Goal: Task Accomplishment & Management: Complete application form

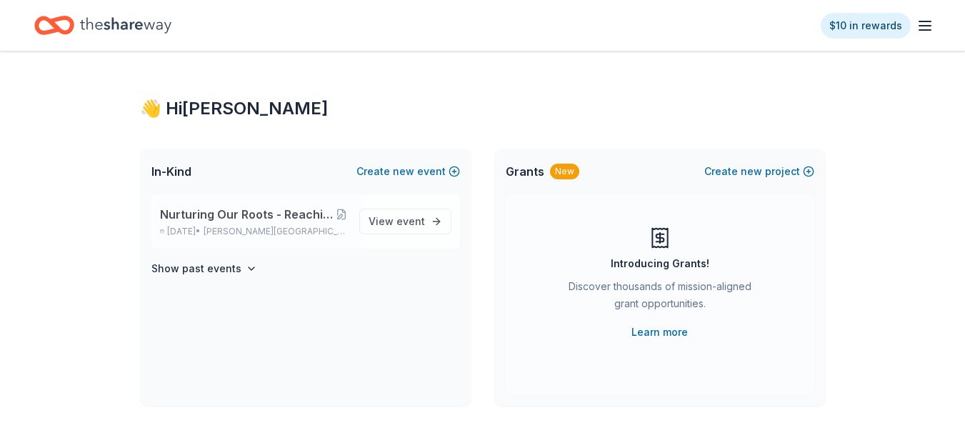
click at [237, 212] on span "Nurturing Our Roots - Reaching for the Sky Dougbe River School Gala 2025" at bounding box center [248, 214] width 176 height 17
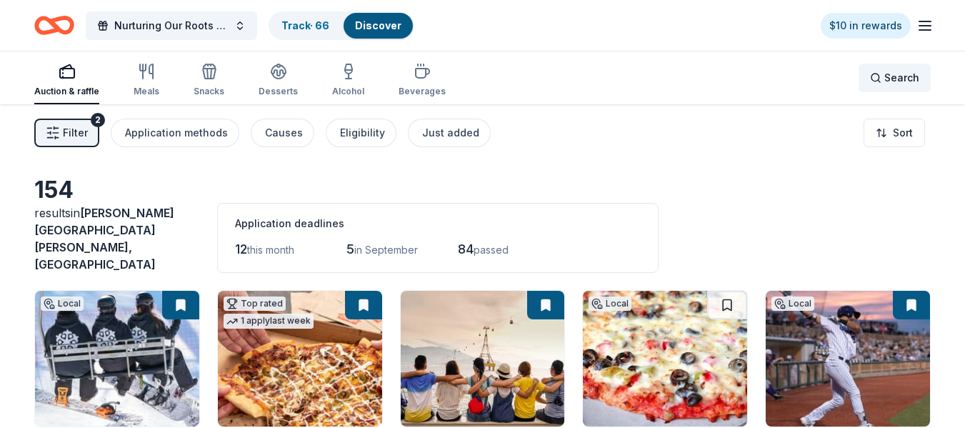
click at [888, 78] on span "Search" at bounding box center [901, 77] width 35 height 17
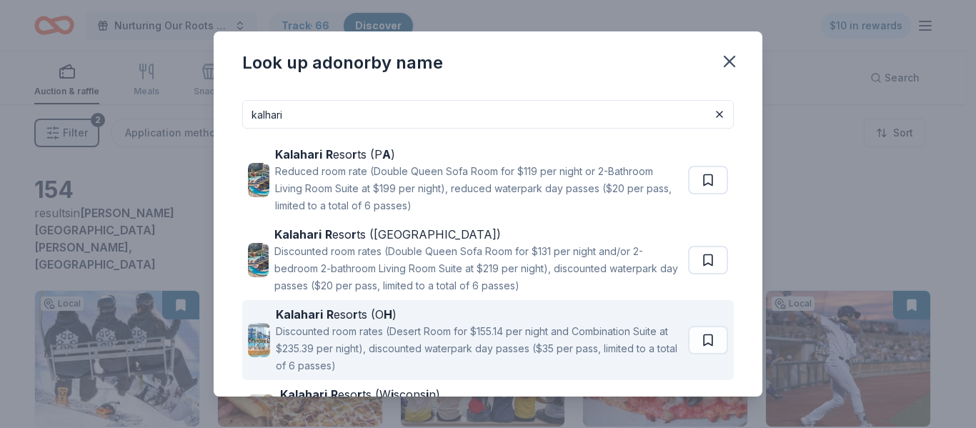
type input "kalhari"
click at [386, 311] on strong "H" at bounding box center [388, 314] width 9 height 14
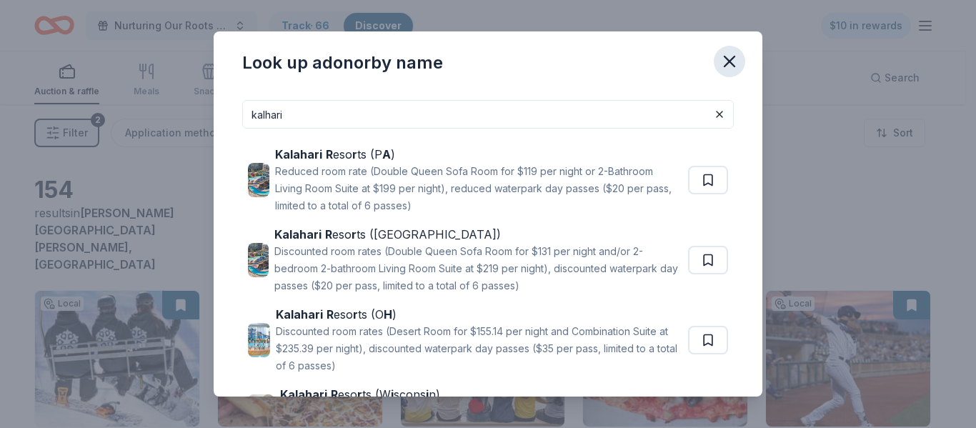
click at [730, 56] on icon "button" at bounding box center [729, 61] width 20 height 20
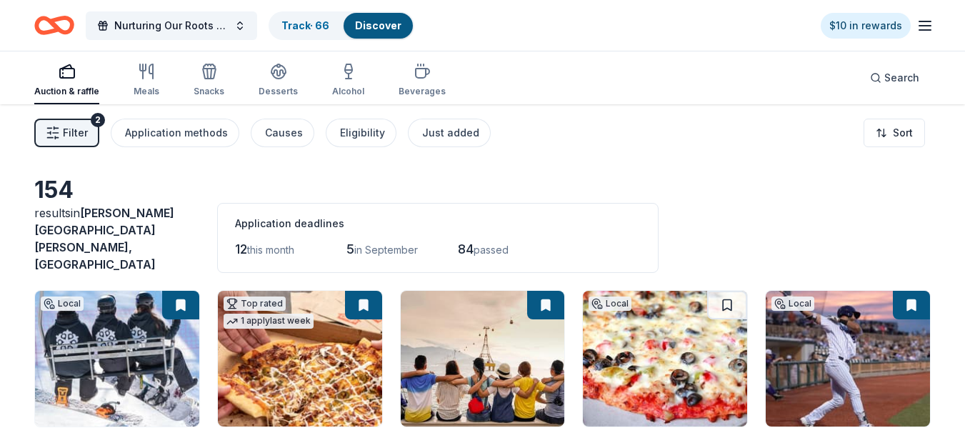
click at [392, 215] on div "Application deadlines" at bounding box center [438, 223] width 406 height 17
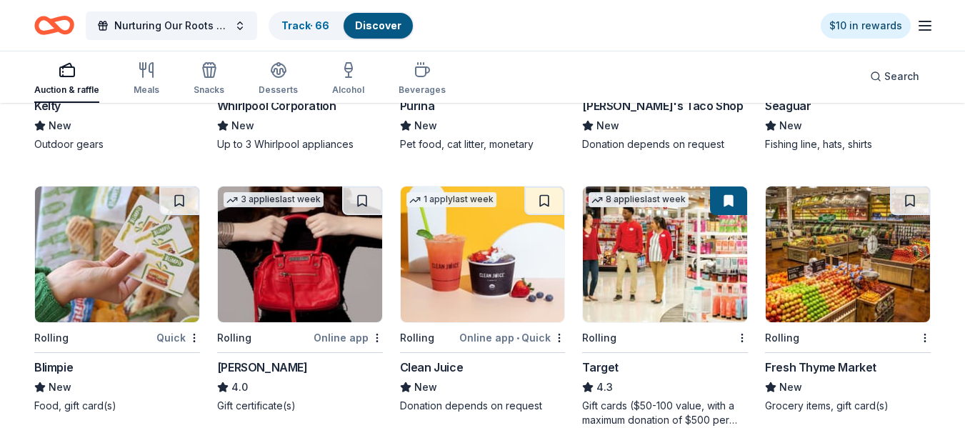
scroll to position [4756, 0]
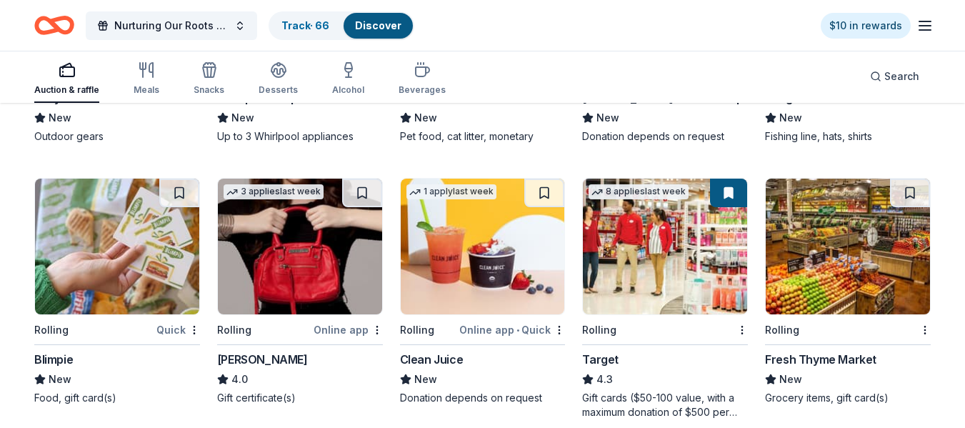
click at [122, 215] on img at bounding box center [117, 247] width 164 height 136
click at [839, 226] on img at bounding box center [848, 247] width 164 height 136
click at [296, 25] on link "Track · 67" at bounding box center [304, 25] width 47 height 12
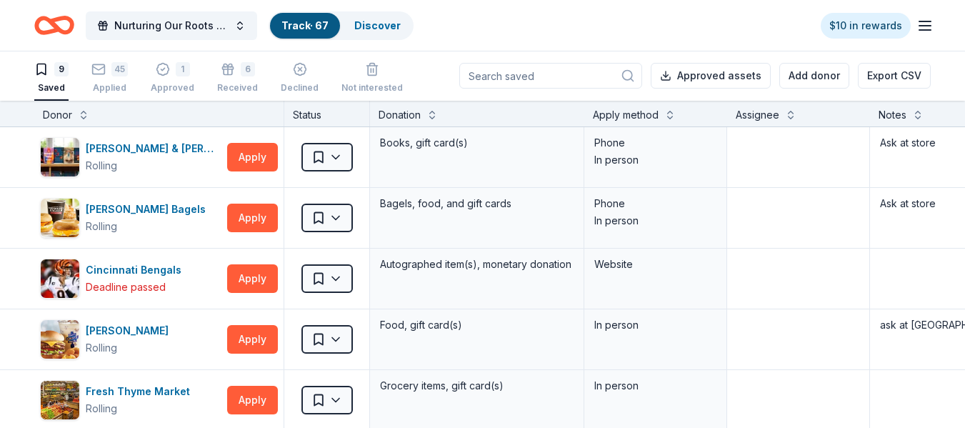
click at [54, 68] on div "9" at bounding box center [51, 69] width 34 height 14
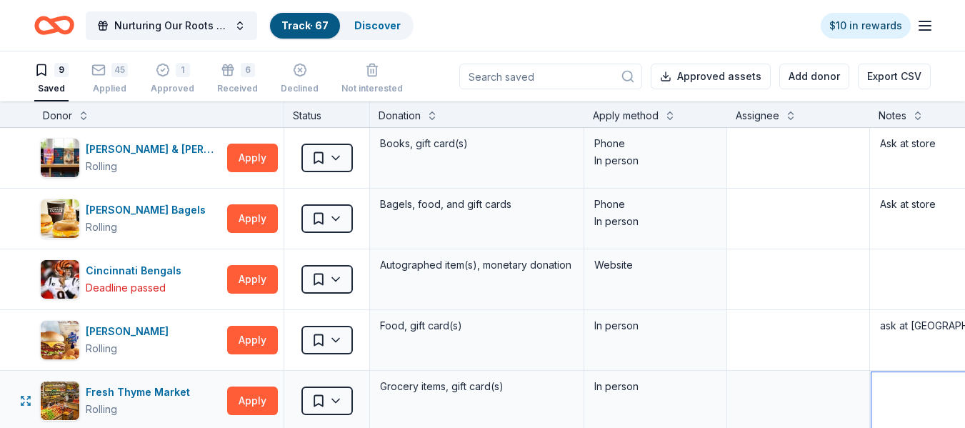
click at [899, 392] on textarea at bounding box center [976, 400] width 211 height 57
type textarea "ask at Store"
click at [369, 22] on link "Discover" at bounding box center [377, 25] width 46 height 12
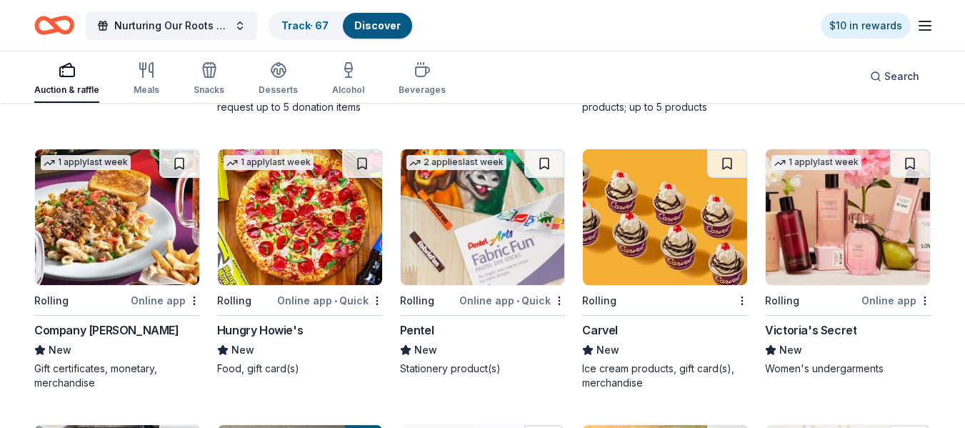
scroll to position [5938, 0]
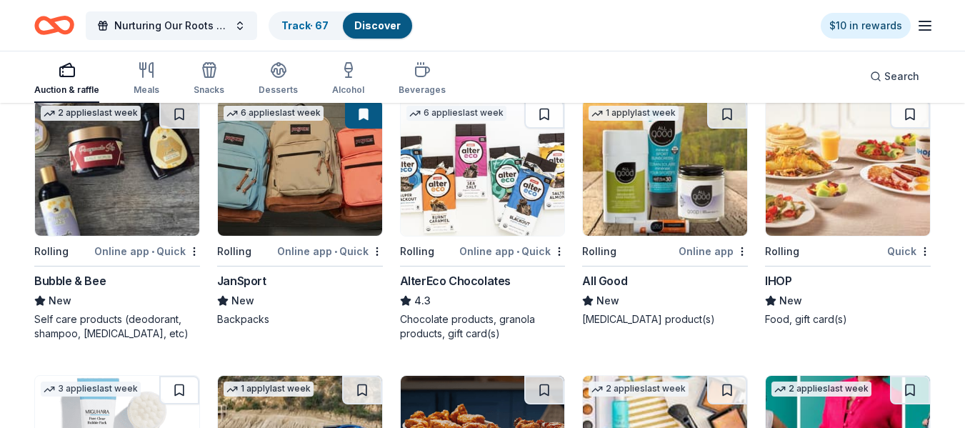
click at [486, 134] on img at bounding box center [483, 168] width 164 height 136
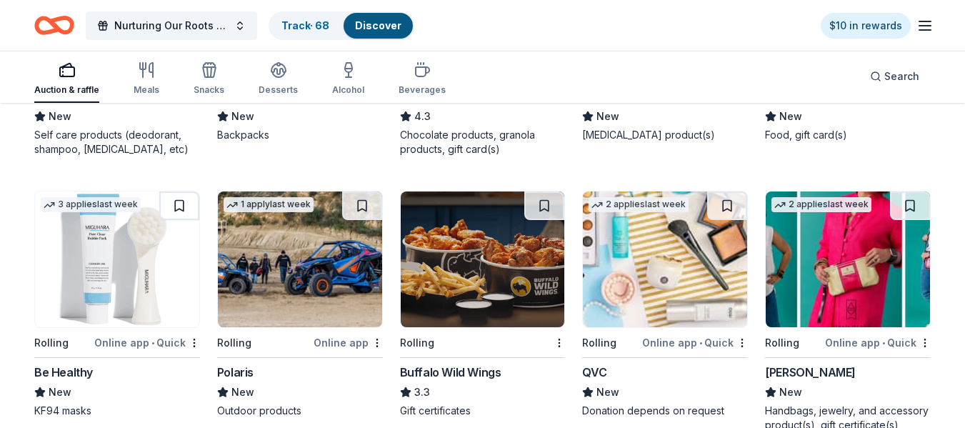
scroll to position [6134, 0]
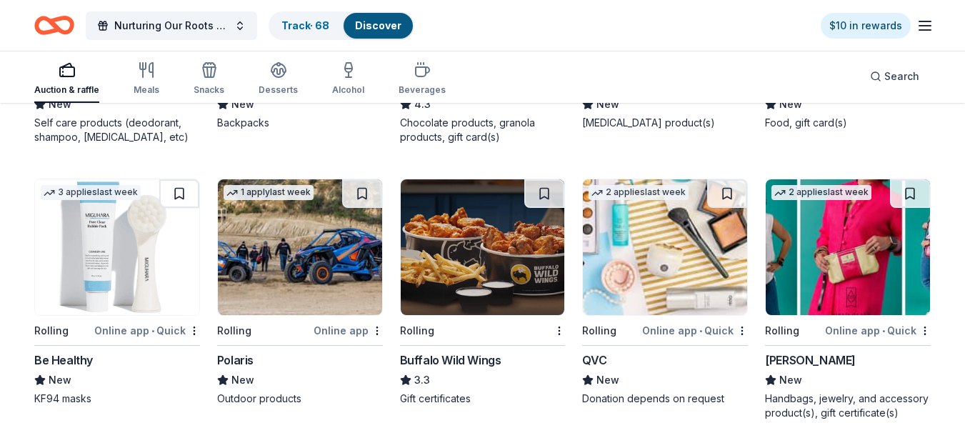
click at [466, 241] on img at bounding box center [483, 247] width 164 height 136
click at [306, 29] on link "Track · 69" at bounding box center [305, 25] width 48 height 12
click at [307, 24] on link "Track · 69" at bounding box center [305, 25] width 48 height 12
click at [303, 24] on link "Track · 69" at bounding box center [305, 25] width 48 height 12
click at [321, 19] on link "Track · 69" at bounding box center [305, 25] width 48 height 12
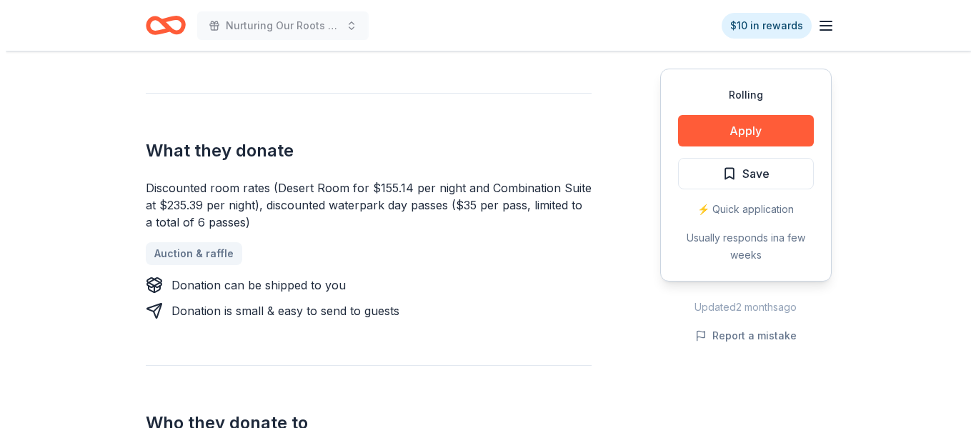
scroll to position [539, 0]
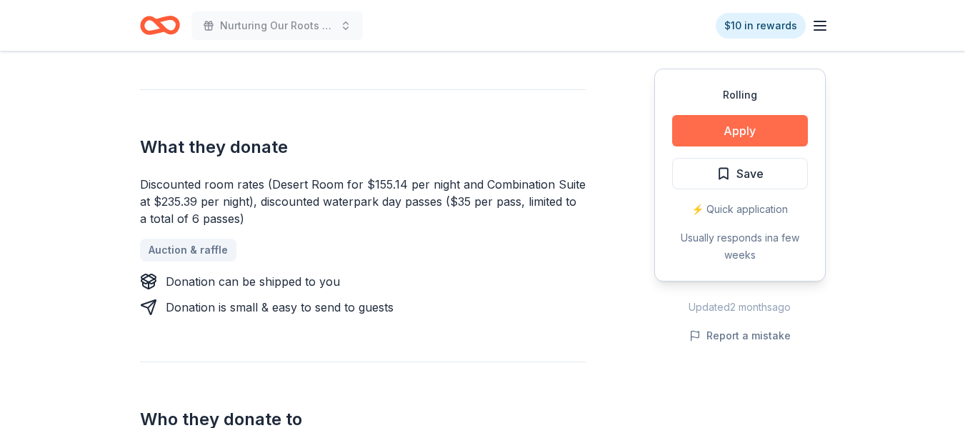
click at [717, 132] on button "Apply" at bounding box center [740, 130] width 136 height 31
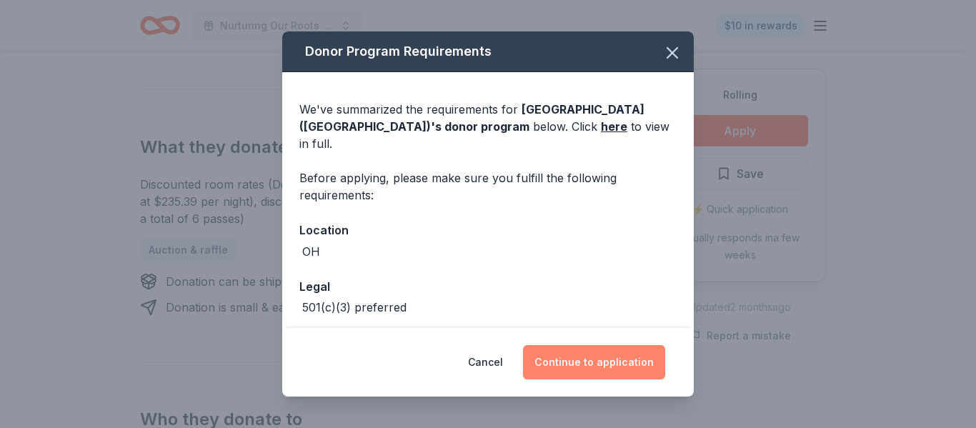
click at [594, 360] on button "Continue to application" at bounding box center [594, 362] width 142 height 34
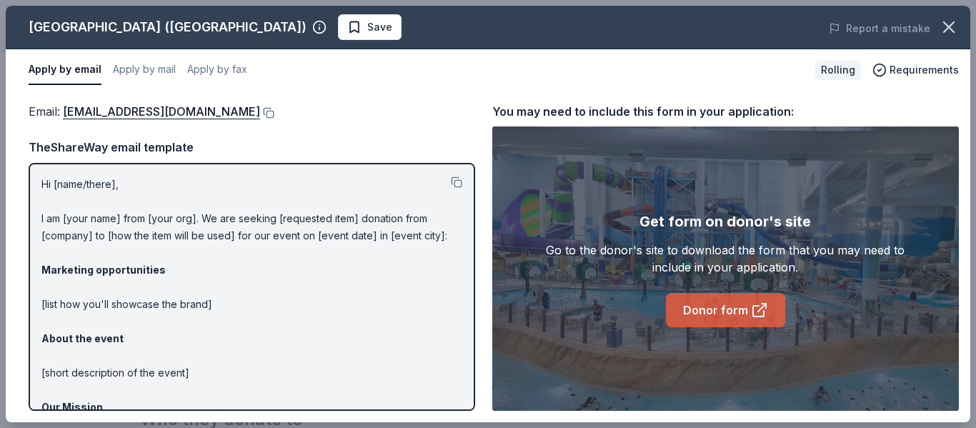
click at [707, 306] on link "Donor form" at bounding box center [725, 310] width 119 height 34
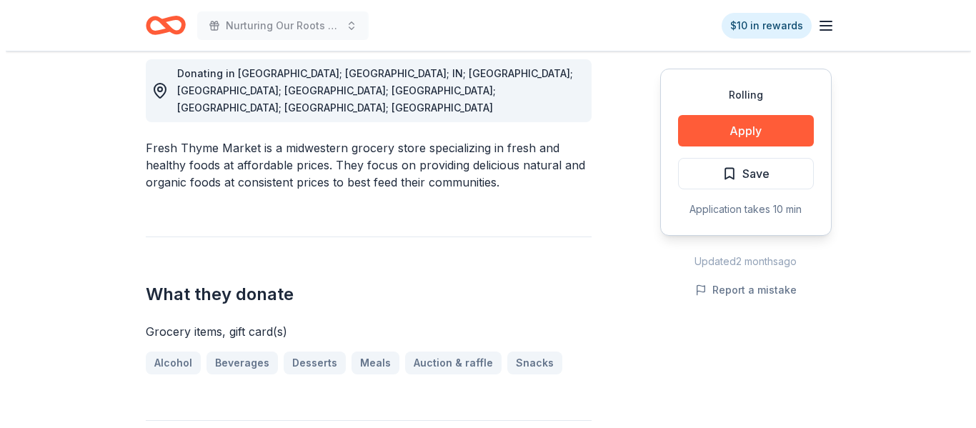
scroll to position [413, 0]
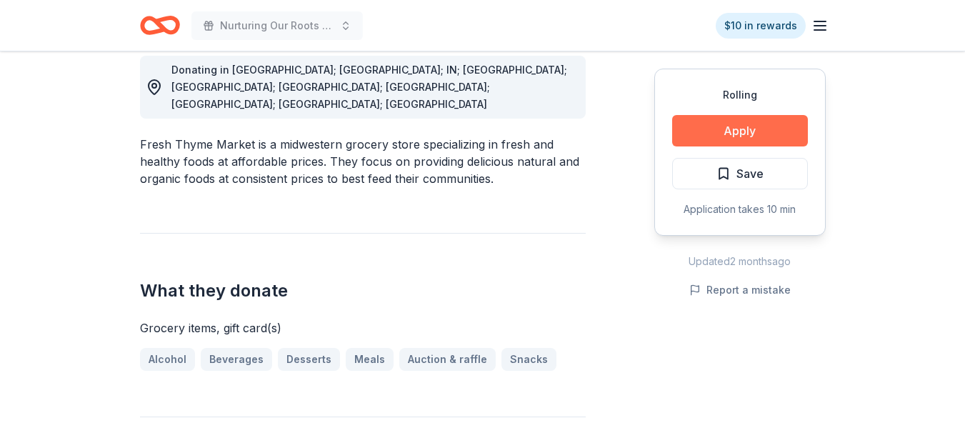
click at [742, 131] on button "Apply" at bounding box center [740, 130] width 136 height 31
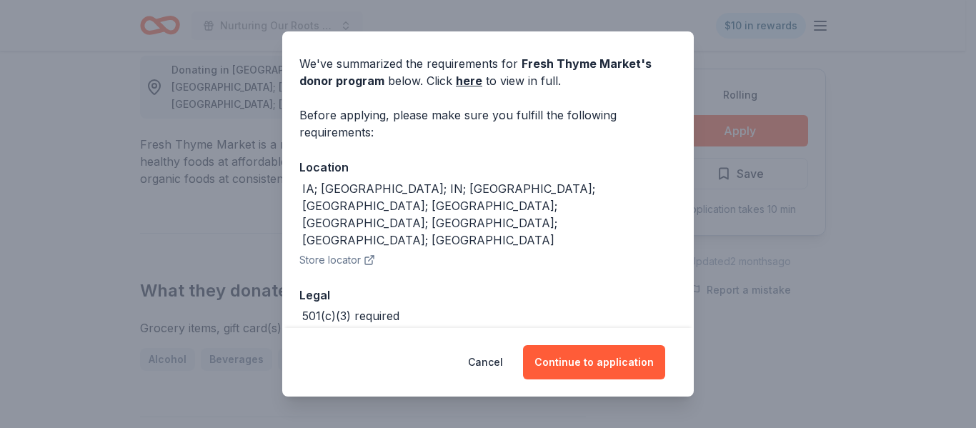
scroll to position [67, 0]
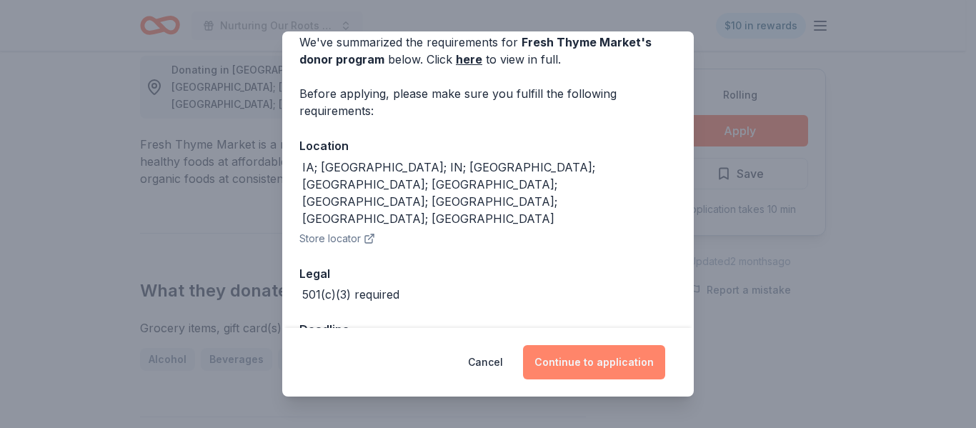
click at [569, 358] on button "Continue to application" at bounding box center [594, 362] width 142 height 34
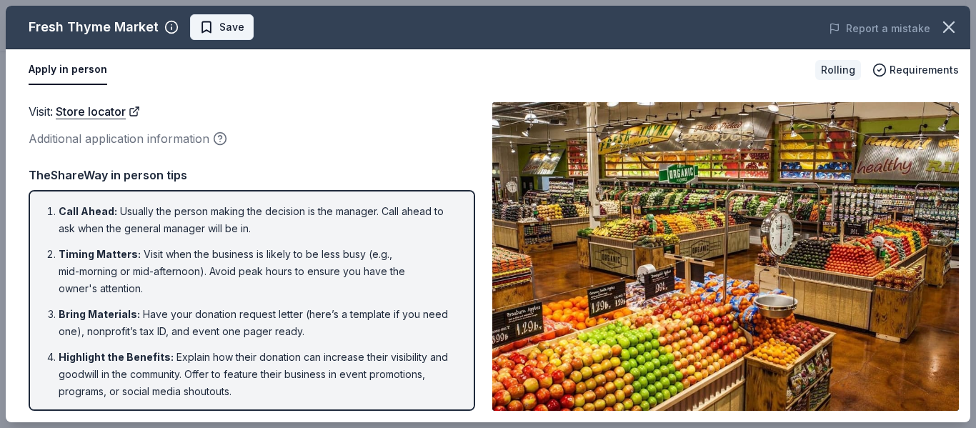
click at [227, 24] on span "Save" at bounding box center [231, 27] width 25 height 17
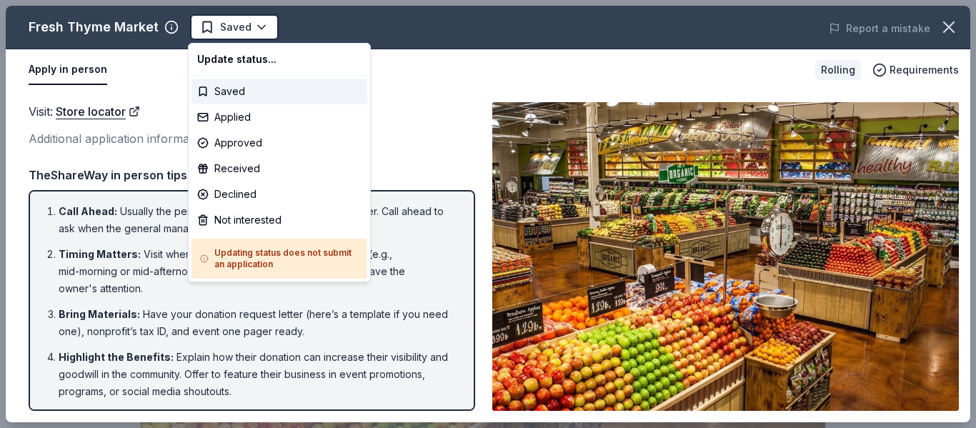
click at [949, 25] on html "Nurturing Our Roots - Reaching for the Sky Dougbe River School Gala 2025 Saved …" at bounding box center [488, 214] width 976 height 428
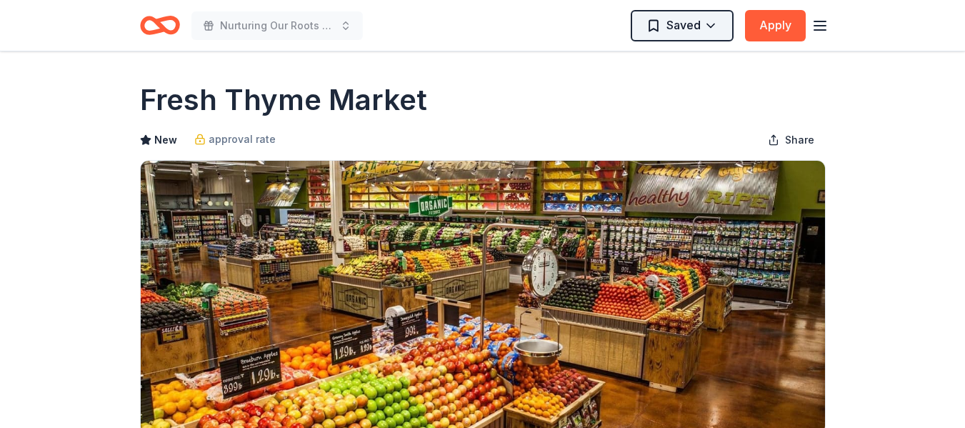
click at [686, 25] on html "Nurturing Our Roots - Reaching for the Sky Dougbe River School Gala 2025 Saved …" at bounding box center [482, 214] width 965 height 428
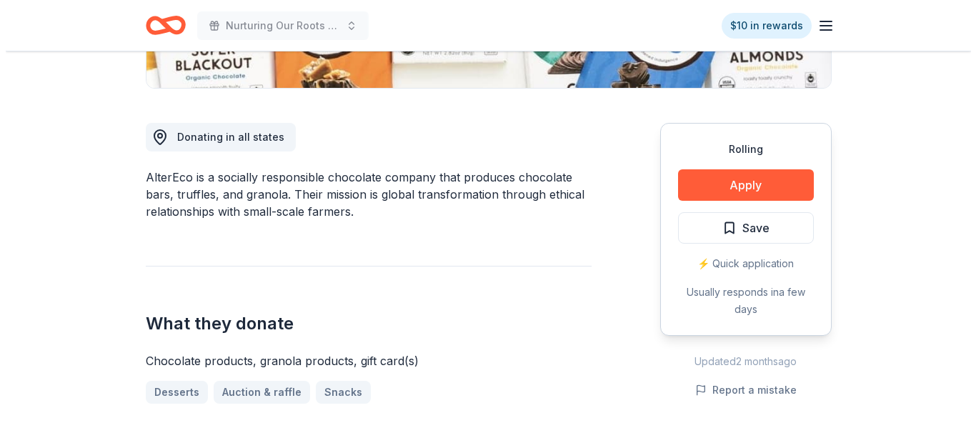
scroll to position [354, 0]
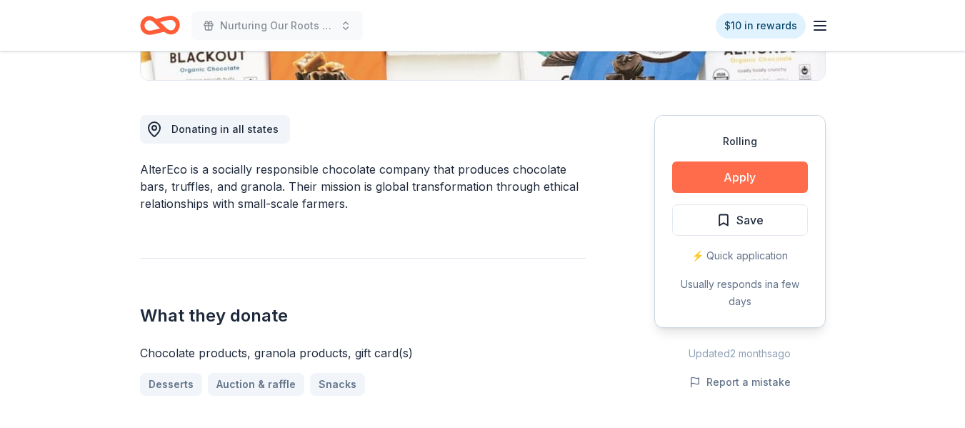
click at [754, 171] on button "Apply" at bounding box center [740, 176] width 136 height 31
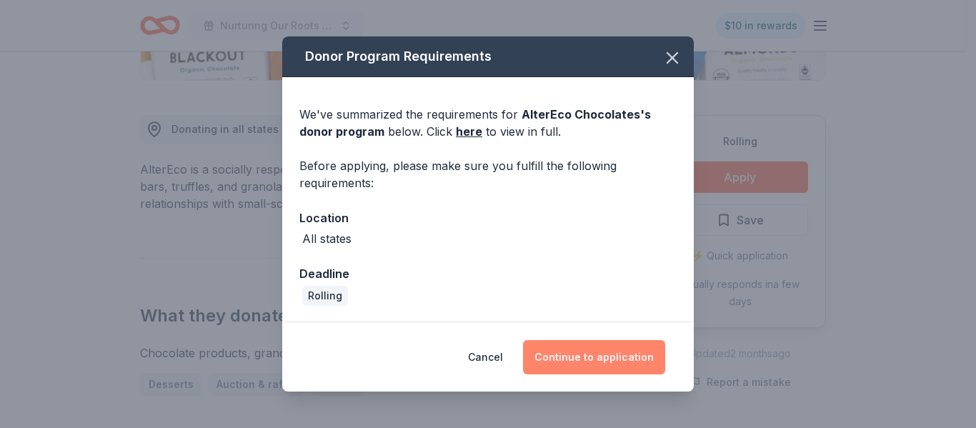
click at [594, 354] on button "Continue to application" at bounding box center [594, 357] width 142 height 34
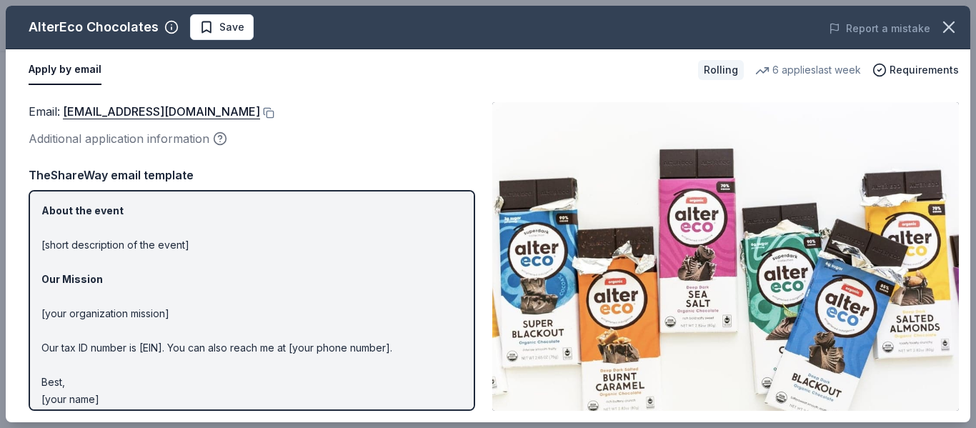
scroll to position [165, 0]
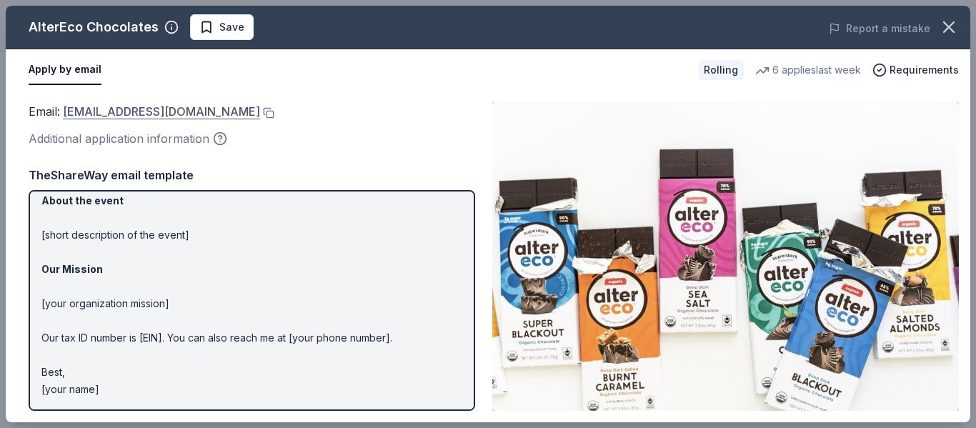
click at [131, 111] on link "shop@alterecofoods.com" at bounding box center [161, 111] width 197 height 19
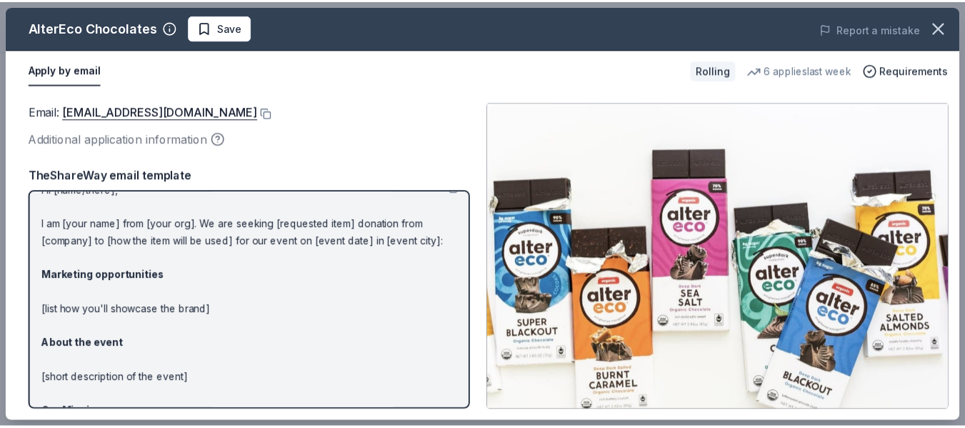
scroll to position [0, 0]
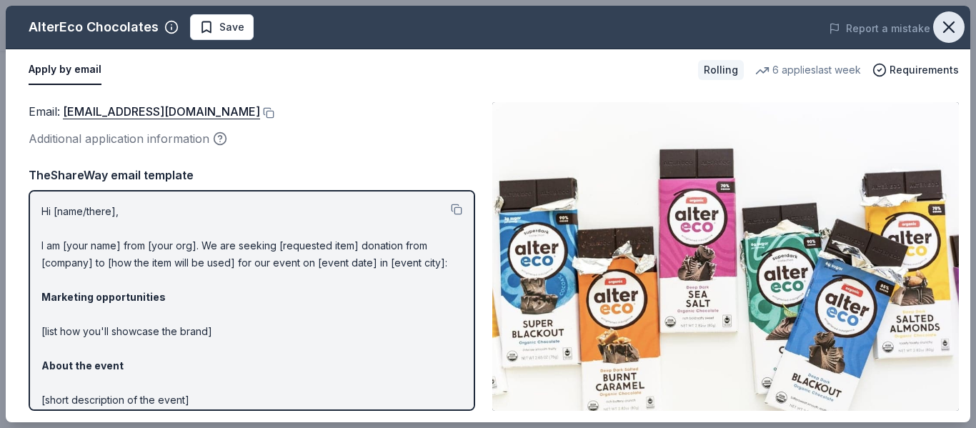
click at [948, 31] on icon "button" at bounding box center [949, 27] width 20 height 20
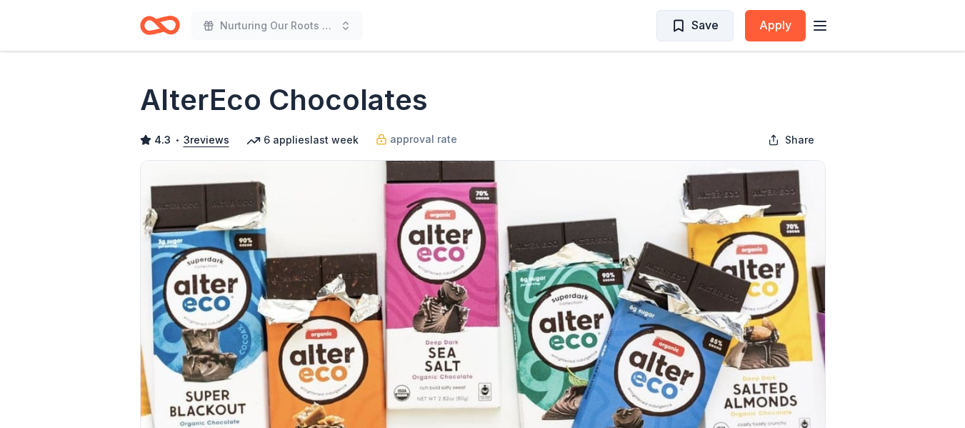
click at [696, 28] on span "Save" at bounding box center [704, 25] width 27 height 19
click at [709, 23] on html "Nurturing Our Roots - Reaching for the Sky Dougbe River School Gala 2025 Saved …" at bounding box center [482, 214] width 965 height 428
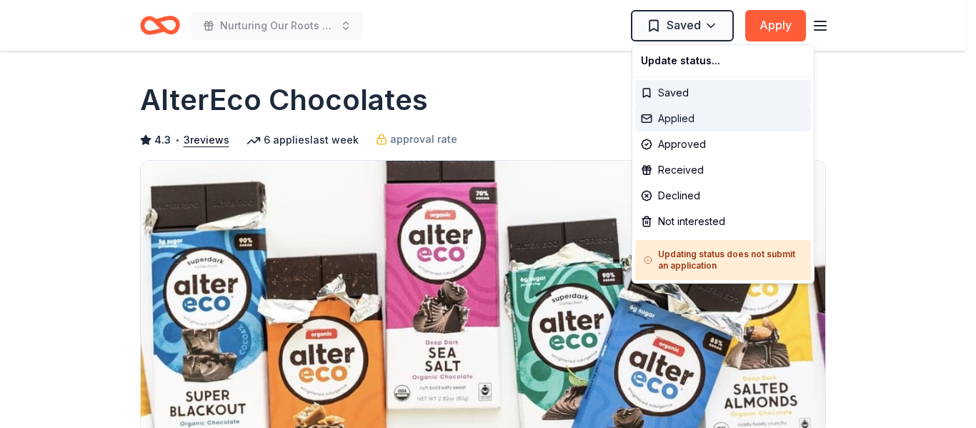
click at [673, 119] on div "Applied" at bounding box center [723, 119] width 176 height 26
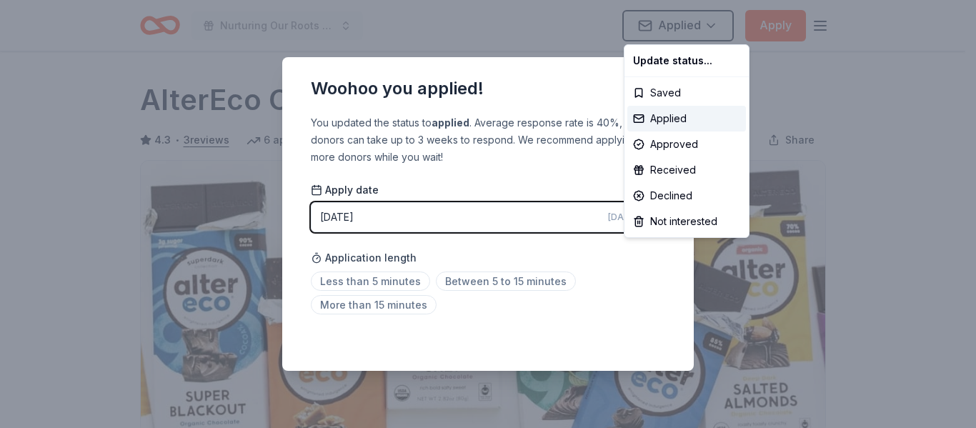
click at [901, 96] on html "Nurturing Our Roots - Reaching for the Sky Dougbe River School Gala 2025 Applie…" at bounding box center [488, 214] width 976 height 428
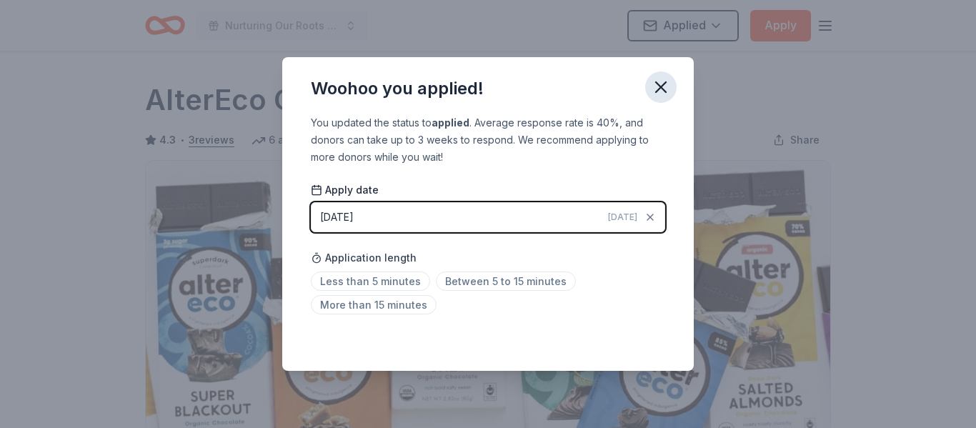
click at [656, 88] on icon "button" at bounding box center [661, 87] width 20 height 20
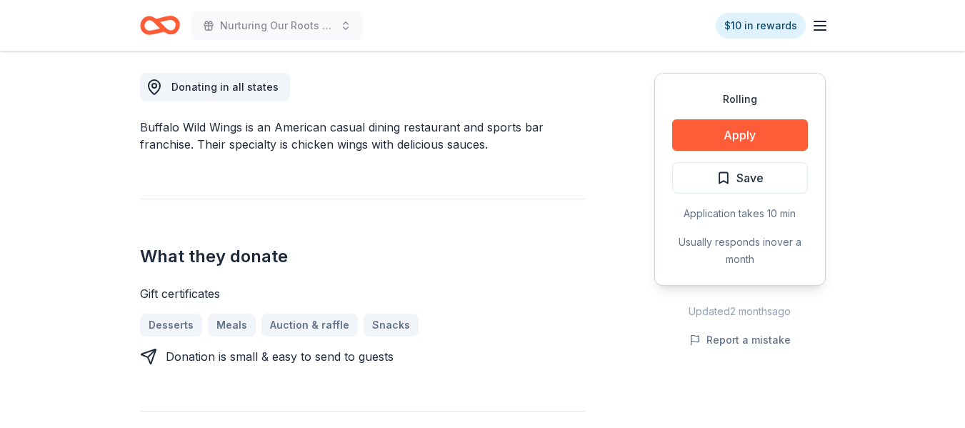
scroll to position [400, 0]
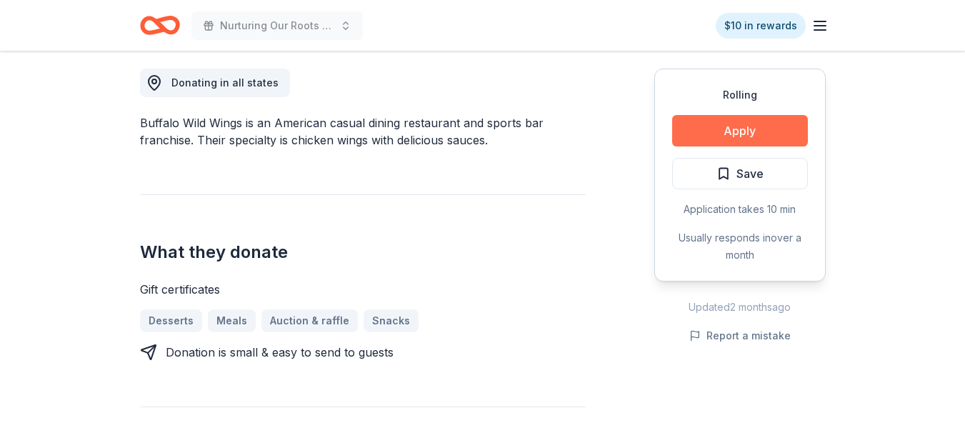
click at [765, 129] on button "Apply" at bounding box center [740, 130] width 136 height 31
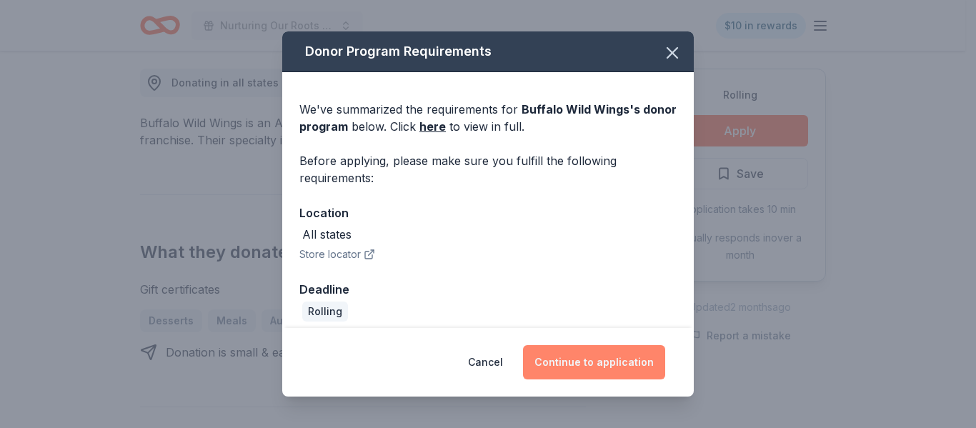
click at [563, 356] on button "Continue to application" at bounding box center [594, 362] width 142 height 34
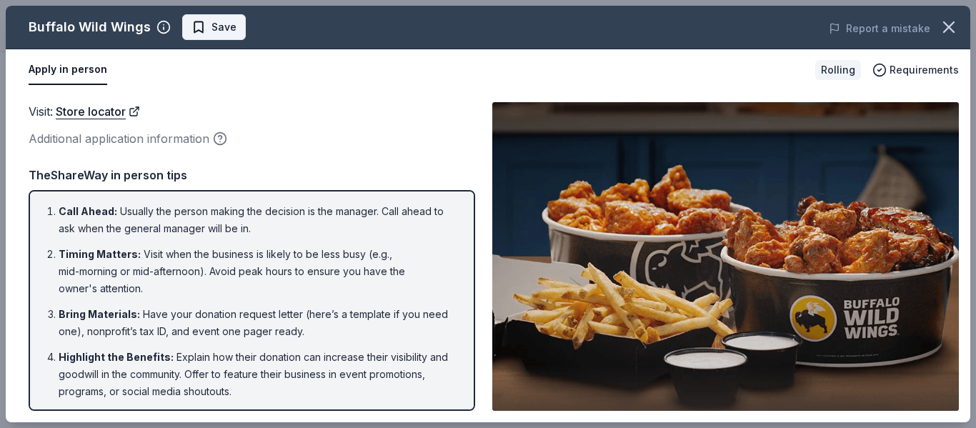
click at [216, 29] on span "Save" at bounding box center [223, 27] width 25 height 17
click at [946, 23] on icon "button" at bounding box center [949, 27] width 20 height 20
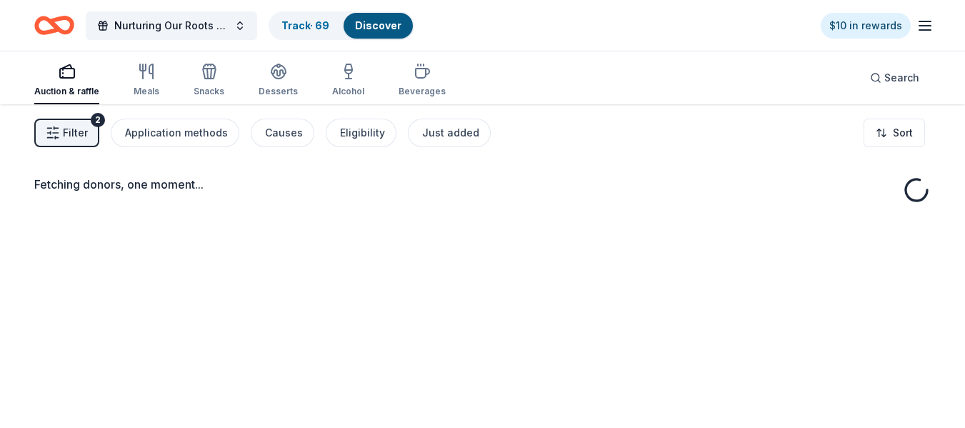
scroll to position [104, 0]
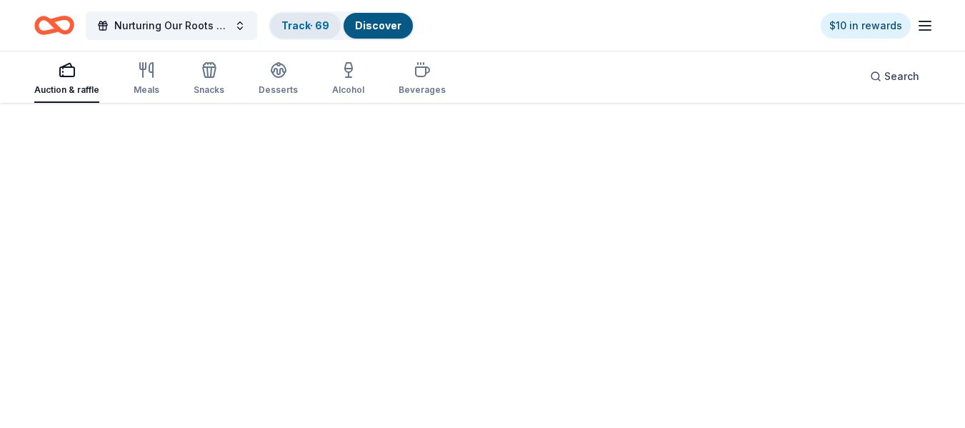
click at [306, 21] on link "Track · 69" at bounding box center [305, 25] width 48 height 12
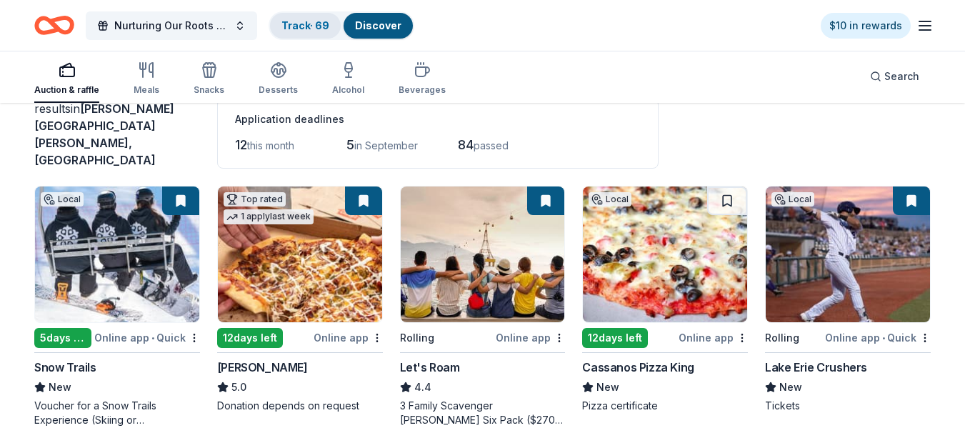
click at [304, 27] on link "Track · 69" at bounding box center [305, 25] width 48 height 12
click at [309, 26] on link "Track · 69" at bounding box center [305, 25] width 48 height 12
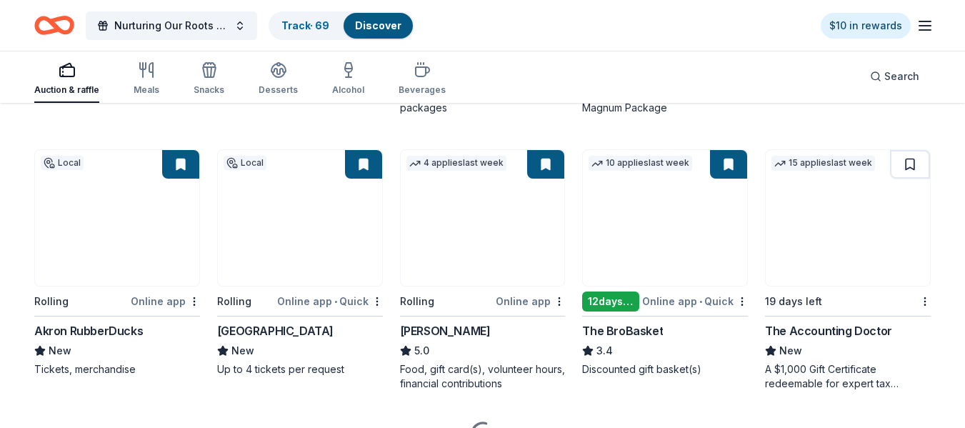
scroll to position [1018, 0]
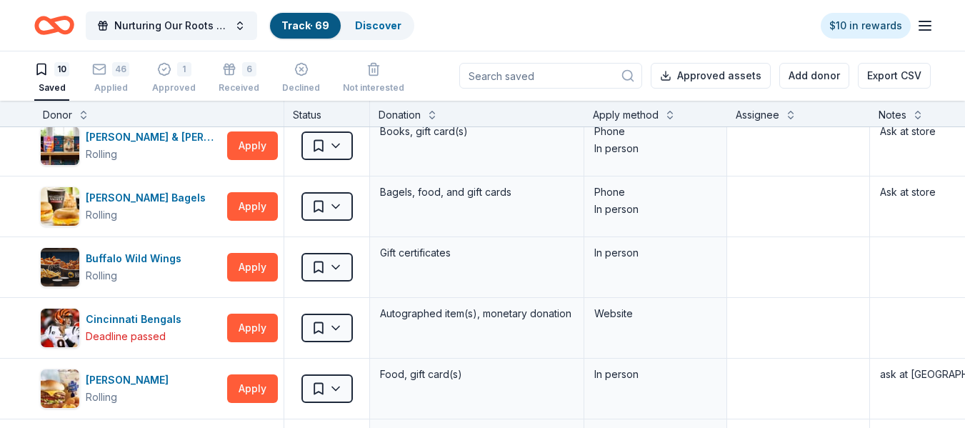
scroll to position [16, 0]
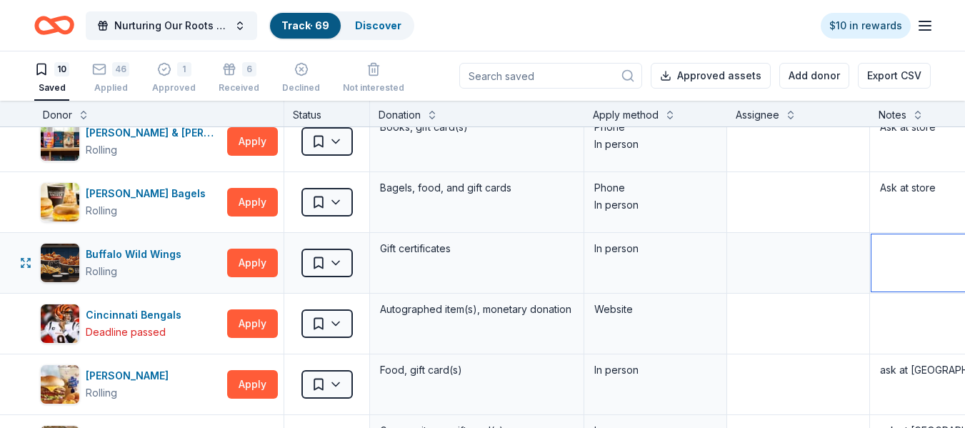
click at [914, 256] on textarea at bounding box center [976, 262] width 211 height 57
type textarea "Ask at store"
click at [166, 66] on icon "button" at bounding box center [164, 69] width 14 height 14
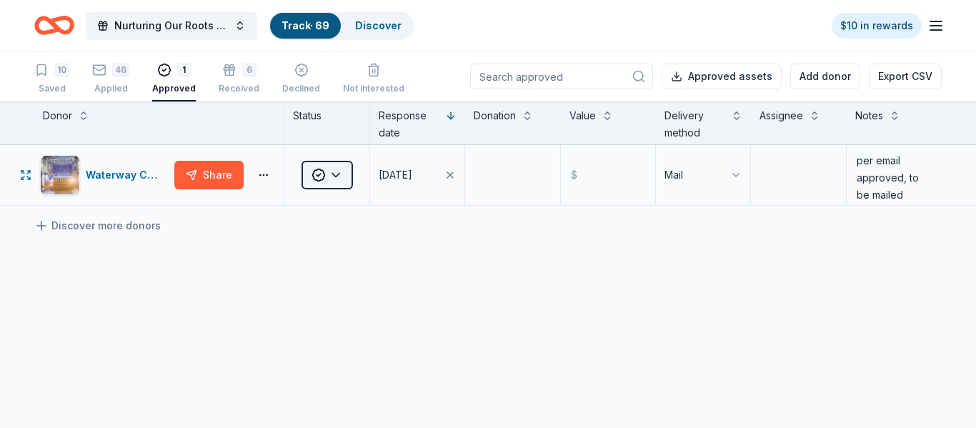
click at [336, 174] on html "Nurturing Our Roots - Reaching for the Sky Dougbe River School Gala 2025 Track …" at bounding box center [488, 214] width 976 height 428
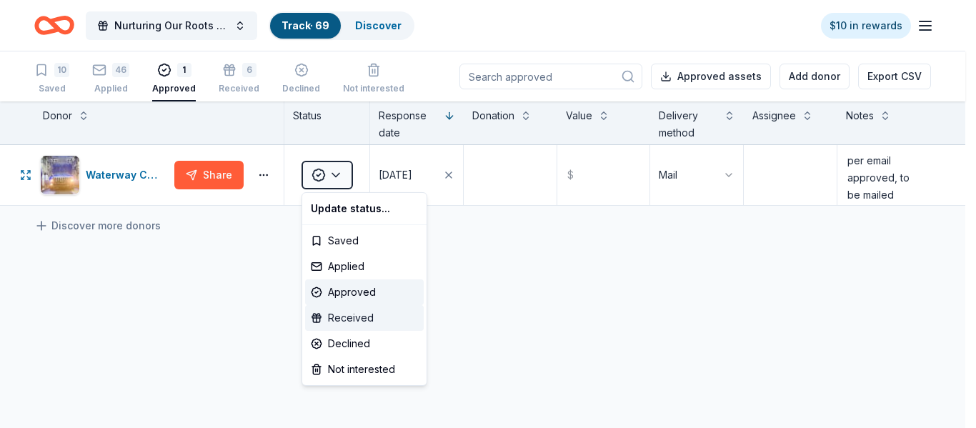
click at [353, 321] on div "Received" at bounding box center [364, 318] width 119 height 26
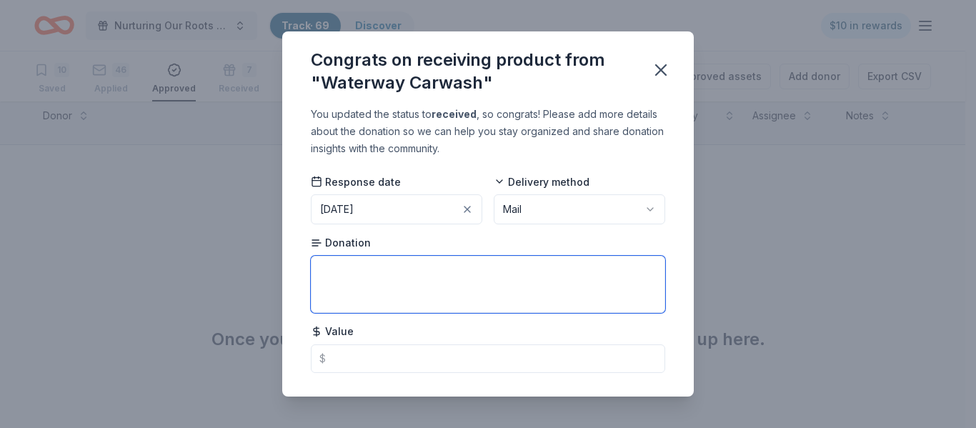
click at [363, 266] on textarea at bounding box center [488, 284] width 354 height 57
type textarea "3 month interior clean"
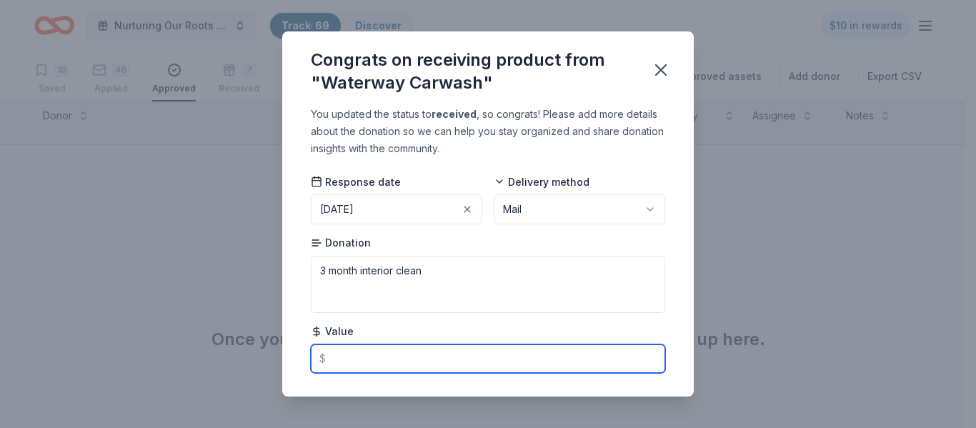
click at [426, 354] on input "text" at bounding box center [488, 358] width 354 height 29
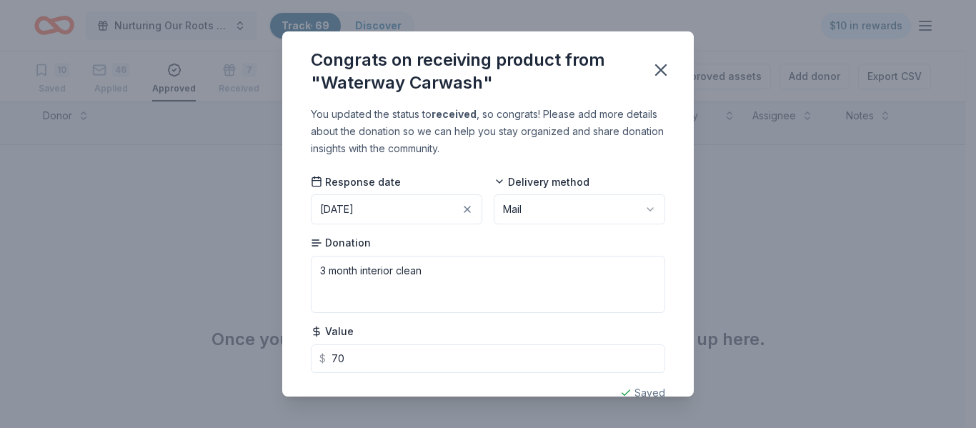
type input "70.00"
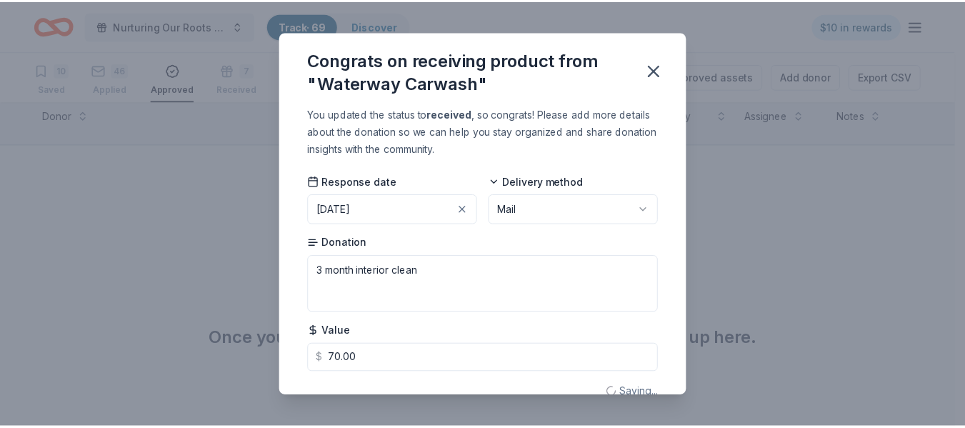
scroll to position [28, 0]
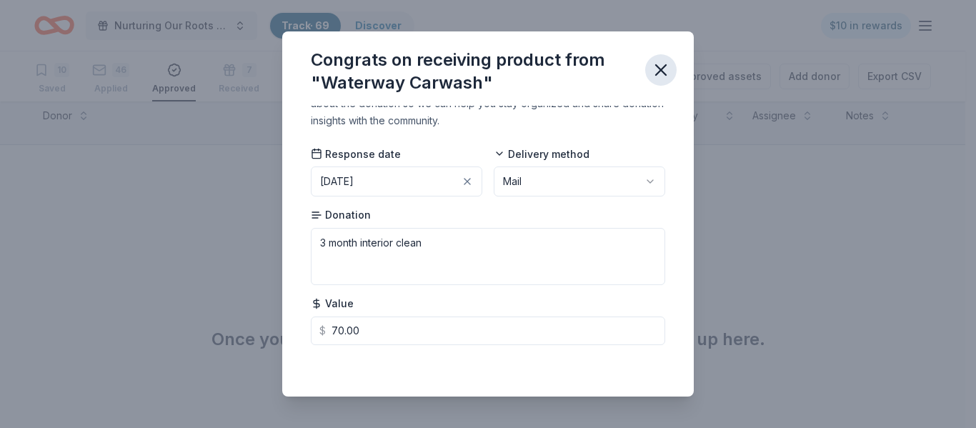
click at [661, 71] on icon "button" at bounding box center [661, 70] width 10 height 10
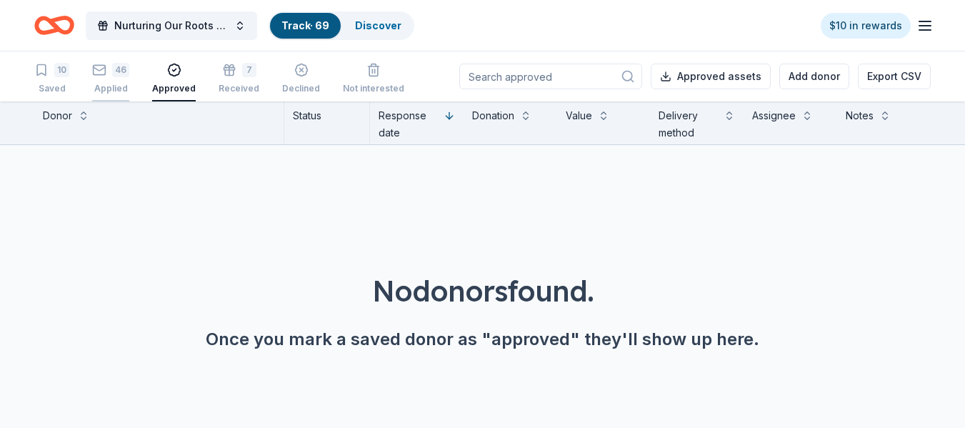
click at [120, 72] on div "46" at bounding box center [120, 70] width 17 height 14
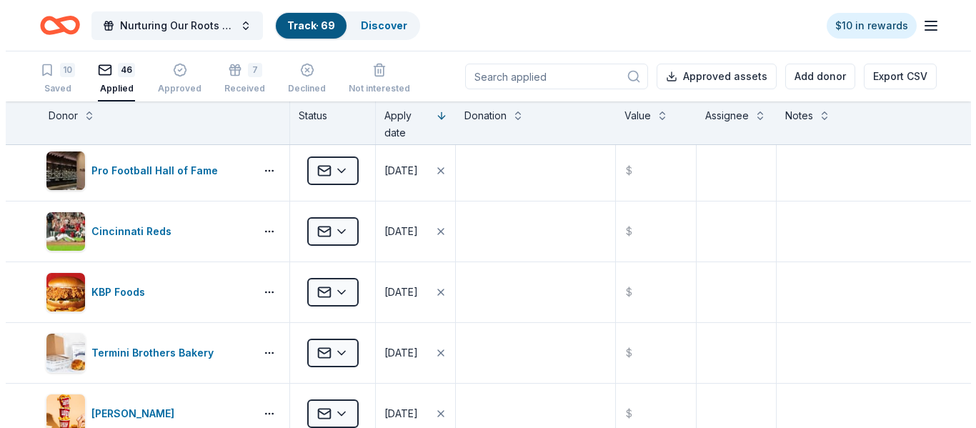
scroll to position [2197, 0]
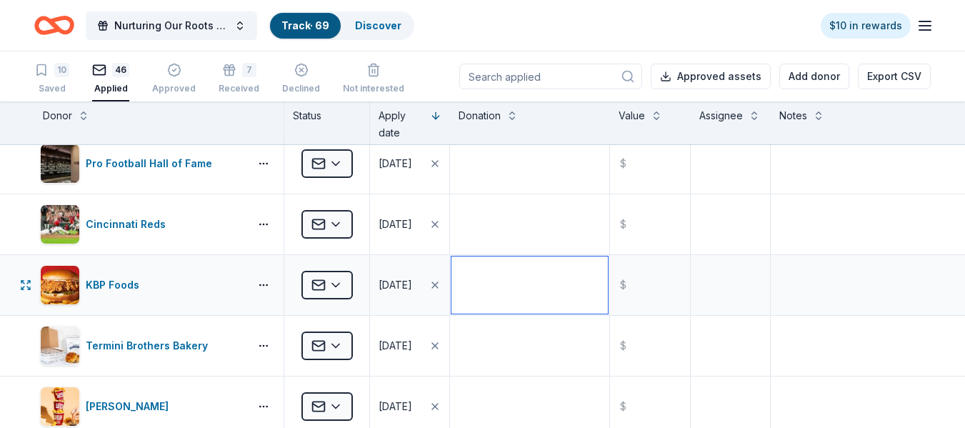
click at [486, 294] on textarea at bounding box center [529, 284] width 156 height 57
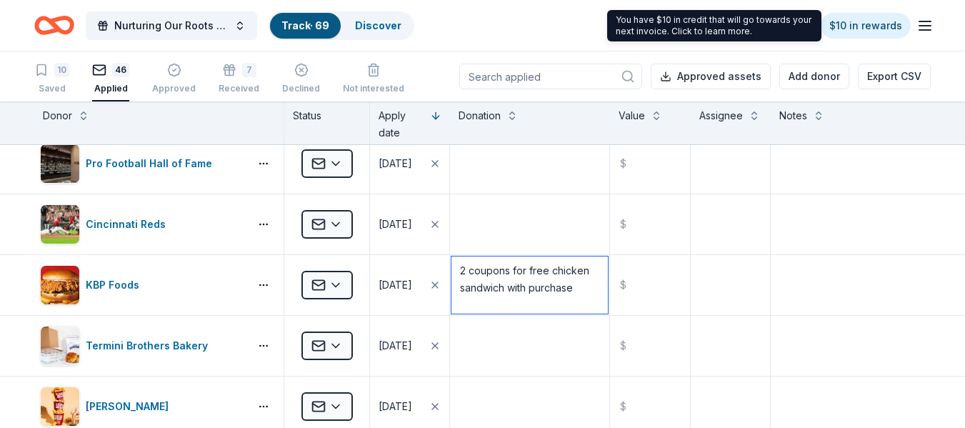
type textarea "2 coupons for free chicken sandwich with purchase"
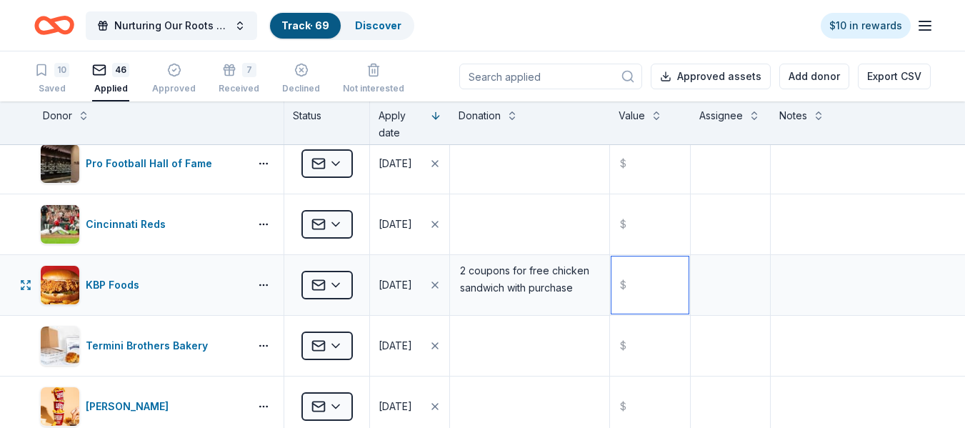
click at [666, 286] on input "text" at bounding box center [649, 284] width 76 height 57
type input "10.00"
click at [335, 283] on html "Nurturing Our Roots - Reaching for the Sky Dougbe River School Gala 2025 Track …" at bounding box center [482, 214] width 965 height 428
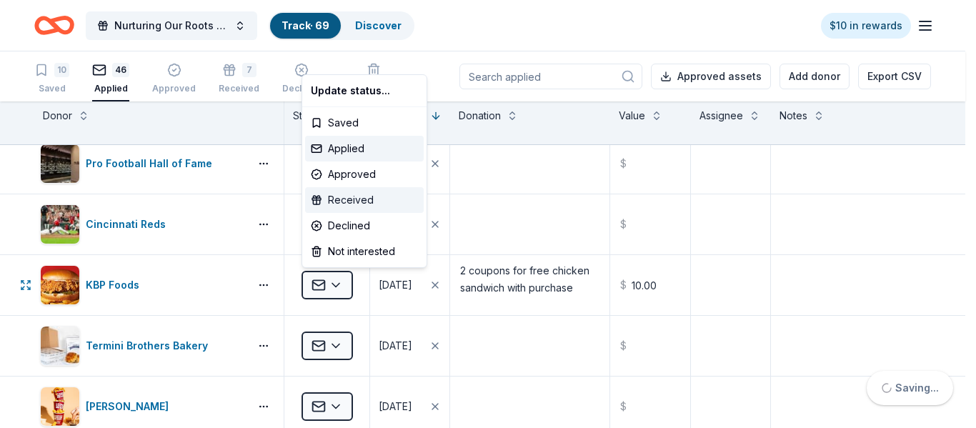
click at [340, 199] on div "Received" at bounding box center [364, 200] width 119 height 26
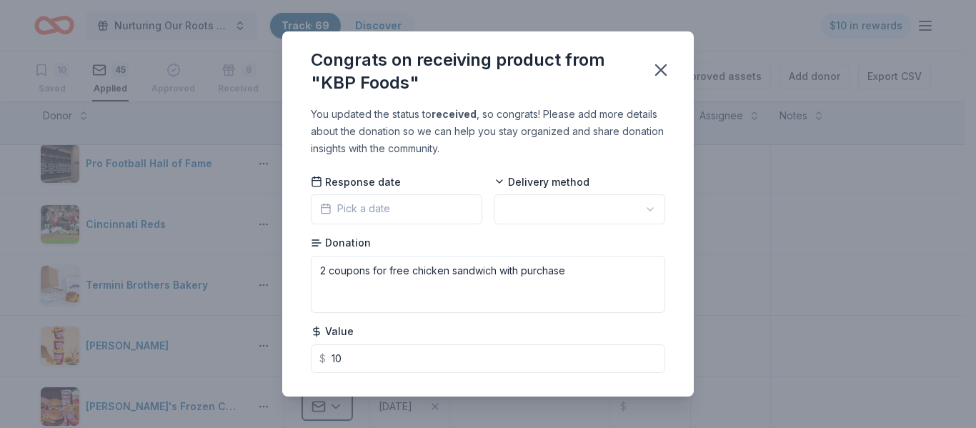
click at [426, 206] on button "Pick a date" at bounding box center [396, 209] width 171 height 30
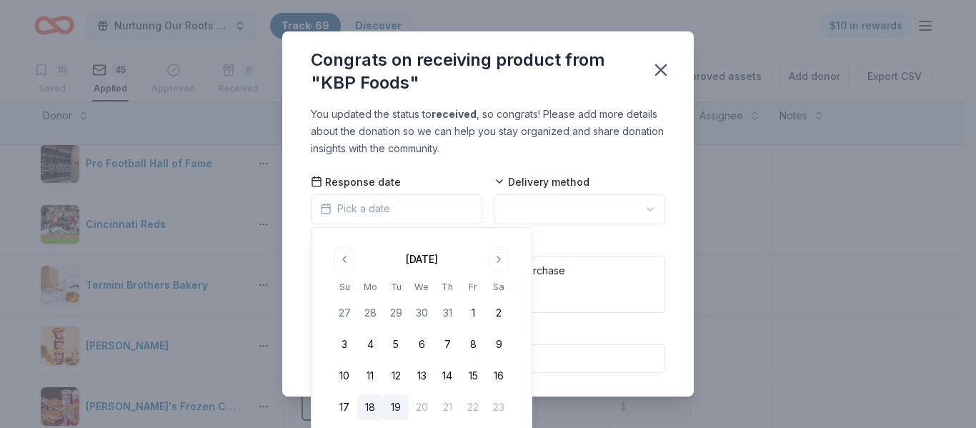
click at [370, 405] on button "18" at bounding box center [370, 407] width 26 height 26
click at [556, 209] on html "Nurturing Our Roots - Reaching for the Sky Dougbe River School Gala 2025 Track …" at bounding box center [488, 214] width 976 height 428
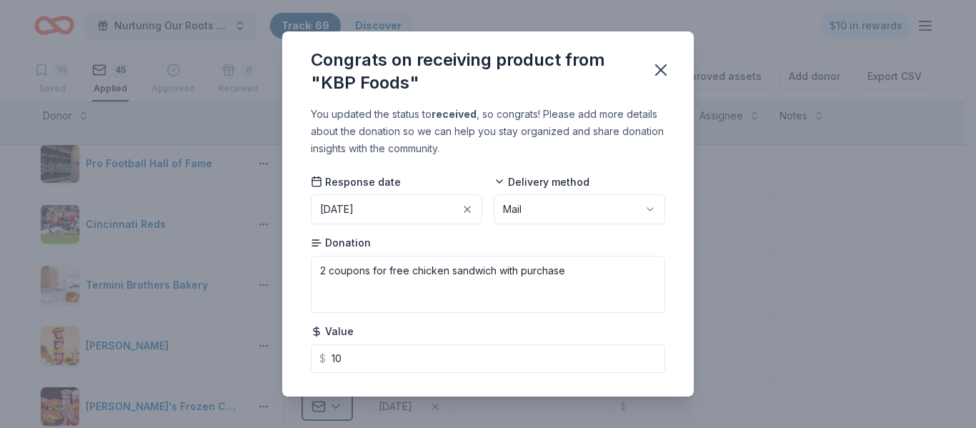
scroll to position [28, 0]
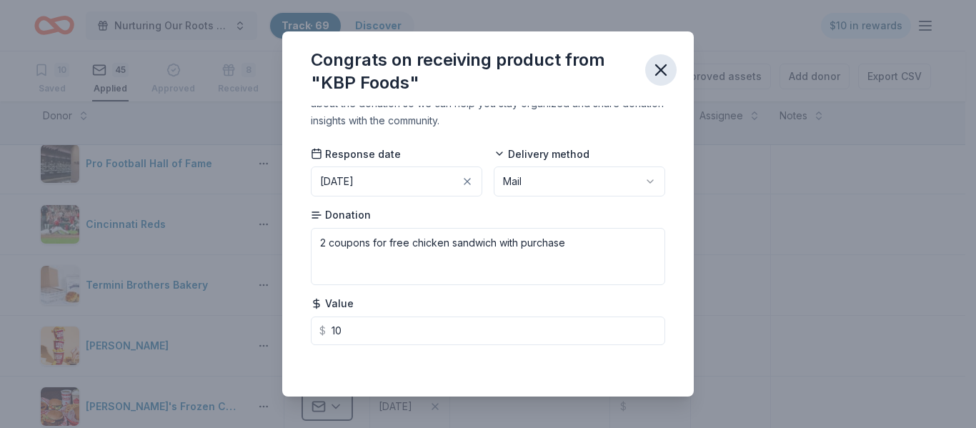
click at [666, 69] on icon "button" at bounding box center [661, 70] width 20 height 20
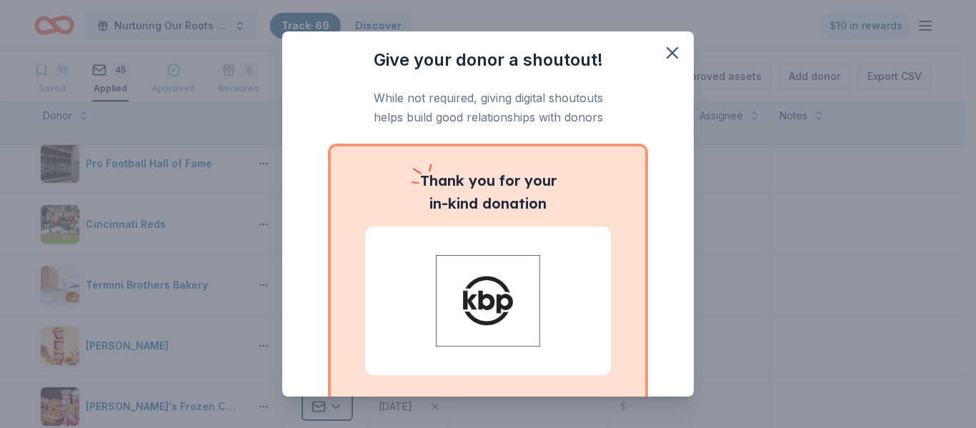
scroll to position [124, 0]
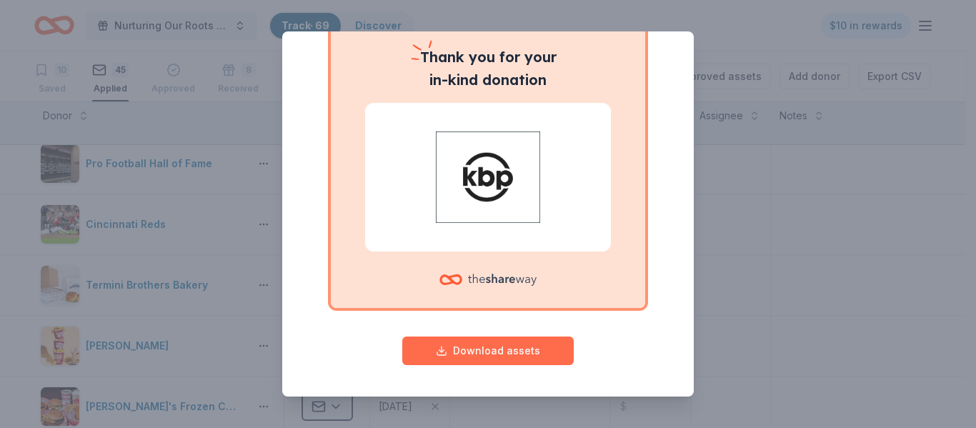
click at [496, 347] on button "Download assets" at bounding box center [487, 350] width 171 height 29
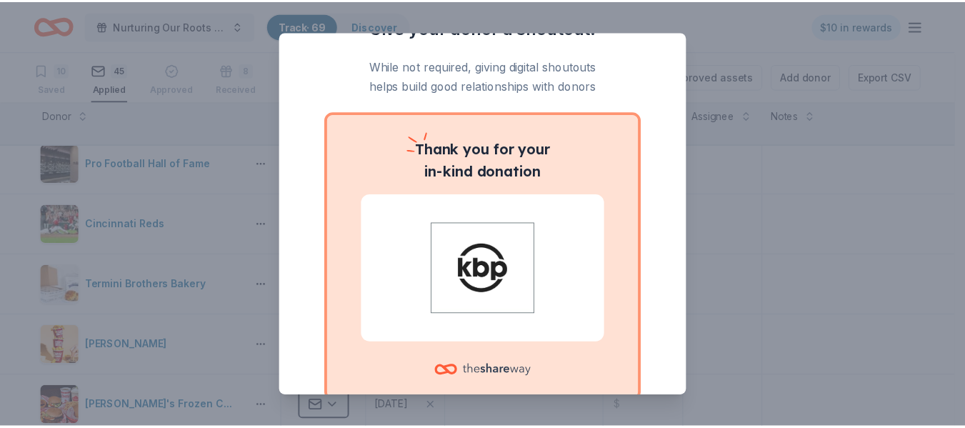
scroll to position [0, 0]
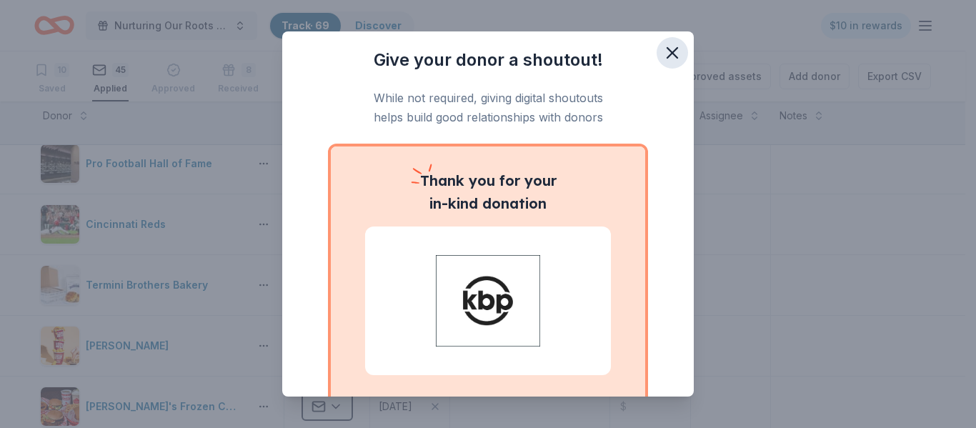
click at [667, 48] on icon "button" at bounding box center [672, 53] width 10 height 10
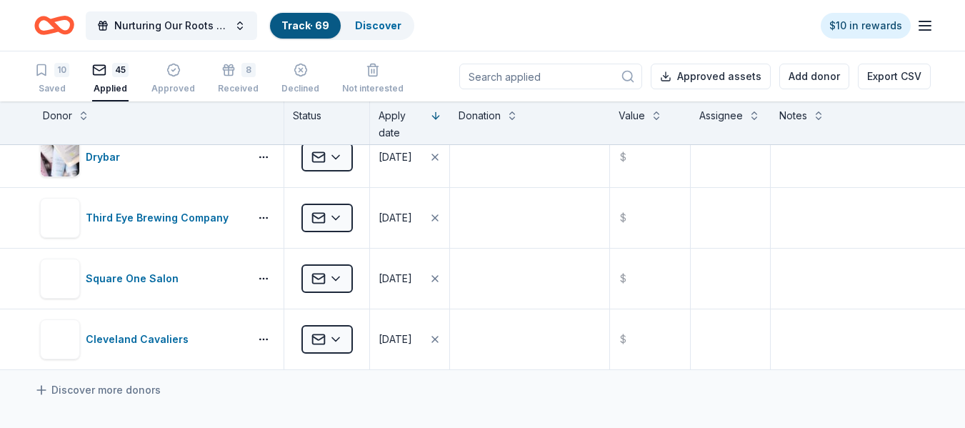
scroll to position [2514, 0]
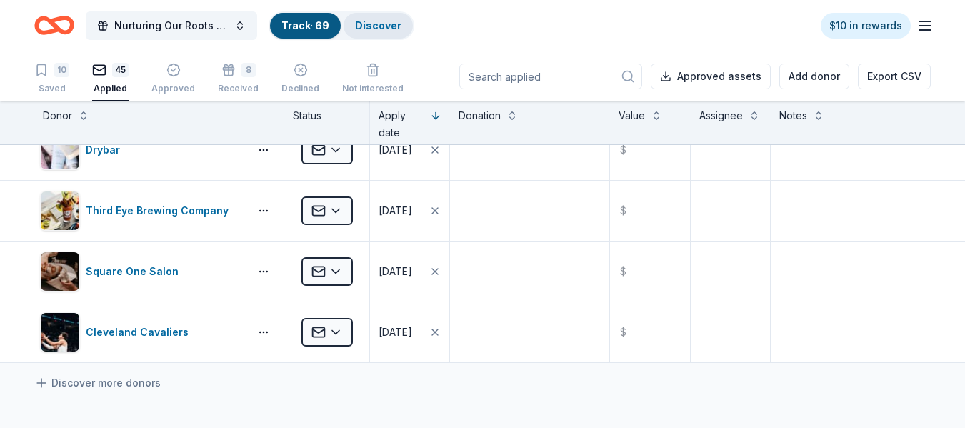
click at [382, 25] on link "Discover" at bounding box center [378, 25] width 46 height 12
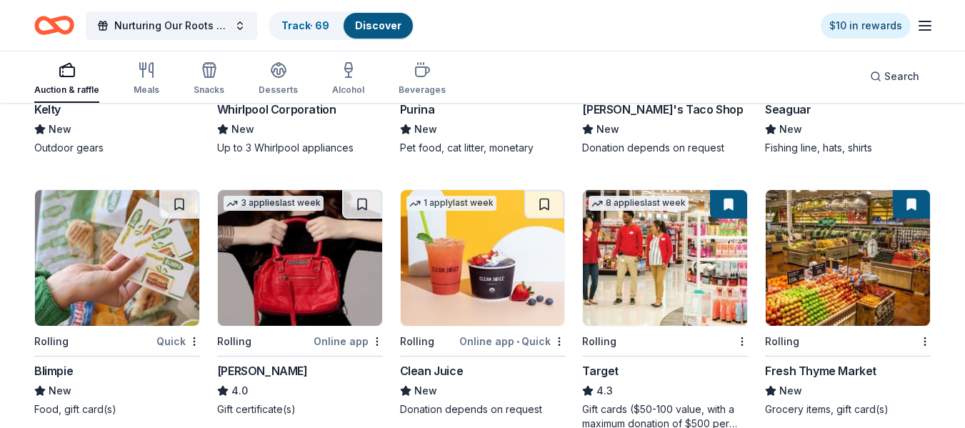
scroll to position [4773, 0]
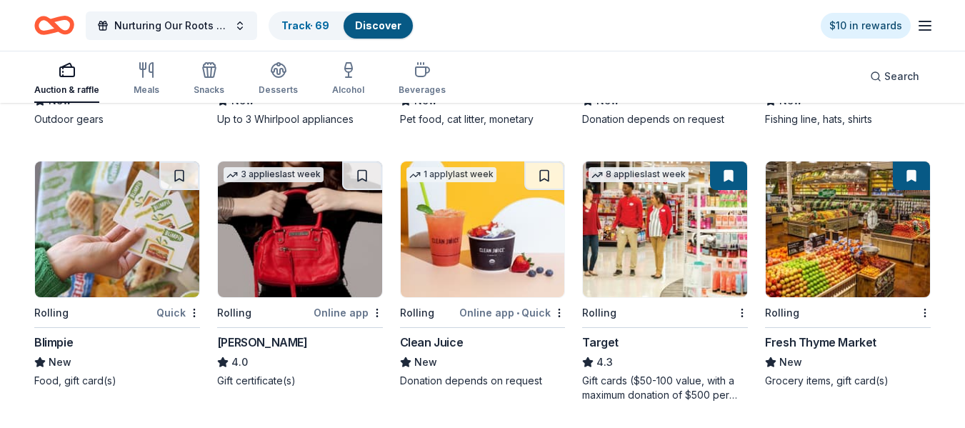
click at [461, 211] on img at bounding box center [483, 229] width 164 height 136
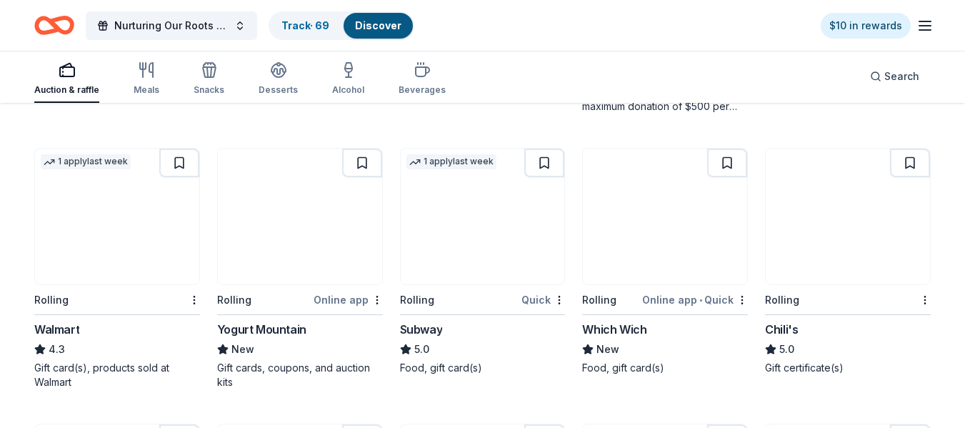
scroll to position [5052, 0]
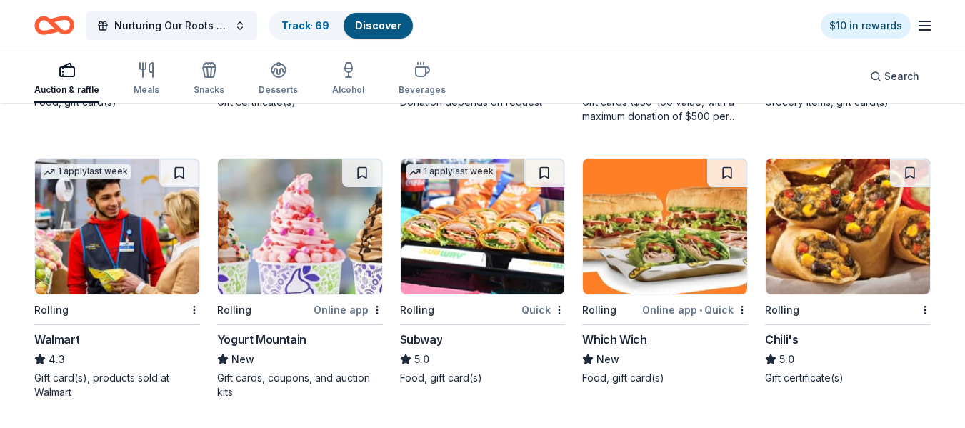
click at [477, 209] on img at bounding box center [483, 227] width 164 height 136
click at [304, 26] on link "Track · 70" at bounding box center [304, 25] width 47 height 12
click at [301, 22] on link "Track · 70" at bounding box center [304, 25] width 47 height 12
click at [306, 24] on link "Track · 70" at bounding box center [304, 25] width 47 height 12
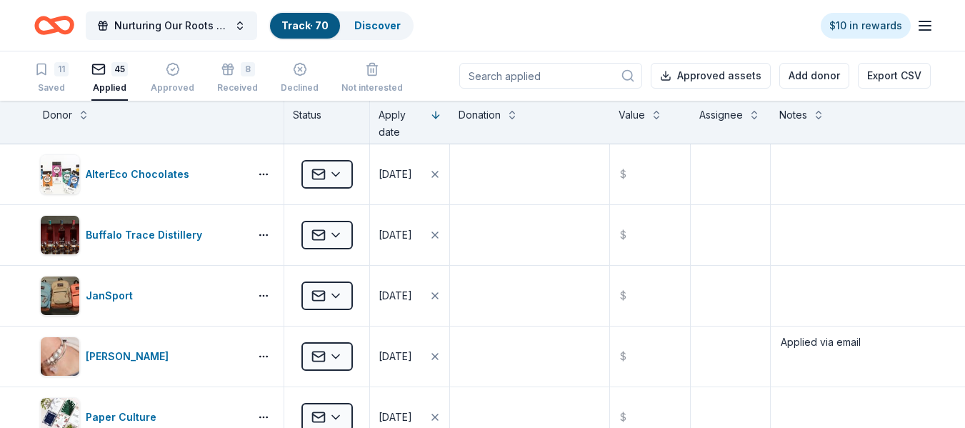
click at [551, 77] on input at bounding box center [550, 76] width 183 height 26
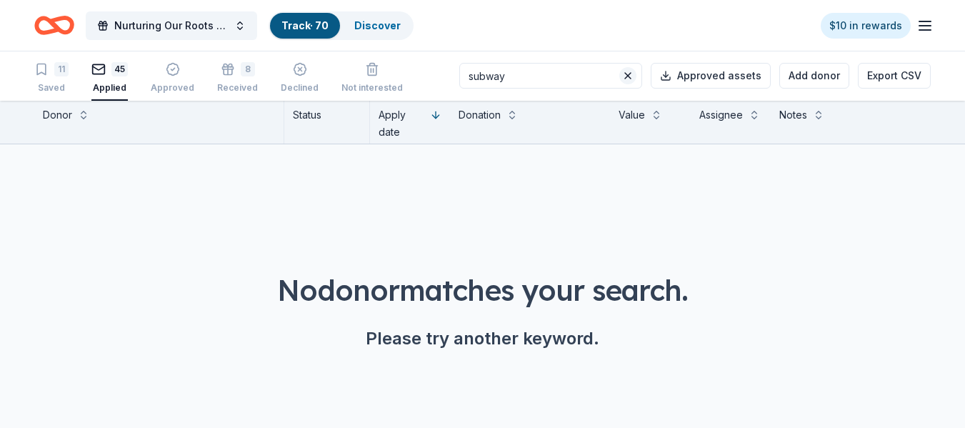
type input "subway"
drag, startPoint x: 628, startPoint y: 78, endPoint x: 618, endPoint y: 76, distance: 10.1
click at [618, 76] on div "subway" at bounding box center [550, 76] width 183 height 26
click at [57, 71] on div "11" at bounding box center [61, 69] width 14 height 14
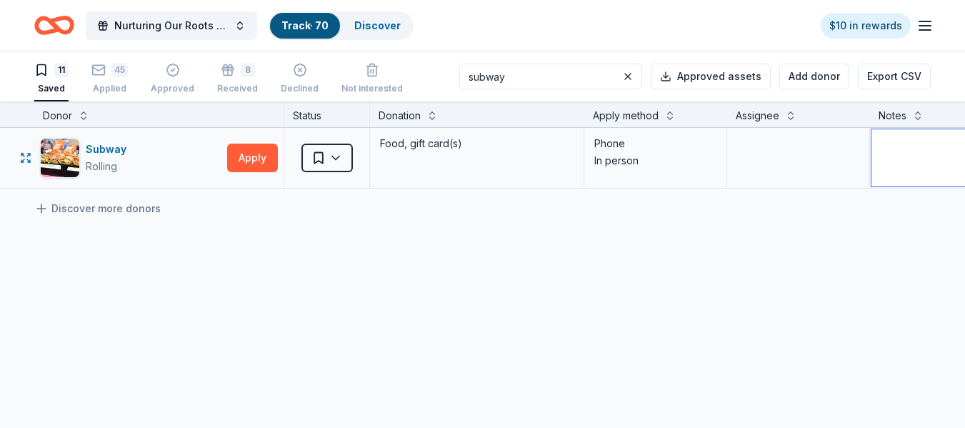
click at [906, 156] on textarea at bounding box center [976, 157] width 211 height 57
type textarea "Ask at Store"
click at [56, 71] on div "11" at bounding box center [61, 70] width 14 height 14
click at [631, 76] on button at bounding box center [627, 76] width 17 height 17
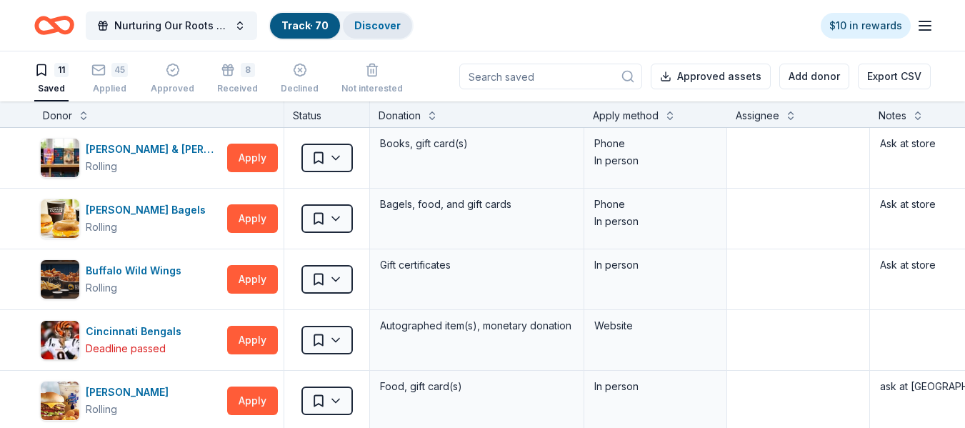
click at [374, 24] on link "Discover" at bounding box center [377, 25] width 46 height 12
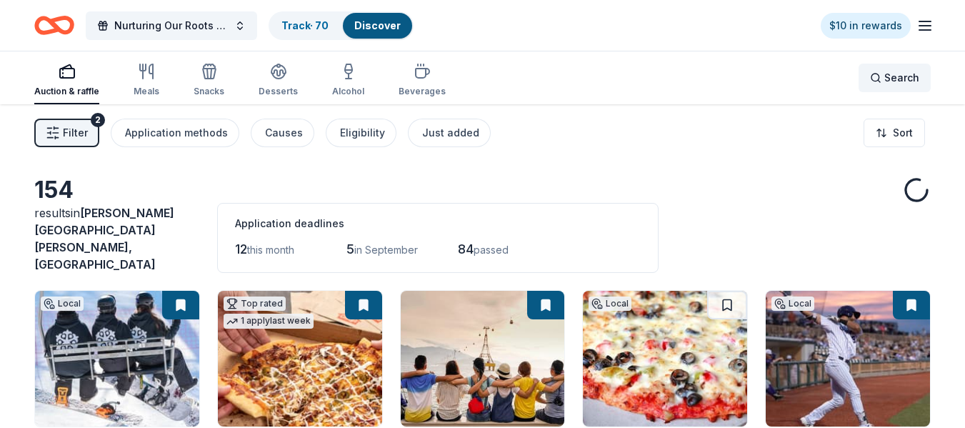
click at [909, 69] on span "Search" at bounding box center [901, 77] width 35 height 17
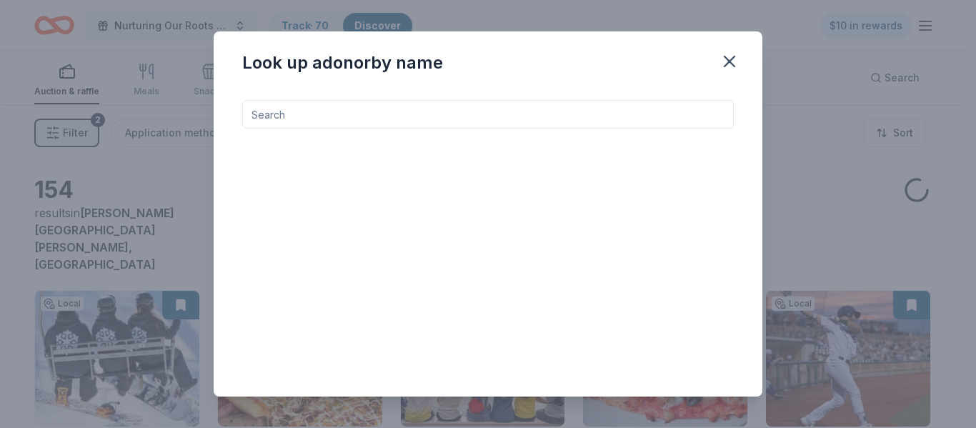
click at [486, 114] on input at bounding box center [487, 114] width 491 height 29
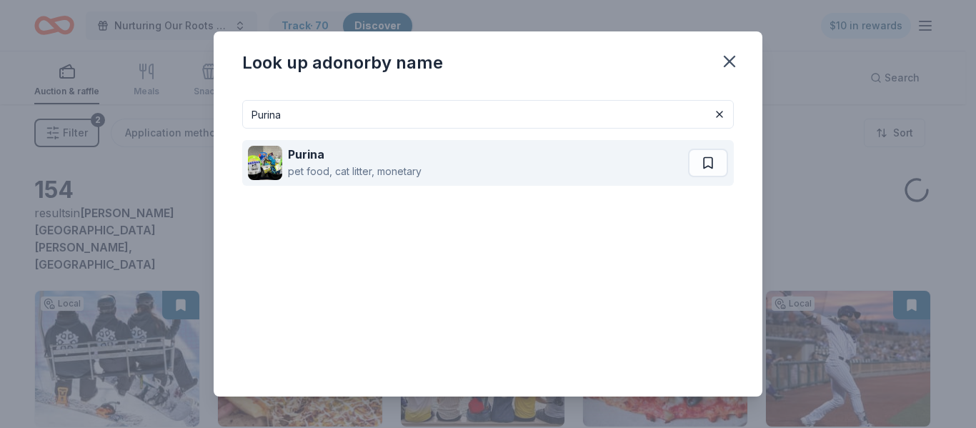
type input "Purina"
click at [304, 162] on div "Purina" at bounding box center [355, 154] width 134 height 17
click at [376, 165] on div "pet food, cat litter, monetary" at bounding box center [355, 171] width 134 height 17
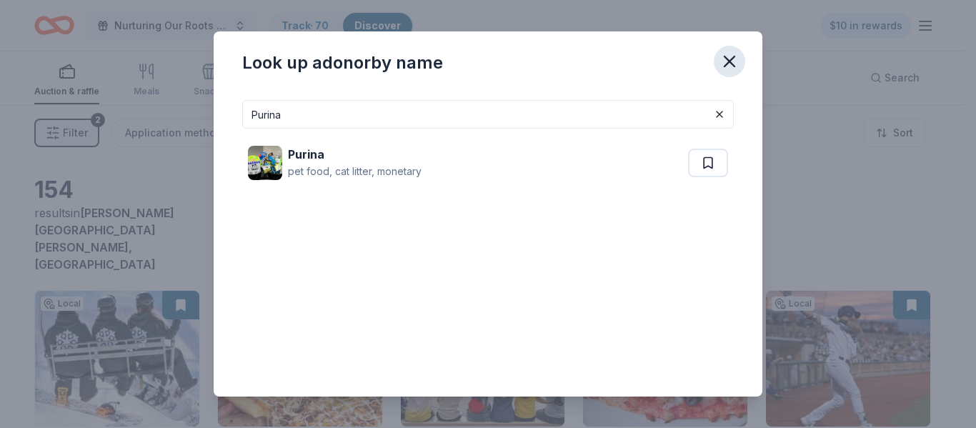
click at [728, 63] on icon "button" at bounding box center [729, 61] width 10 height 10
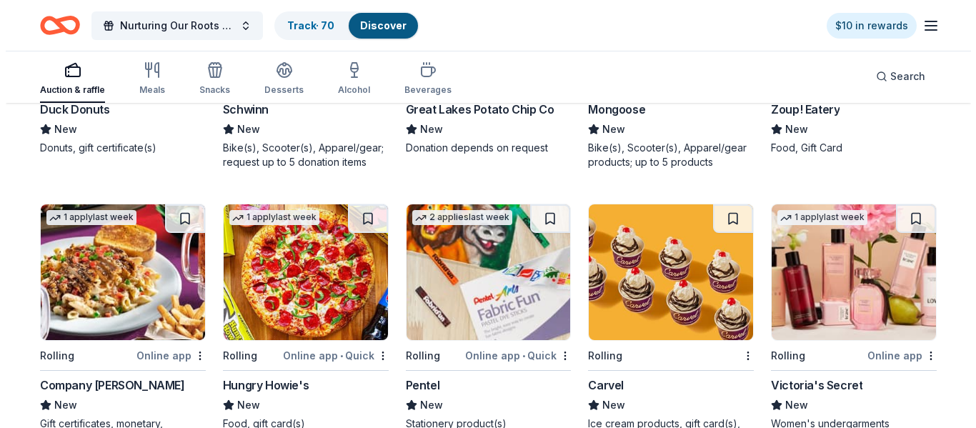
scroll to position [5586, 0]
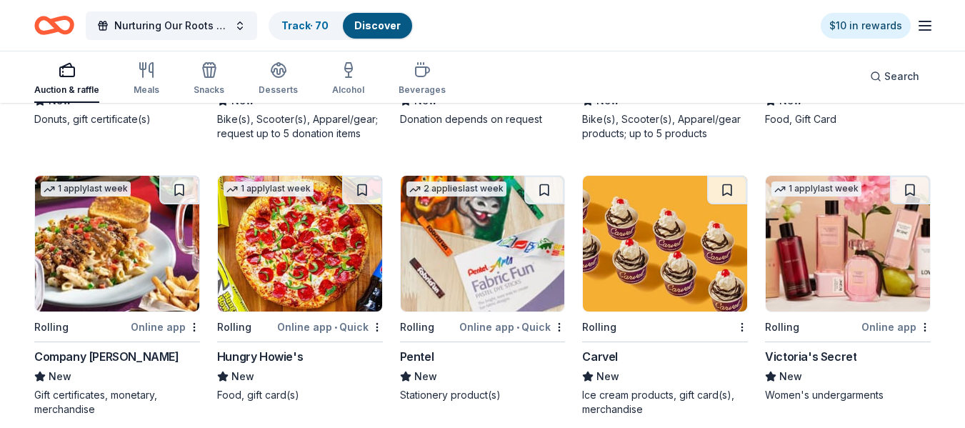
click at [672, 222] on img at bounding box center [665, 244] width 164 height 136
click at [303, 24] on link "Track · 71" at bounding box center [303, 25] width 44 height 12
click at [892, 72] on span "Search" at bounding box center [901, 76] width 35 height 17
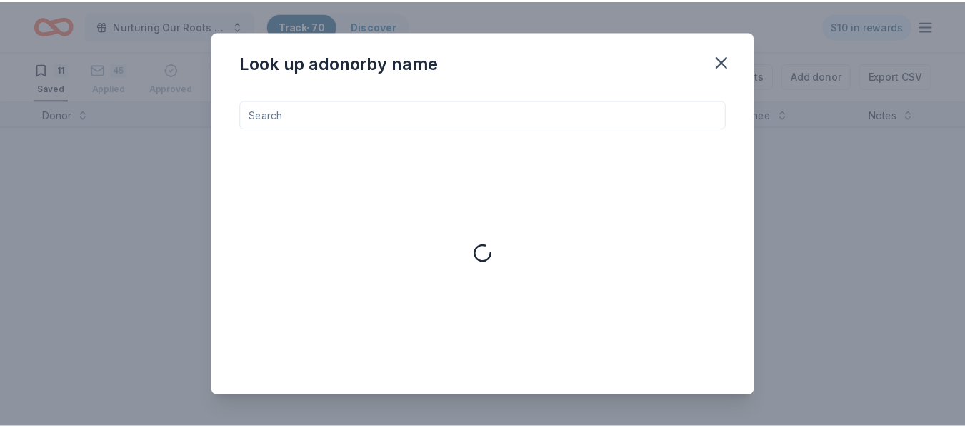
scroll to position [1, 0]
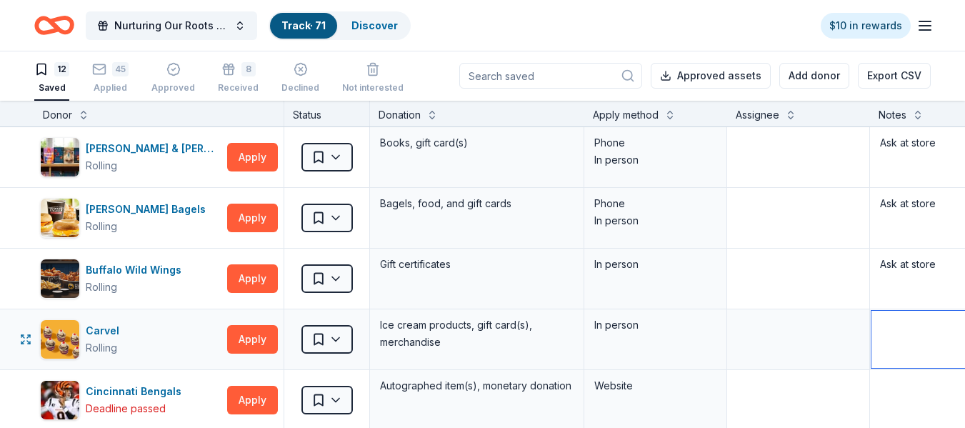
click at [899, 328] on textarea at bounding box center [976, 339] width 211 height 57
type textarea "Ask at store"
click at [376, 20] on link "Discover" at bounding box center [374, 25] width 46 height 12
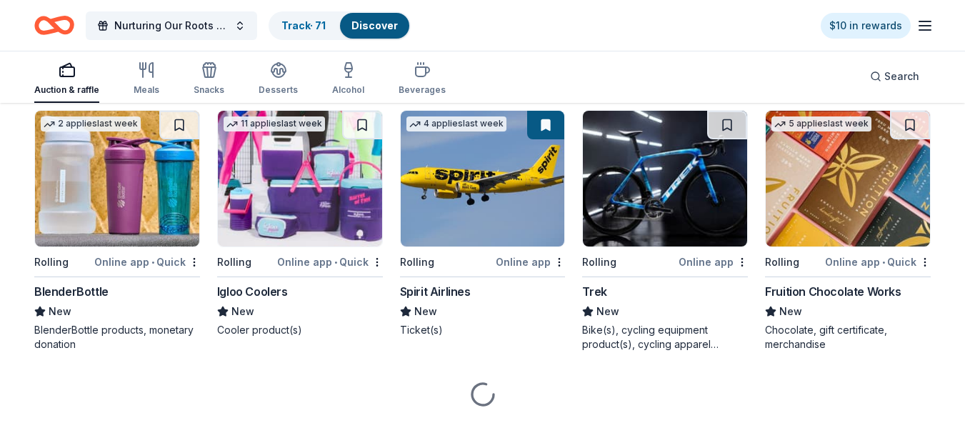
scroll to position [6417, 0]
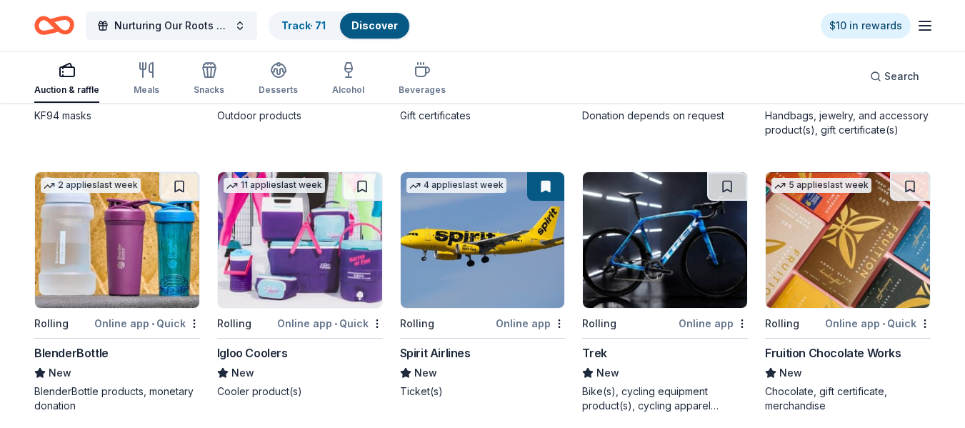
click at [834, 216] on img at bounding box center [848, 240] width 164 height 136
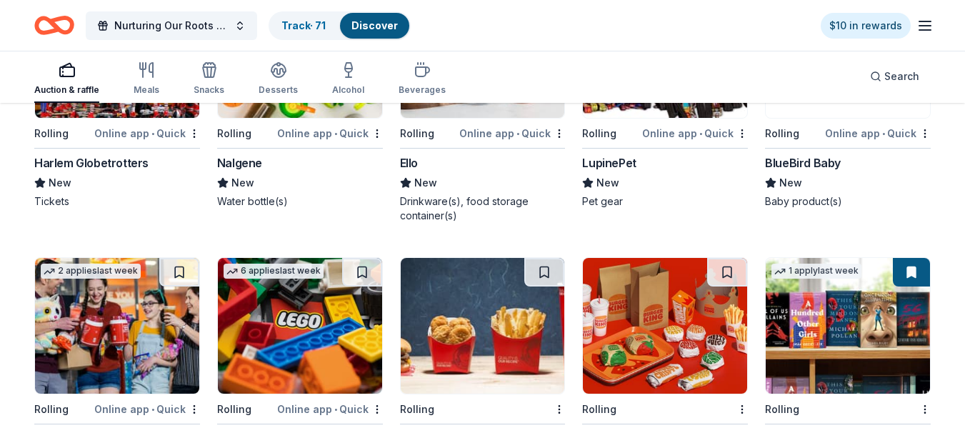
scroll to position [7258, 0]
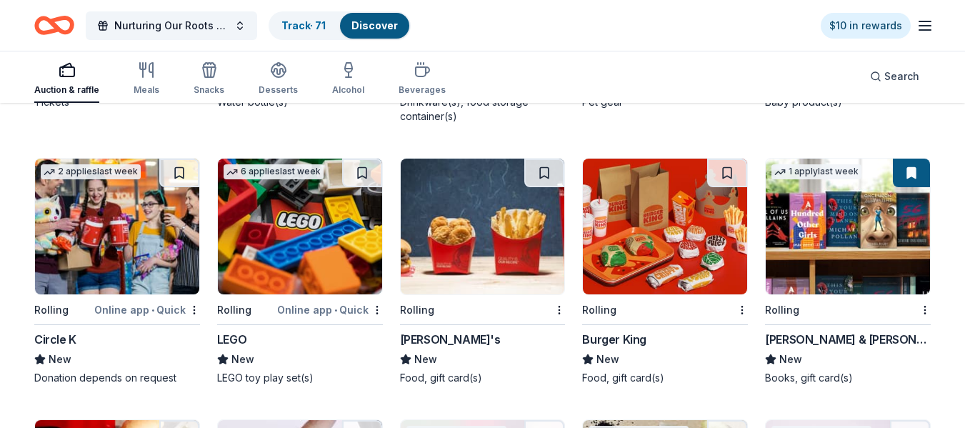
click at [509, 231] on img at bounding box center [483, 227] width 164 height 136
click at [302, 24] on link "Track · 72" at bounding box center [304, 25] width 46 height 12
click at [306, 24] on link "Track · 72" at bounding box center [304, 25] width 46 height 12
click at [286, 22] on link "Track · 72" at bounding box center [304, 25] width 46 height 12
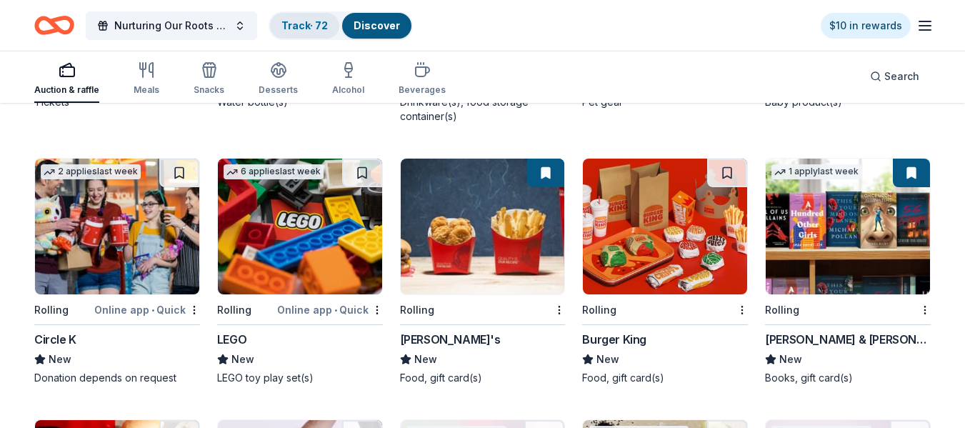
click at [297, 24] on link "Track · 72" at bounding box center [304, 25] width 46 height 12
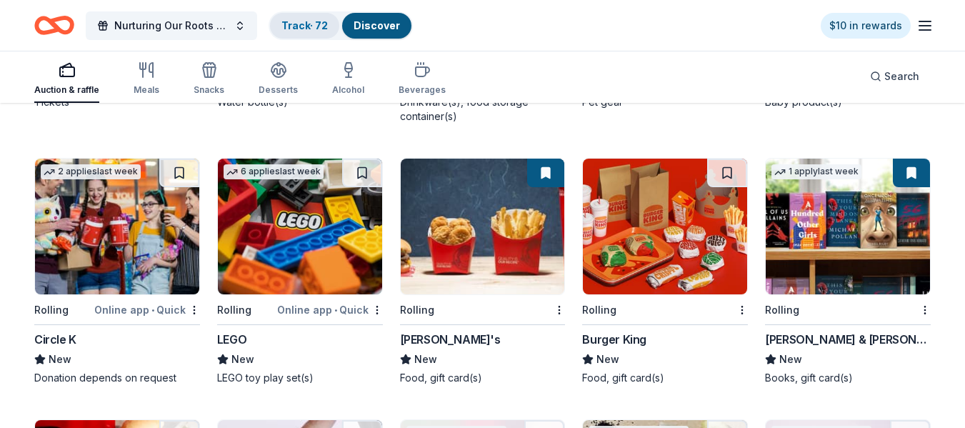
click at [297, 24] on link "Track · 72" at bounding box center [304, 25] width 46 height 12
click at [296, 28] on link "Track · 72" at bounding box center [304, 25] width 46 height 12
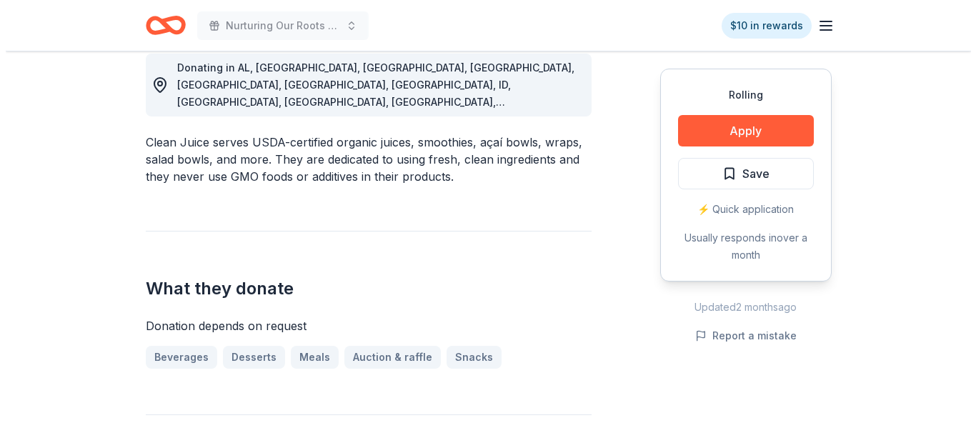
scroll to position [436, 0]
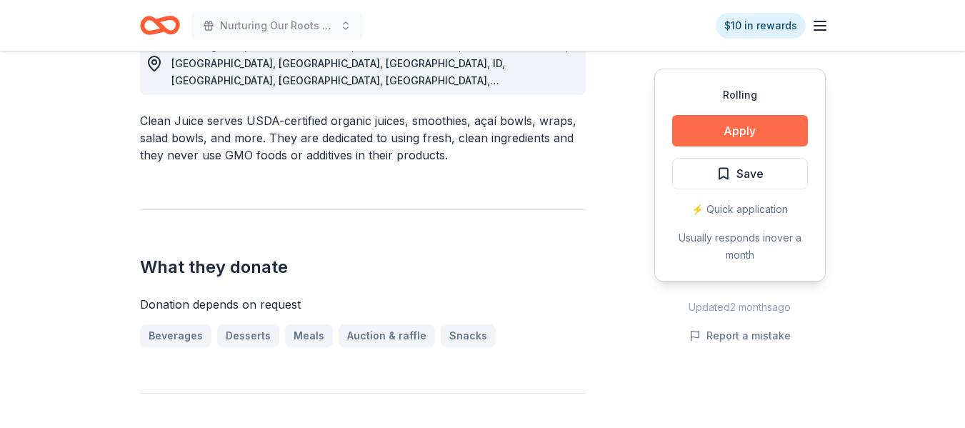
click at [749, 129] on button "Apply" at bounding box center [740, 130] width 136 height 31
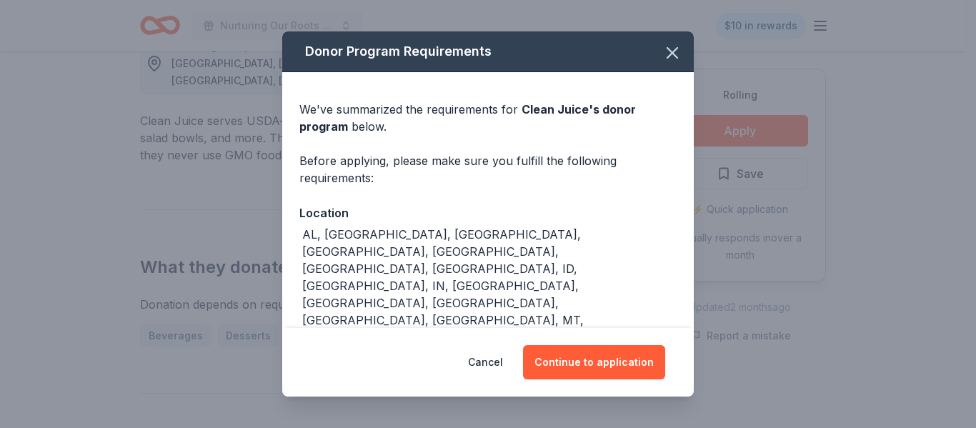
scroll to position [8, 0]
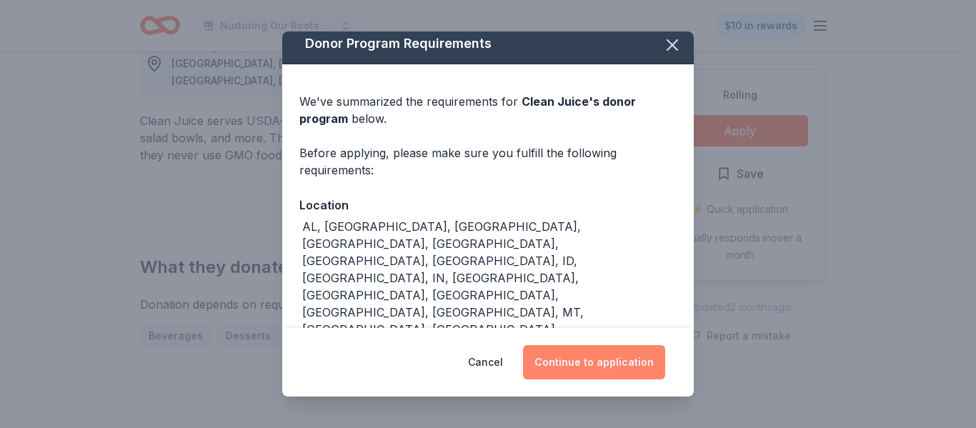
click at [596, 356] on button "Continue to application" at bounding box center [594, 362] width 142 height 34
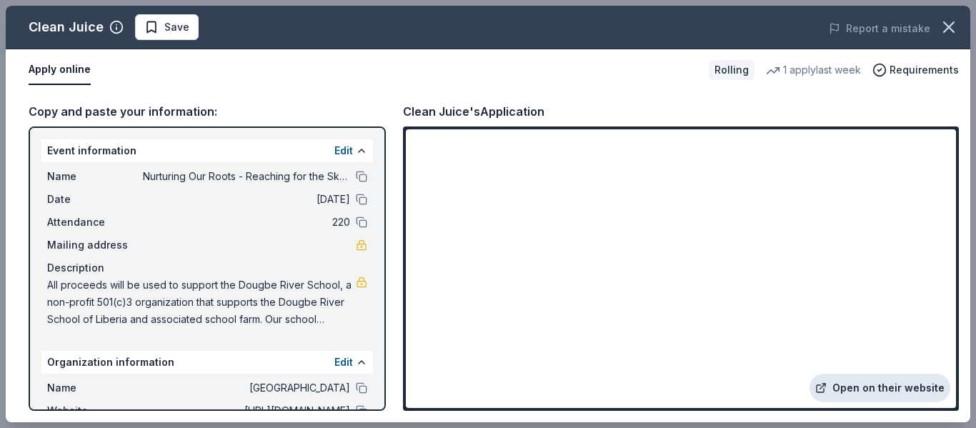
click at [871, 388] on link "Open on their website" at bounding box center [879, 388] width 141 height 29
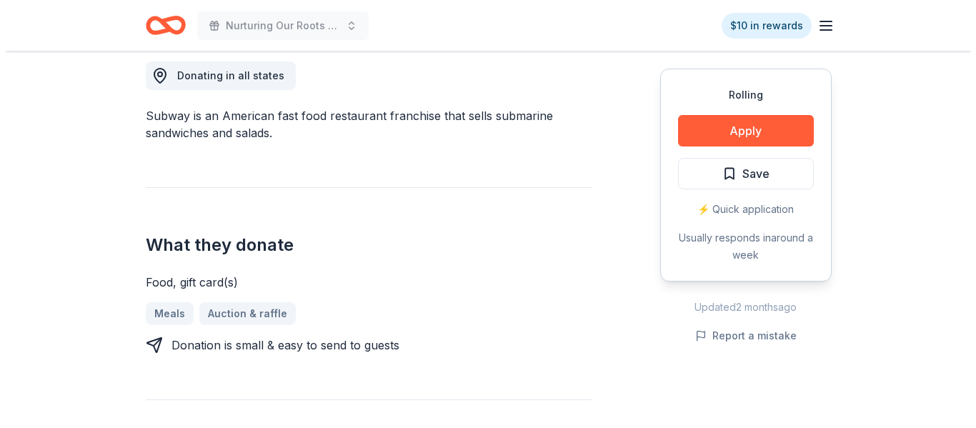
scroll to position [415, 0]
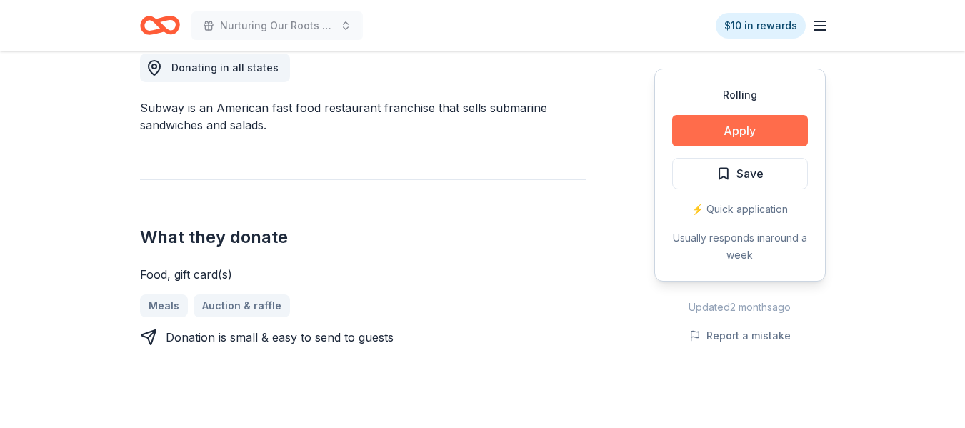
click at [726, 131] on button "Apply" at bounding box center [740, 130] width 136 height 31
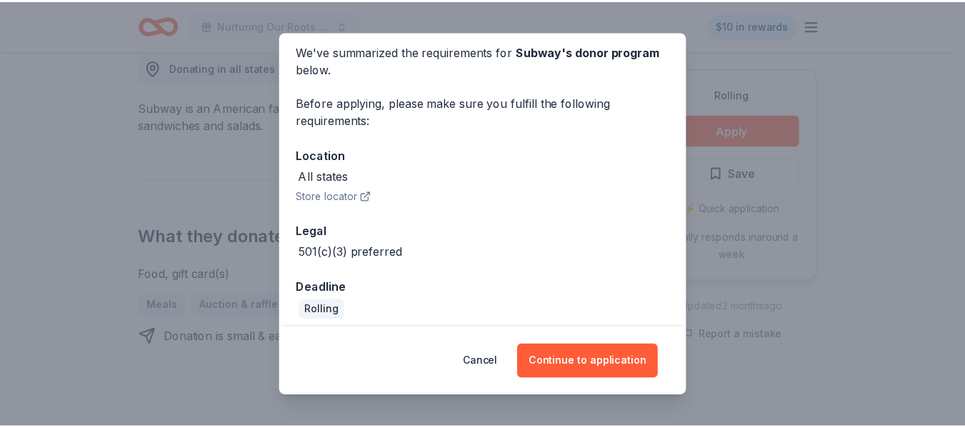
scroll to position [67, 0]
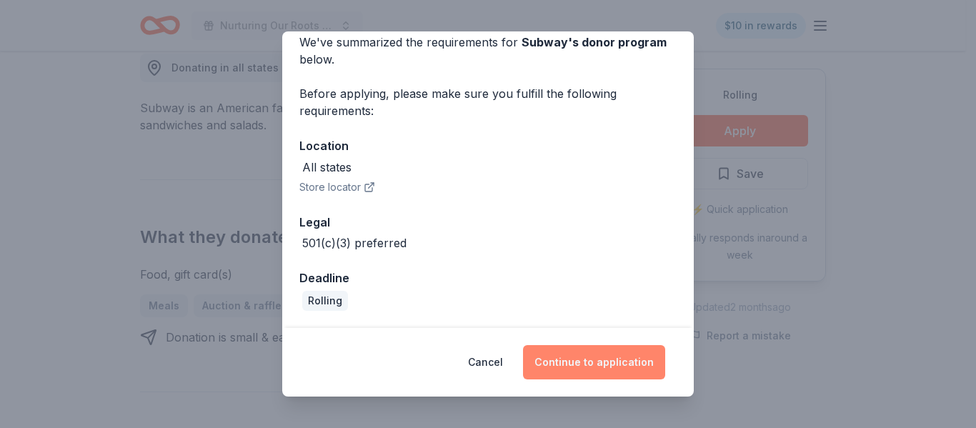
click at [596, 361] on button "Continue to application" at bounding box center [594, 362] width 142 height 34
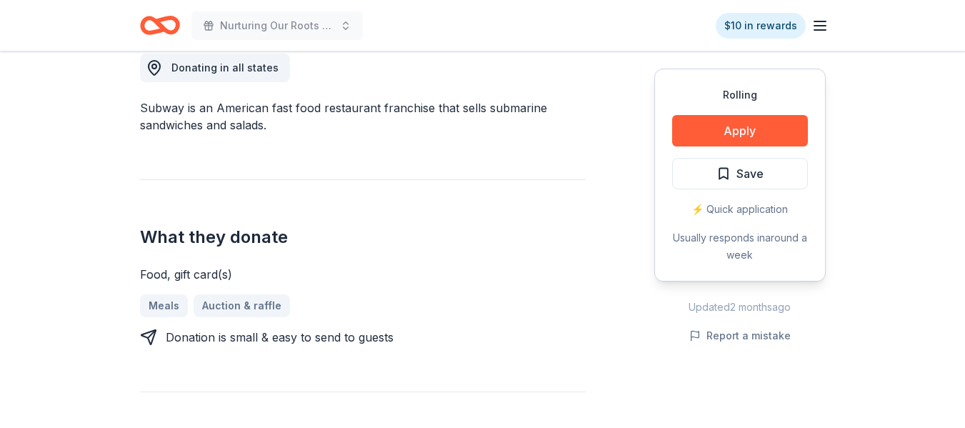
scroll to position [0, 0]
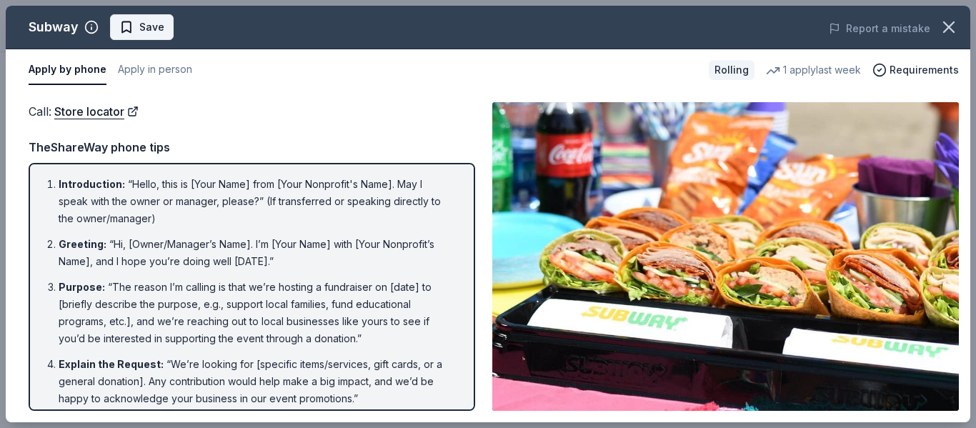
click at [152, 29] on span "Save" at bounding box center [151, 27] width 25 height 17
click at [944, 27] on icon "button" at bounding box center [949, 27] width 20 height 20
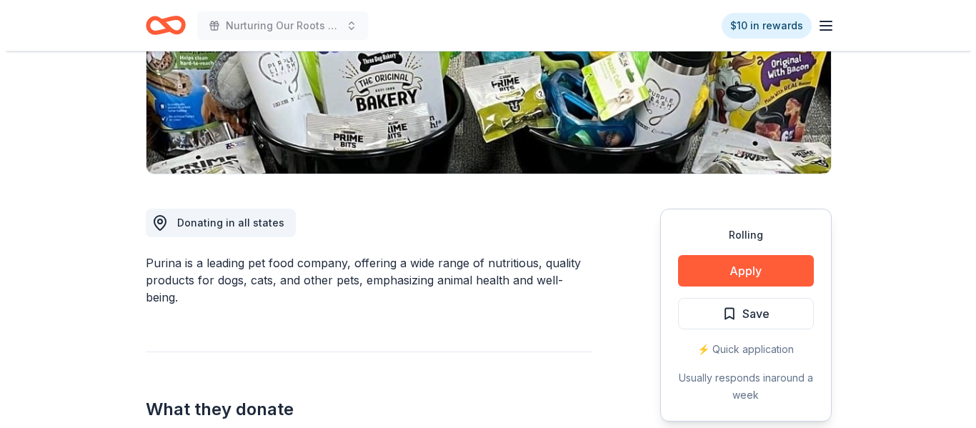
scroll to position [275, 0]
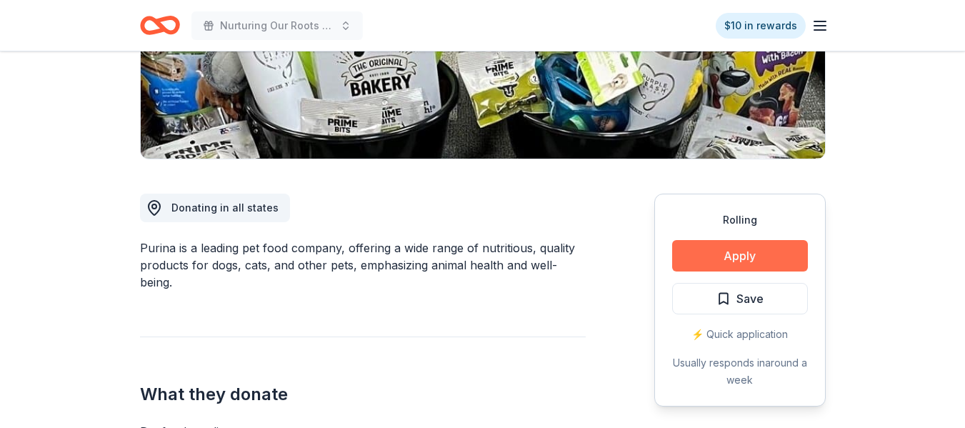
click at [737, 254] on button "Apply" at bounding box center [740, 255] width 136 height 31
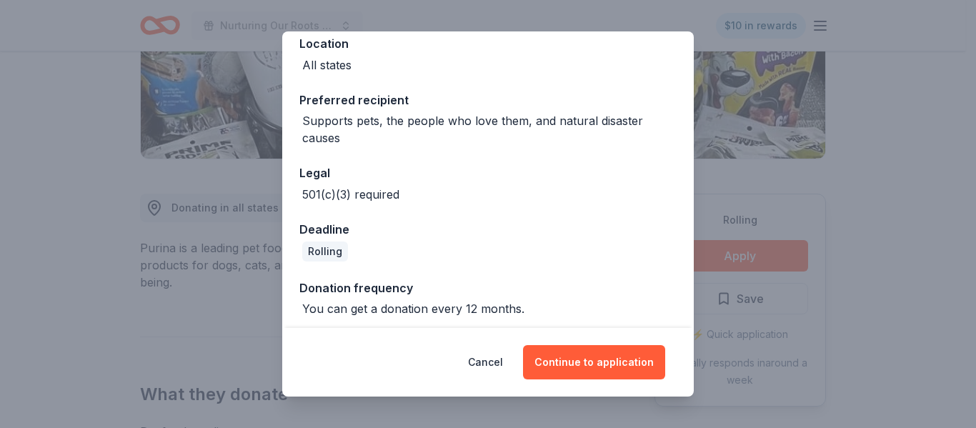
scroll to position [169, 0]
drag, startPoint x: 698, startPoint y: 289, endPoint x: 696, endPoint y: 234, distance: 55.0
click at [696, 234] on div "Donor Program Requirements We've summarized the requirements for Purina 's dono…" at bounding box center [488, 214] width 976 height 428
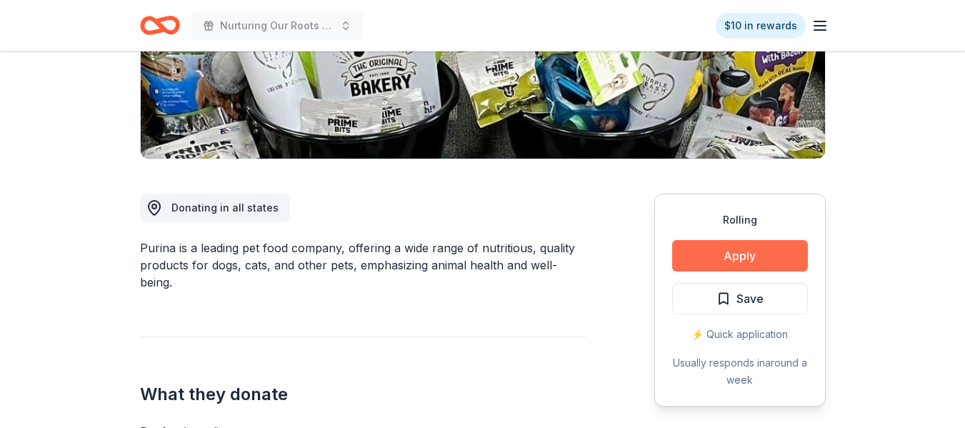
click at [720, 252] on button "Apply" at bounding box center [740, 255] width 136 height 31
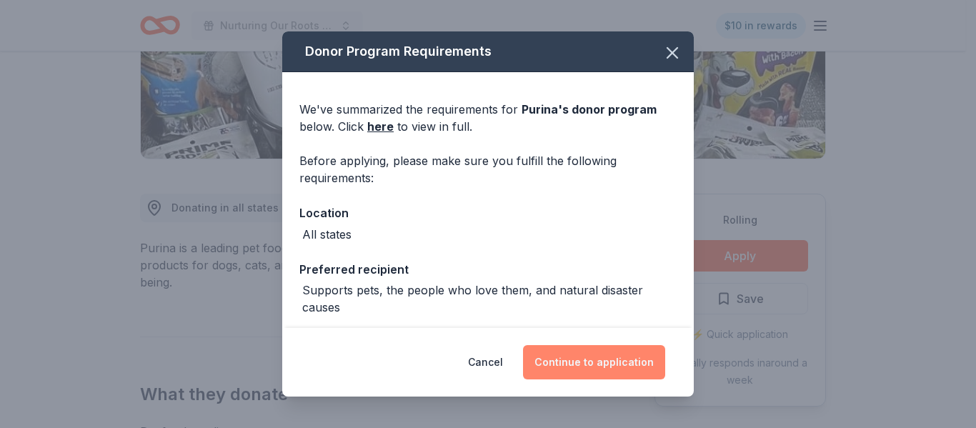
click at [564, 359] on button "Continue to application" at bounding box center [594, 362] width 142 height 34
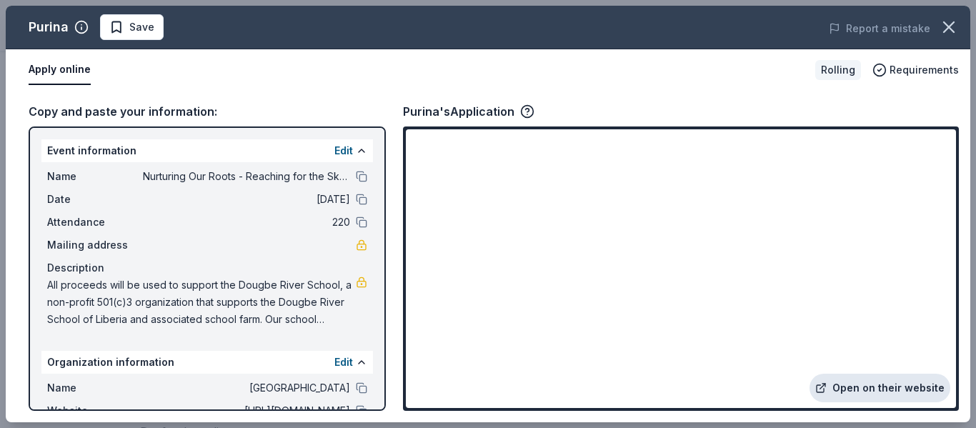
click at [862, 384] on link "Open on their website" at bounding box center [879, 388] width 141 height 29
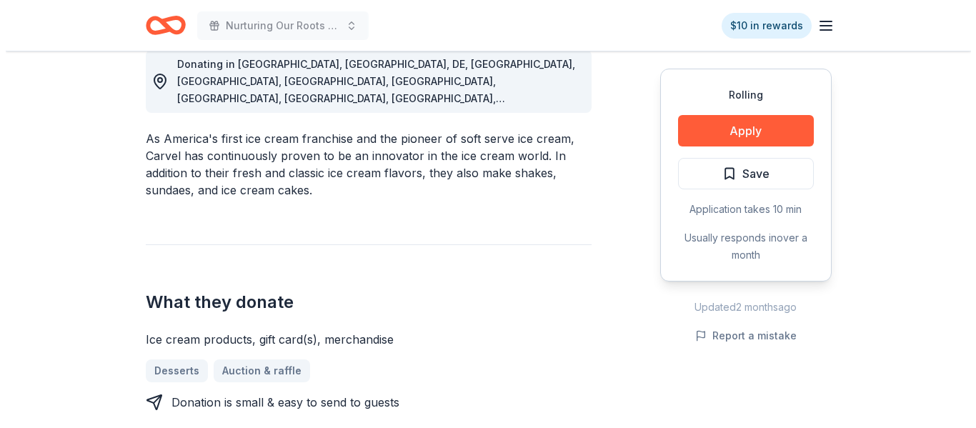
scroll to position [429, 0]
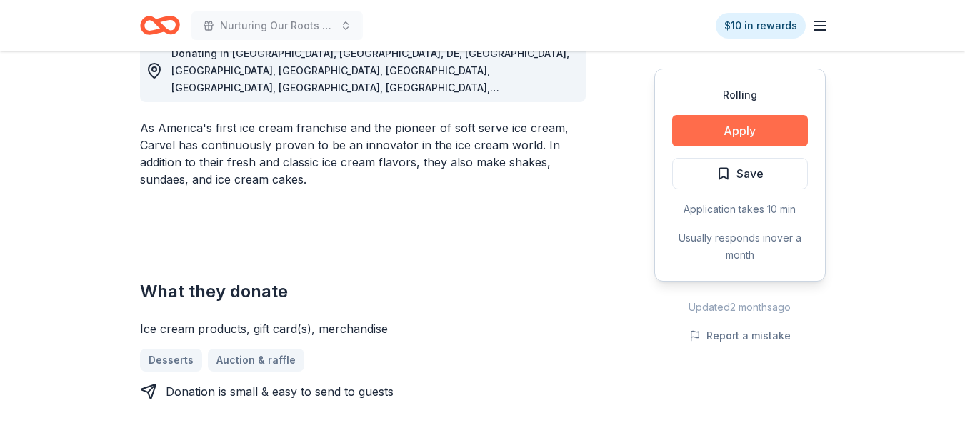
click at [751, 133] on button "Apply" at bounding box center [740, 130] width 136 height 31
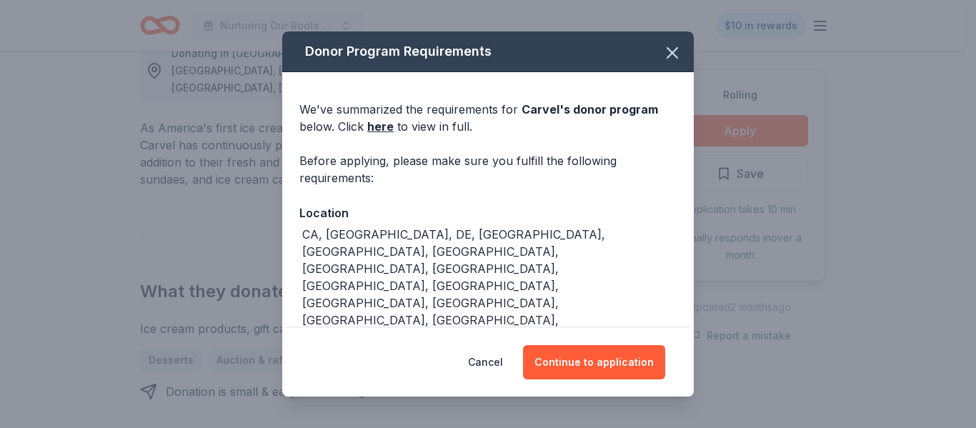
scroll to position [28, 0]
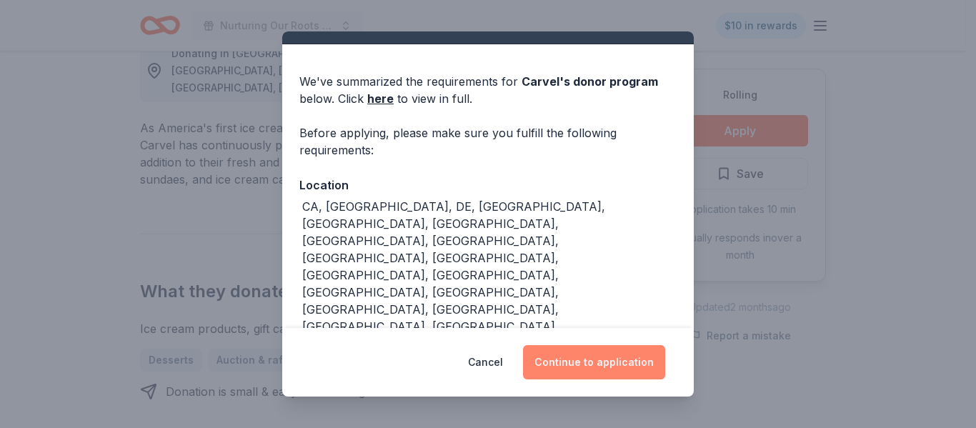
click at [593, 358] on button "Continue to application" at bounding box center [594, 362] width 142 height 34
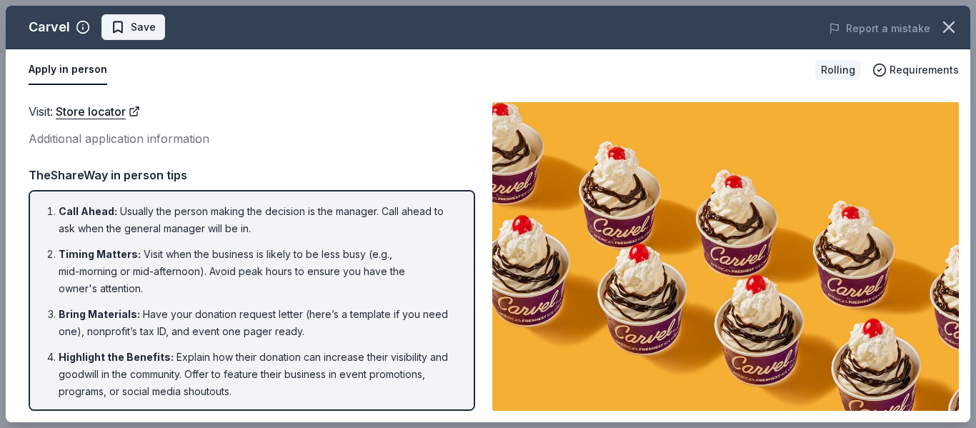
click at [128, 30] on span "Save" at bounding box center [133, 27] width 45 height 17
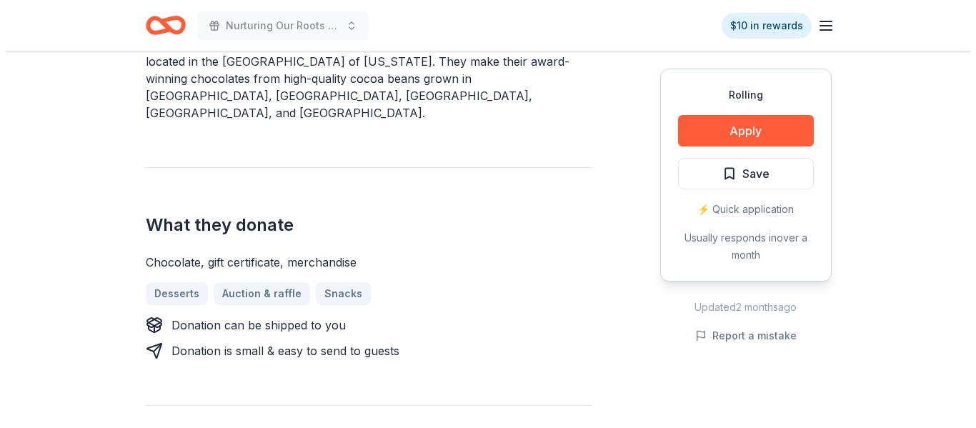
scroll to position [482, 0]
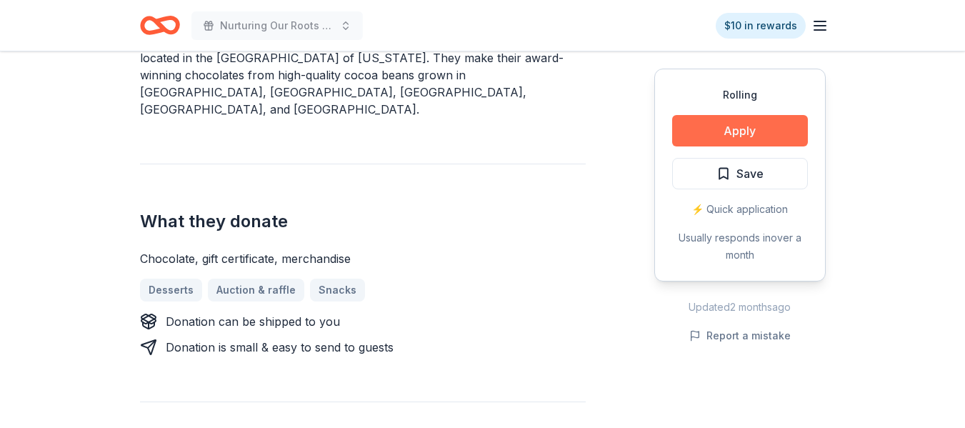
click at [747, 133] on button "Apply" at bounding box center [740, 130] width 136 height 31
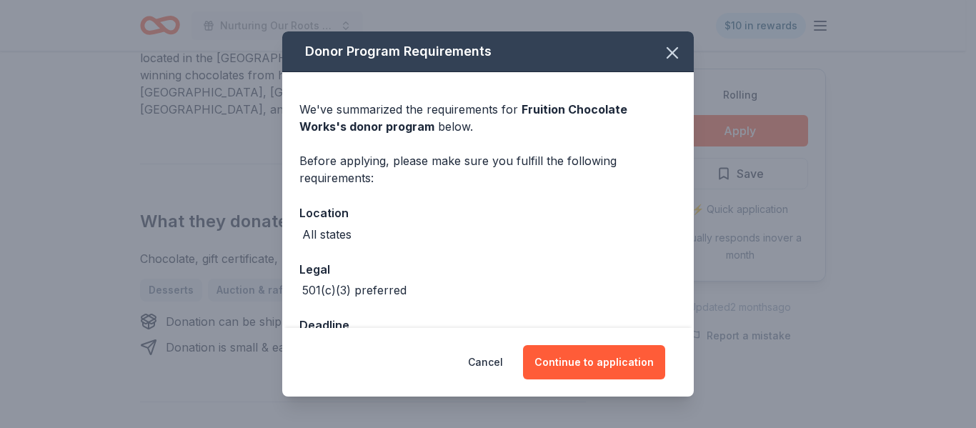
scroll to position [47, 0]
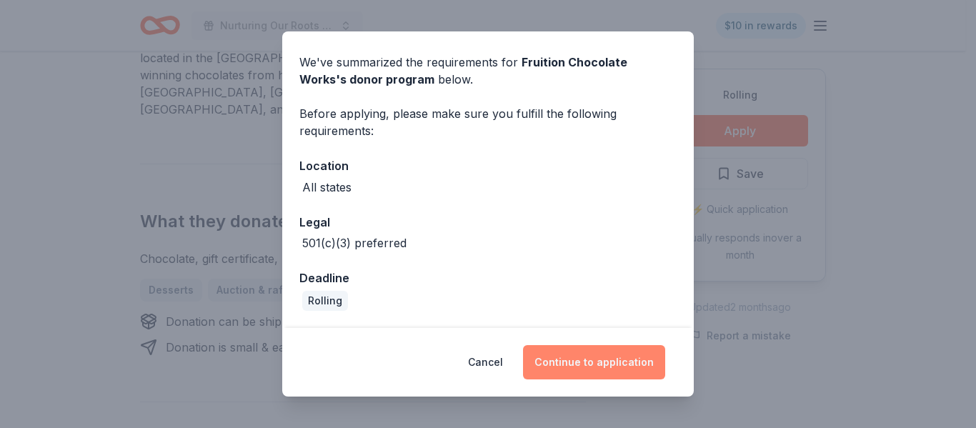
click at [599, 358] on button "Continue to application" at bounding box center [594, 362] width 142 height 34
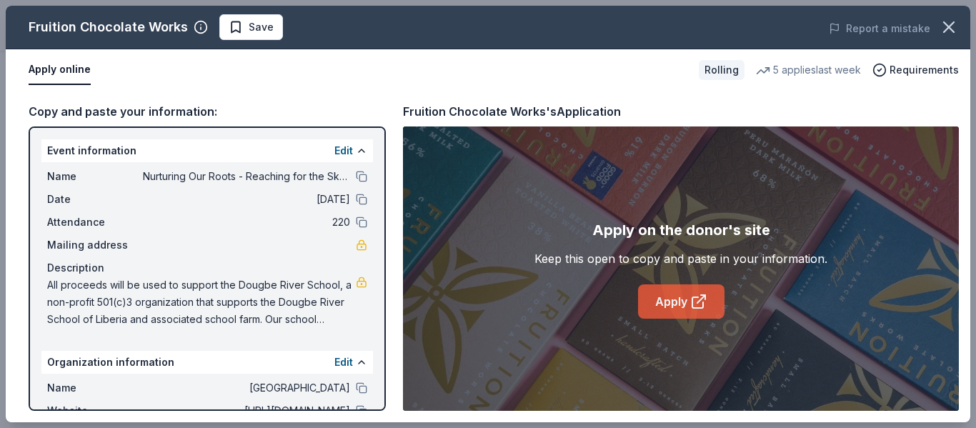
click at [674, 306] on link "Apply" at bounding box center [681, 301] width 86 height 34
click at [356, 176] on button at bounding box center [361, 176] width 11 height 11
click at [244, 28] on span "Save" at bounding box center [251, 27] width 45 height 17
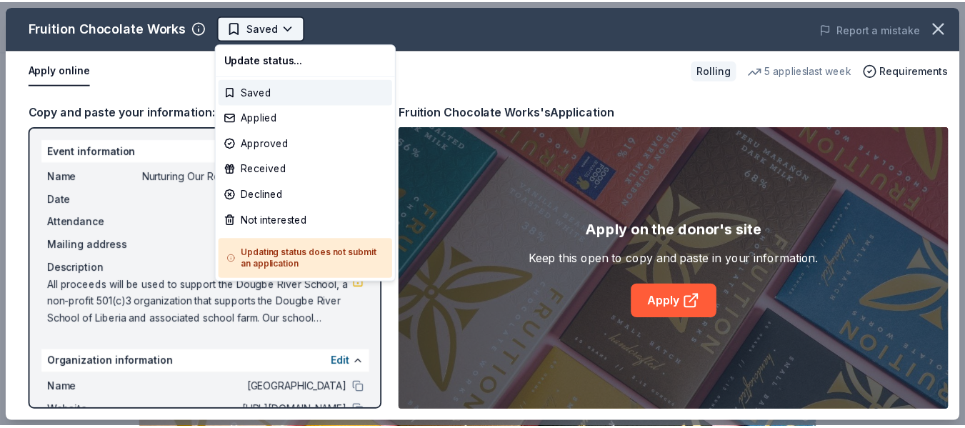
scroll to position [0, 0]
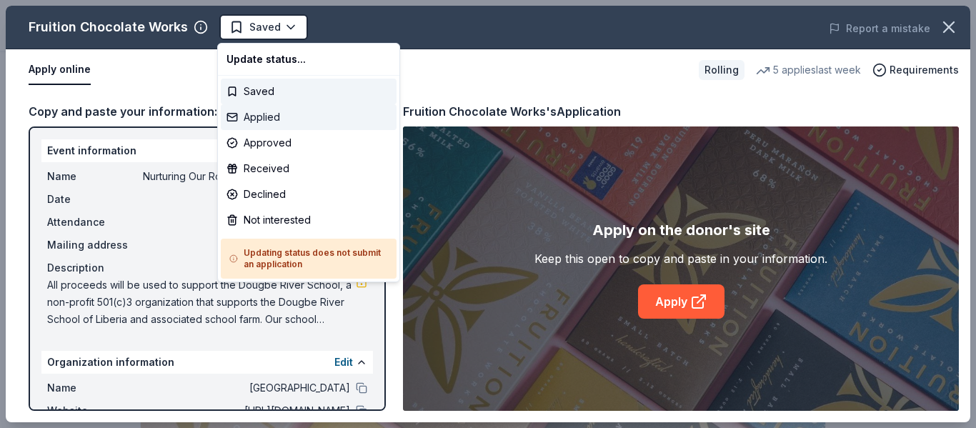
click at [262, 113] on div "Applied" at bounding box center [309, 117] width 176 height 26
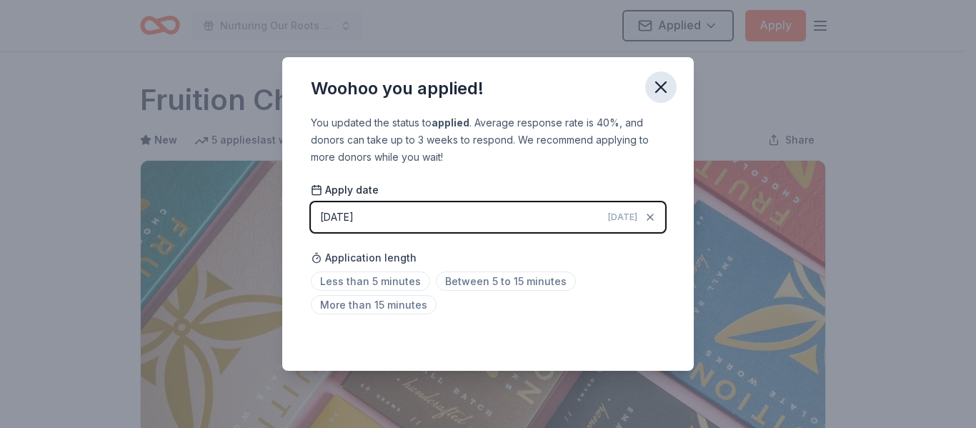
click at [662, 86] on icon "button" at bounding box center [661, 87] width 10 height 10
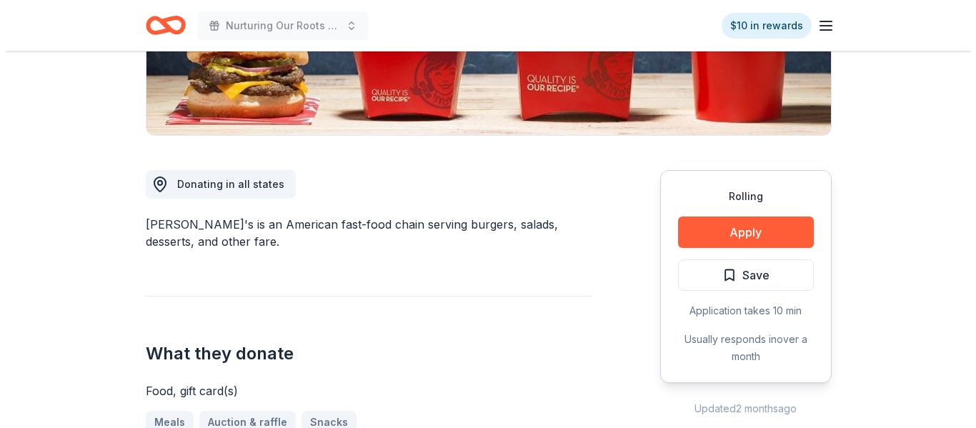
scroll to position [302, 0]
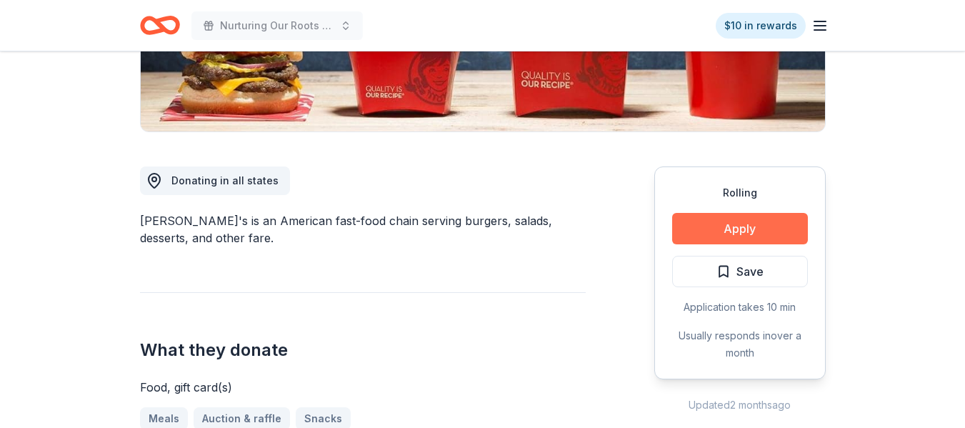
click at [747, 224] on button "Apply" at bounding box center [740, 228] width 136 height 31
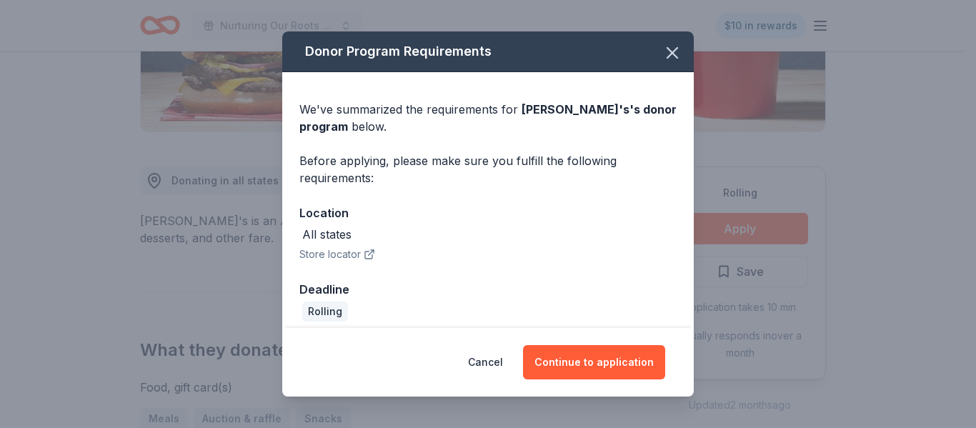
scroll to position [11, 0]
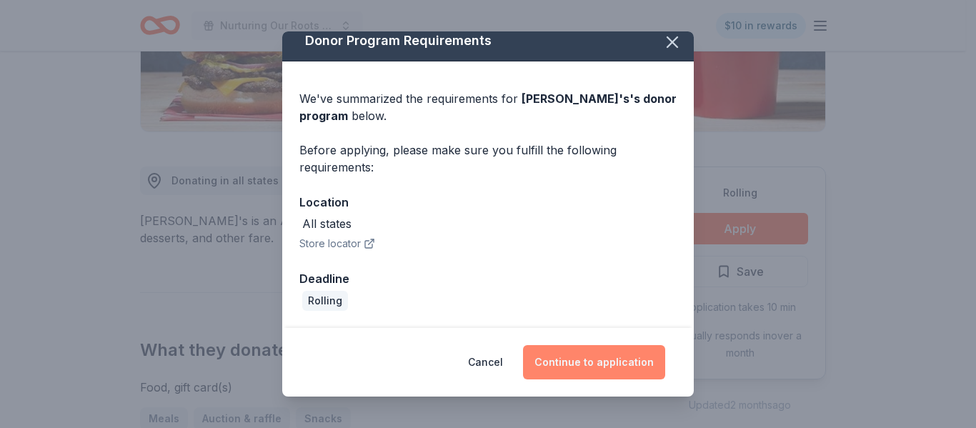
click at [590, 362] on button "Continue to application" at bounding box center [594, 362] width 142 height 34
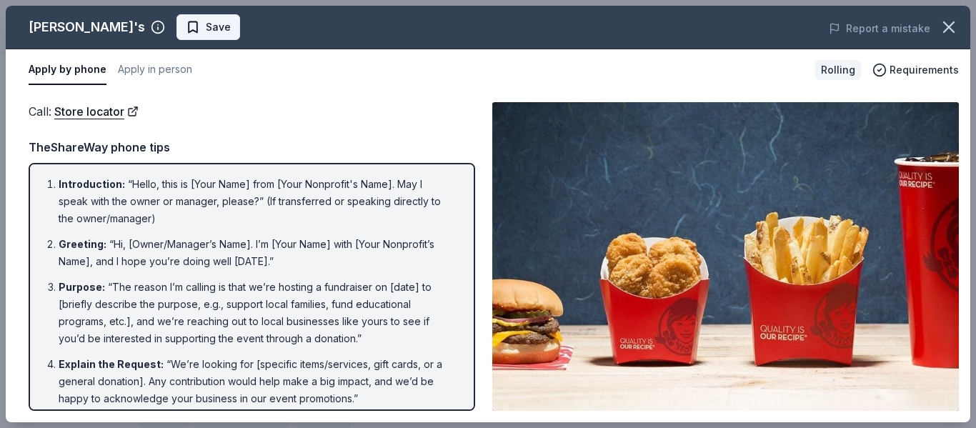
click at [206, 26] on span "Save" at bounding box center [218, 27] width 25 height 17
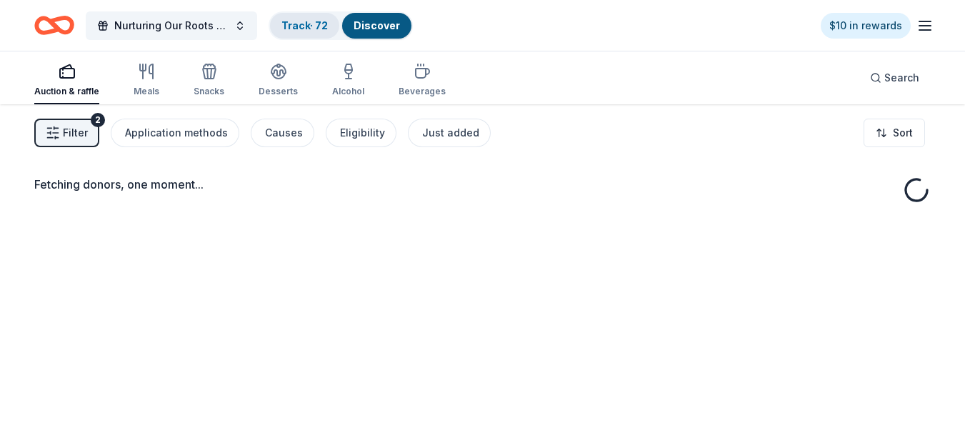
click at [297, 26] on link "Track · 72" at bounding box center [304, 25] width 46 height 12
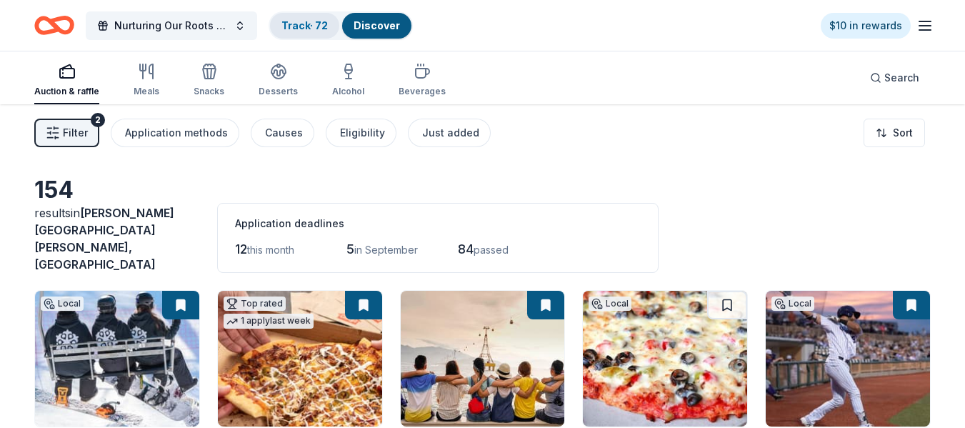
click at [302, 23] on link "Track · 72" at bounding box center [304, 25] width 46 height 12
click at [301, 23] on link "Track · 72" at bounding box center [304, 25] width 46 height 12
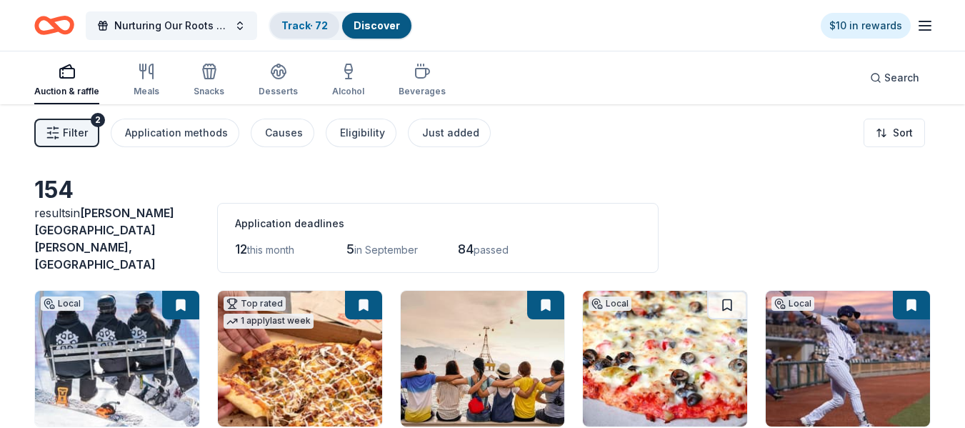
click at [301, 23] on link "Track · 72" at bounding box center [304, 25] width 46 height 12
click at [369, 23] on link "Discover" at bounding box center [377, 25] width 46 height 12
click at [321, 20] on link "Track · 72" at bounding box center [304, 25] width 46 height 12
click at [288, 26] on link "Track · 72" at bounding box center [304, 25] width 46 height 12
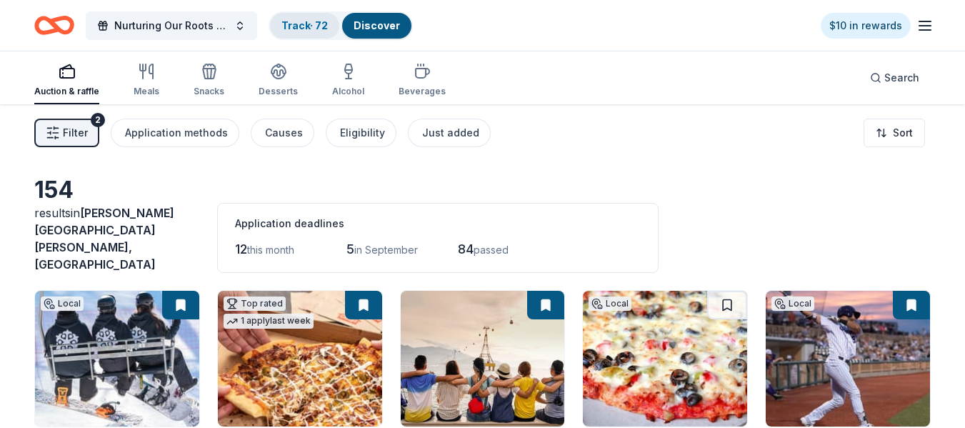
click at [288, 26] on link "Track · 72" at bounding box center [304, 25] width 46 height 12
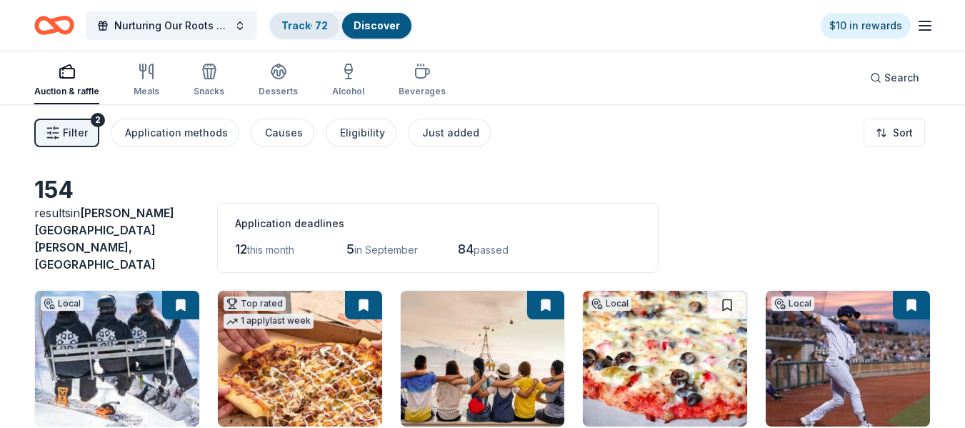
click at [288, 26] on link "Track · 72" at bounding box center [304, 25] width 46 height 12
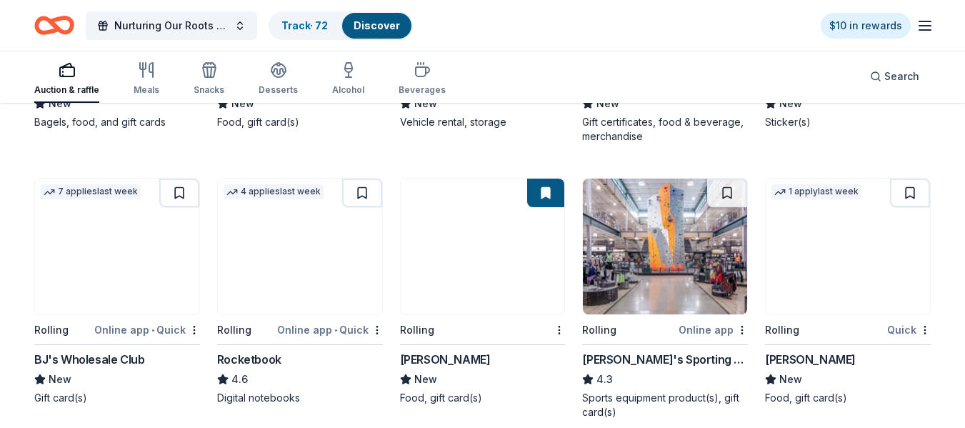
scroll to position [3761, 0]
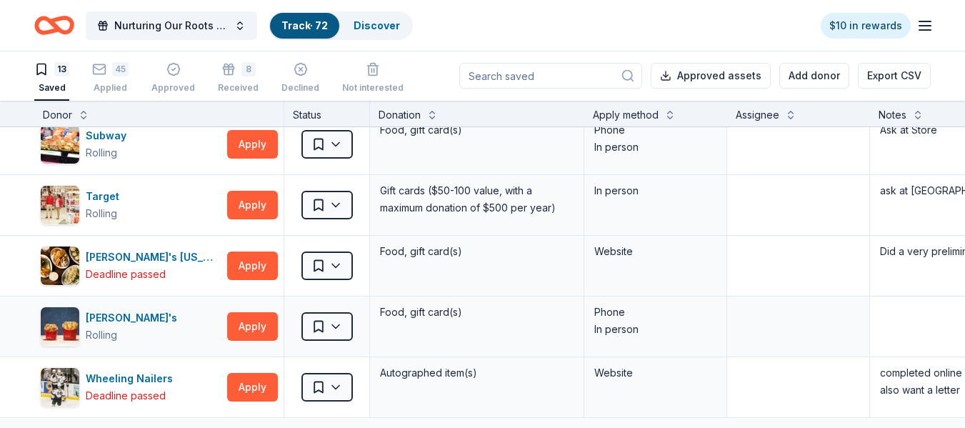
scroll to position [506, 0]
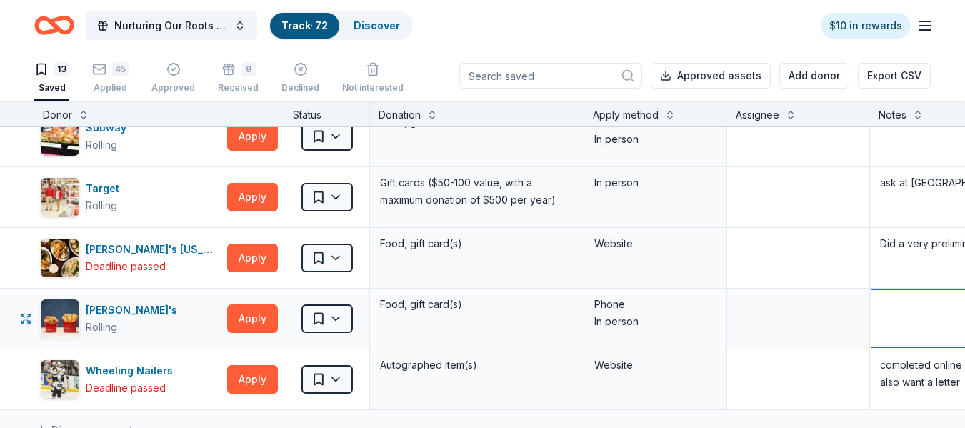
click at [892, 306] on textarea at bounding box center [976, 318] width 211 height 57
type textarea "Ask at store"
click at [358, 27] on link "Discover" at bounding box center [377, 25] width 46 height 12
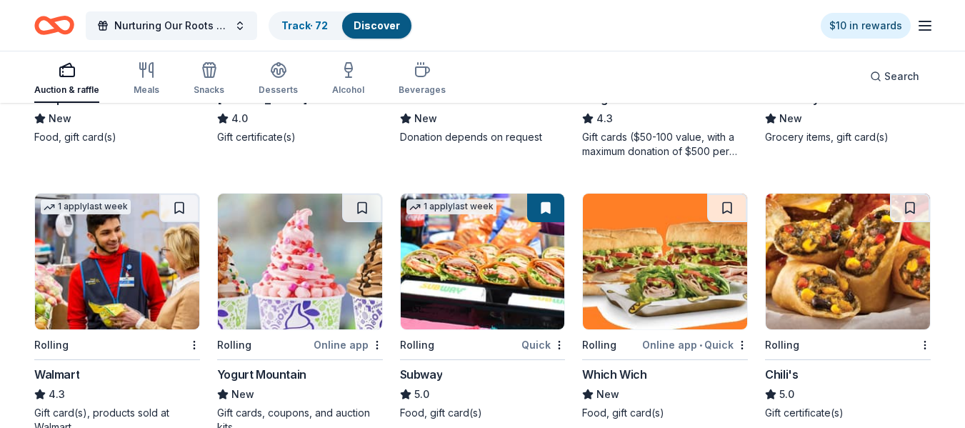
scroll to position [5009, 0]
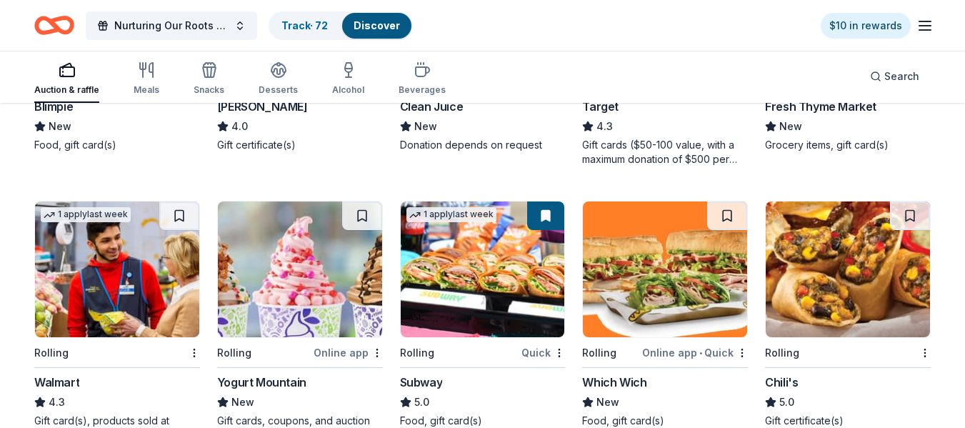
click at [829, 244] on img at bounding box center [848, 269] width 164 height 136
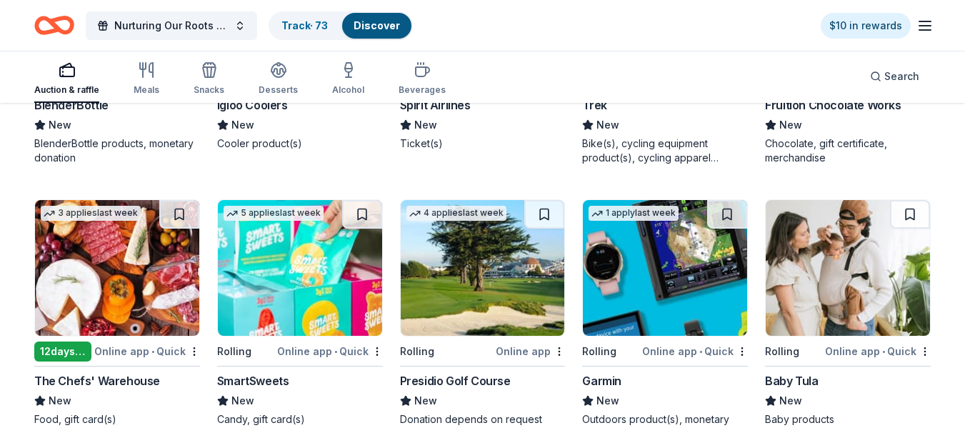
scroll to position [6693, 0]
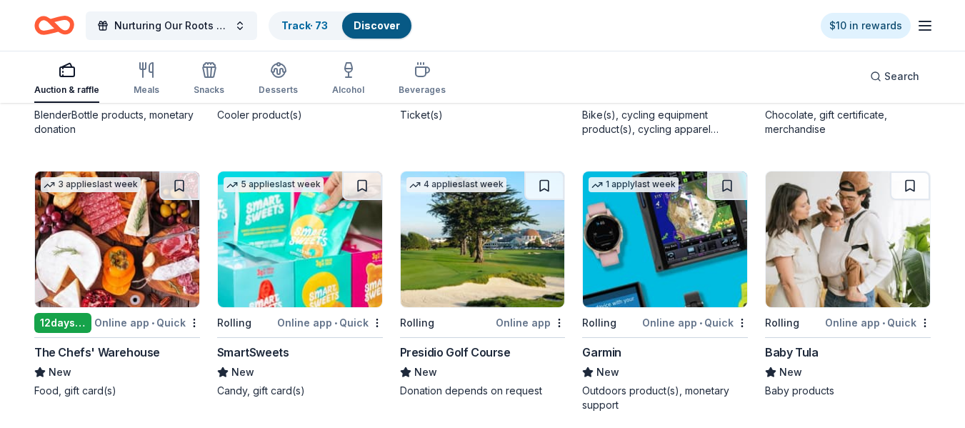
click at [114, 205] on img at bounding box center [117, 239] width 164 height 136
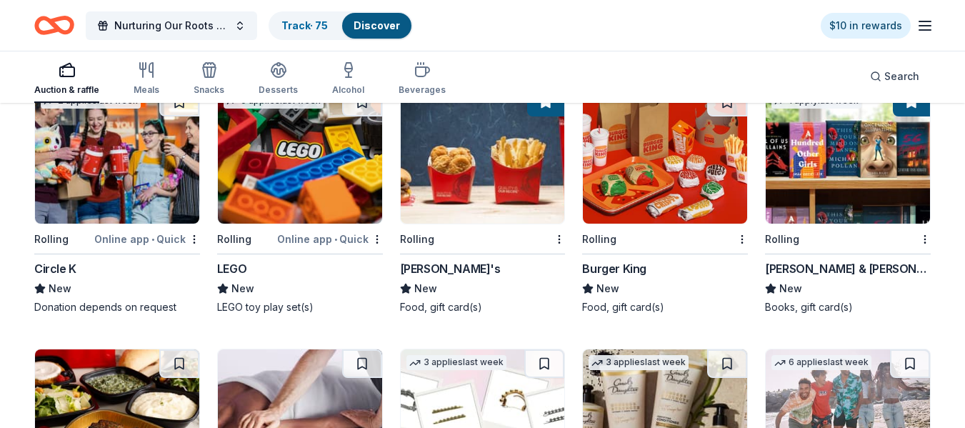
scroll to position [7331, 0]
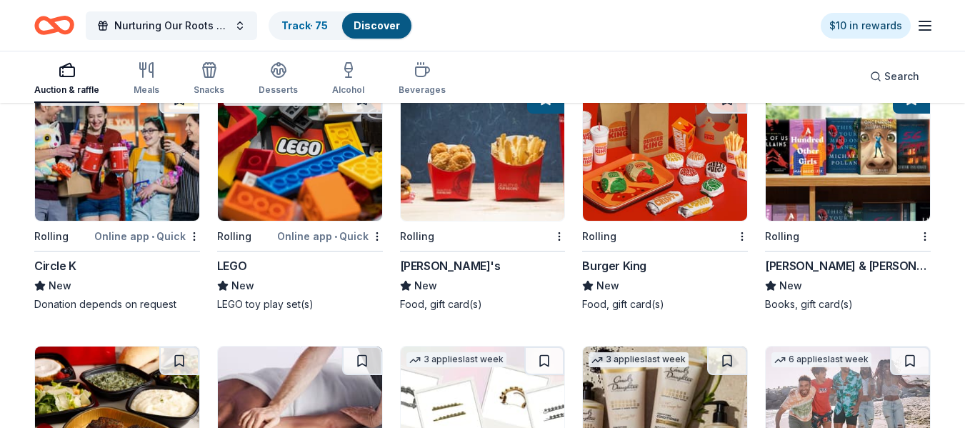
click at [121, 145] on img at bounding box center [117, 153] width 164 height 136
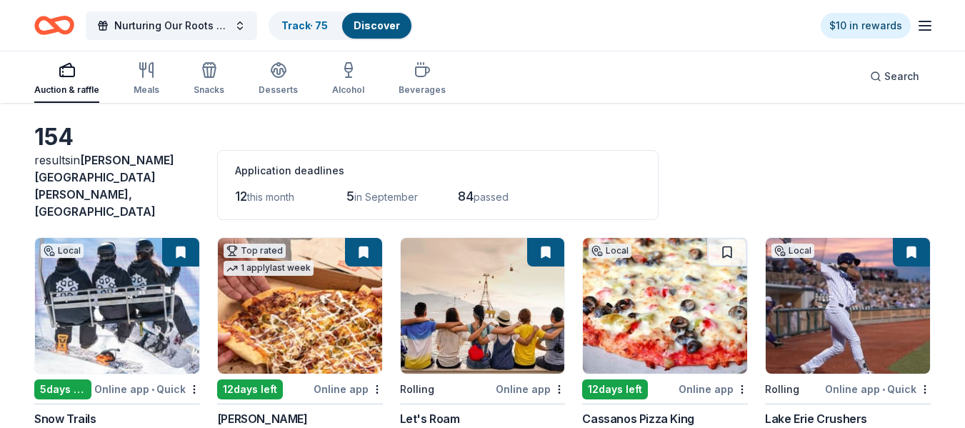
scroll to position [0, 0]
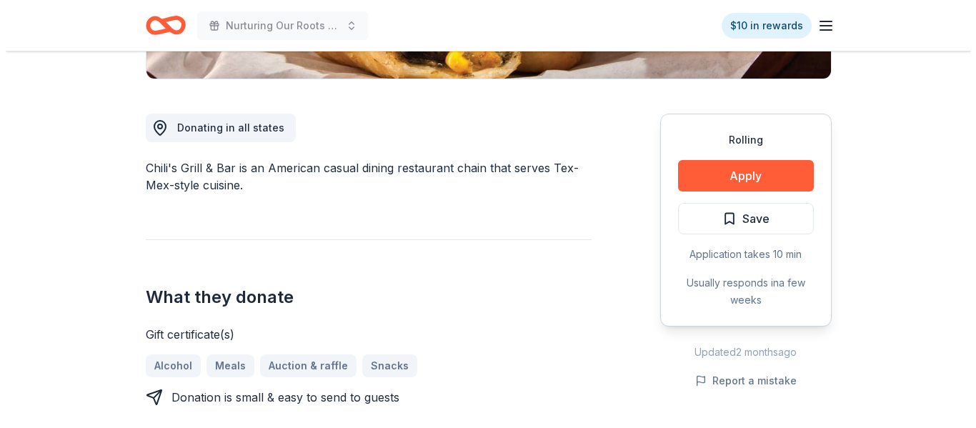
scroll to position [383, 0]
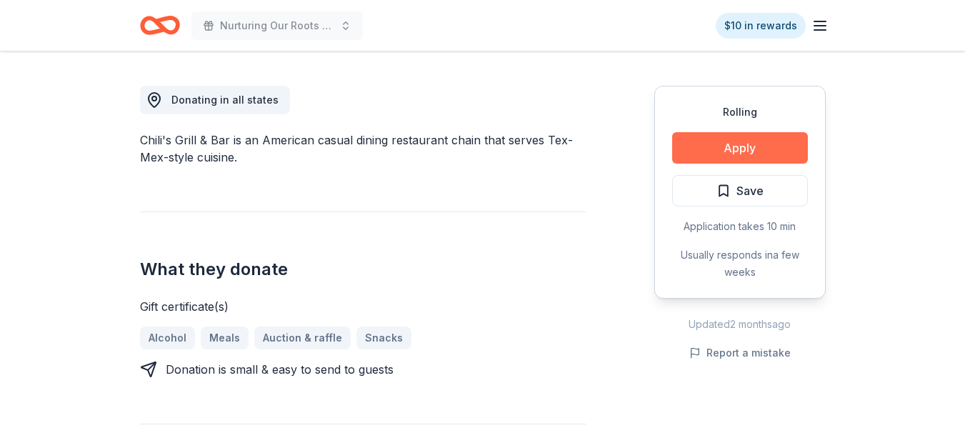
click at [766, 144] on button "Apply" at bounding box center [740, 147] width 136 height 31
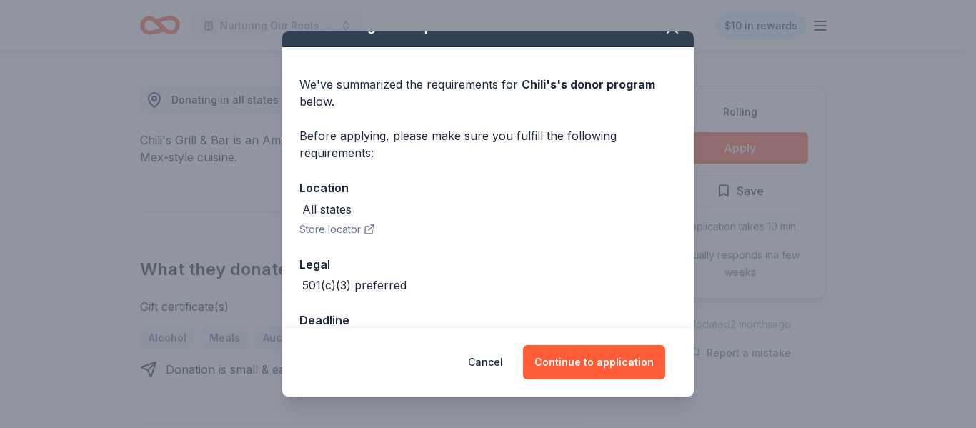
scroll to position [67, 0]
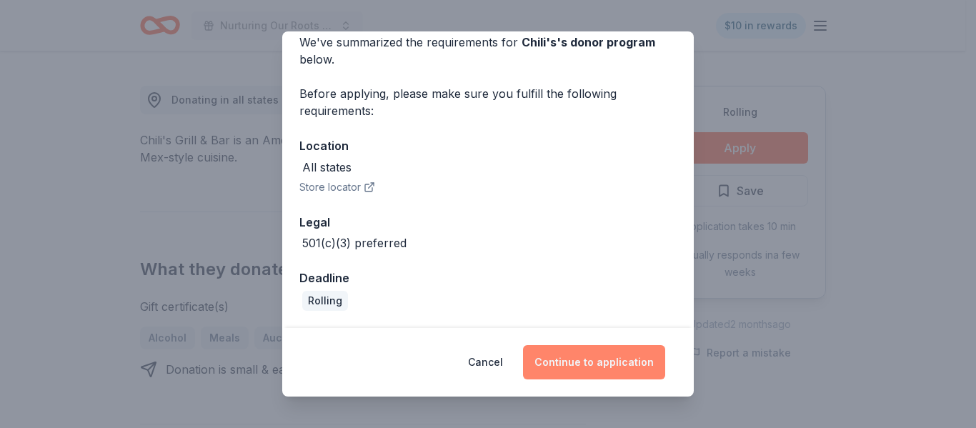
click at [602, 359] on button "Continue to application" at bounding box center [594, 362] width 142 height 34
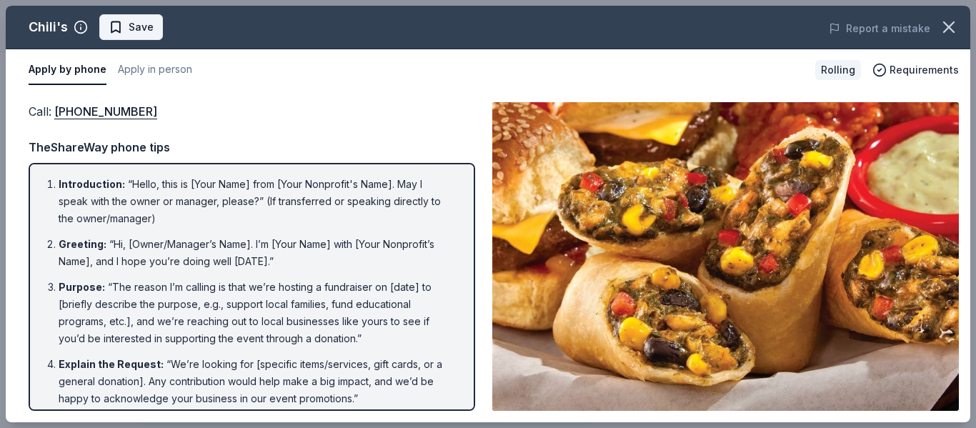
click at [138, 24] on span "Save" at bounding box center [141, 27] width 25 height 17
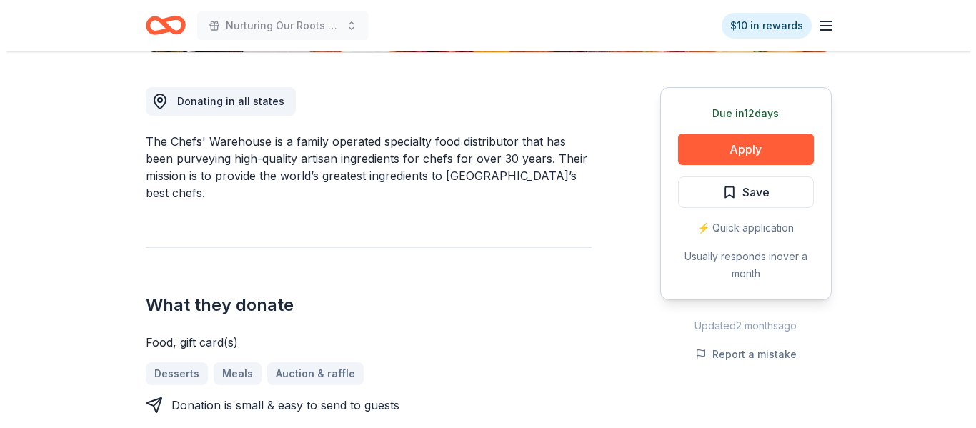
scroll to position [396, 0]
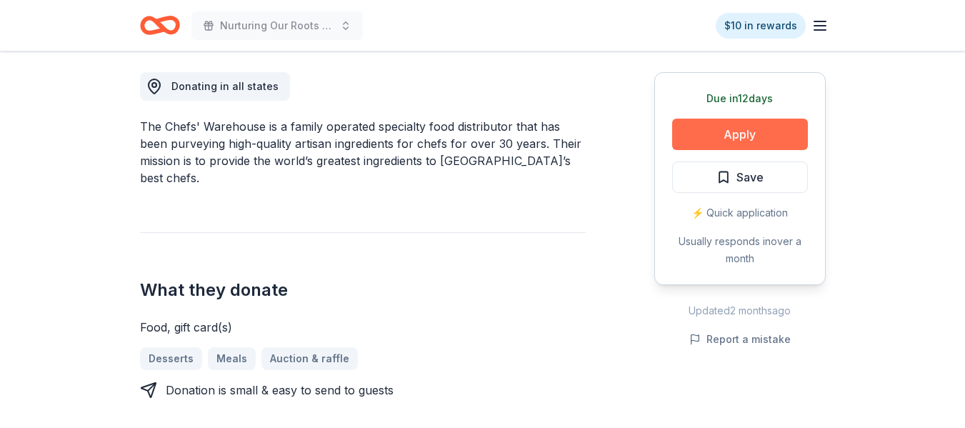
click at [756, 129] on button "Apply" at bounding box center [740, 134] width 136 height 31
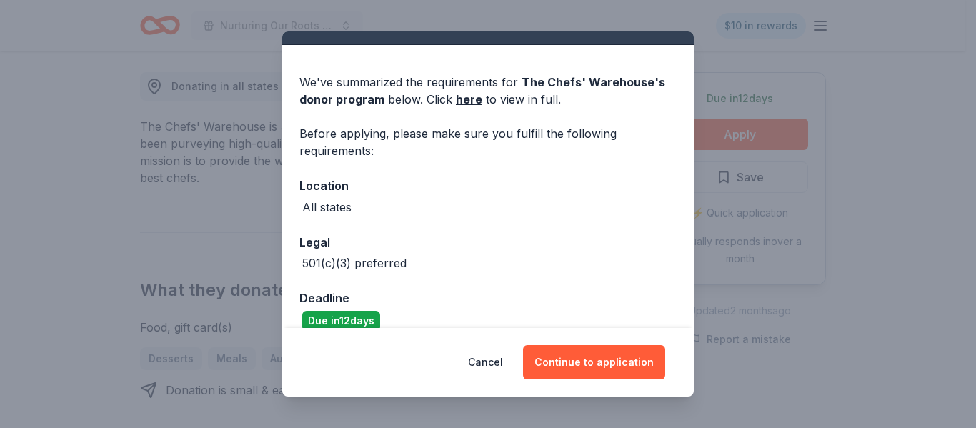
scroll to position [47, 0]
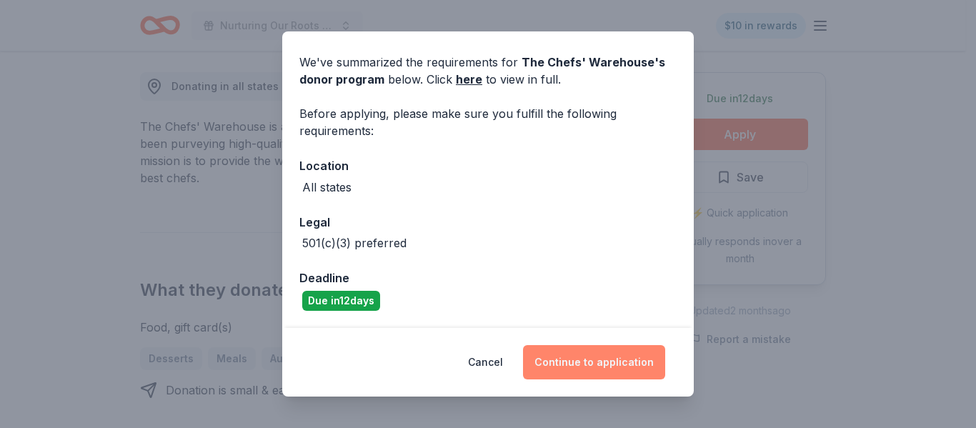
click at [585, 359] on button "Continue to application" at bounding box center [594, 362] width 142 height 34
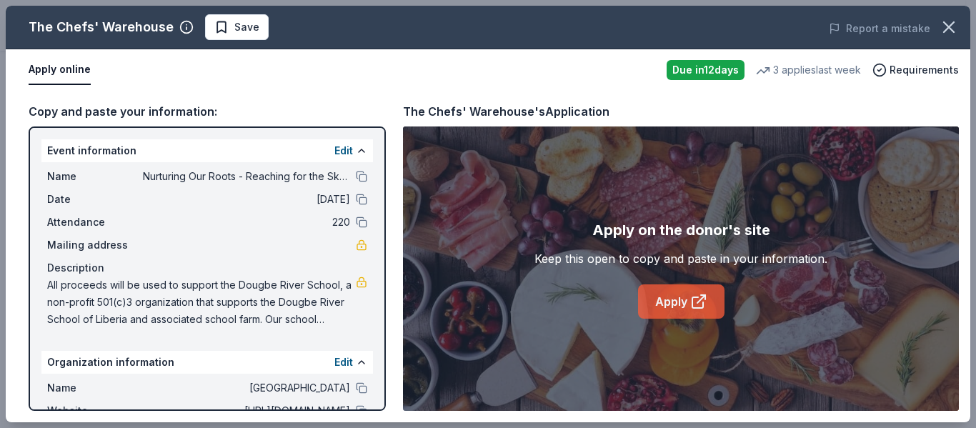
click at [671, 303] on link "Apply" at bounding box center [681, 301] width 86 height 34
click at [223, 31] on span "Save" at bounding box center [236, 27] width 45 height 17
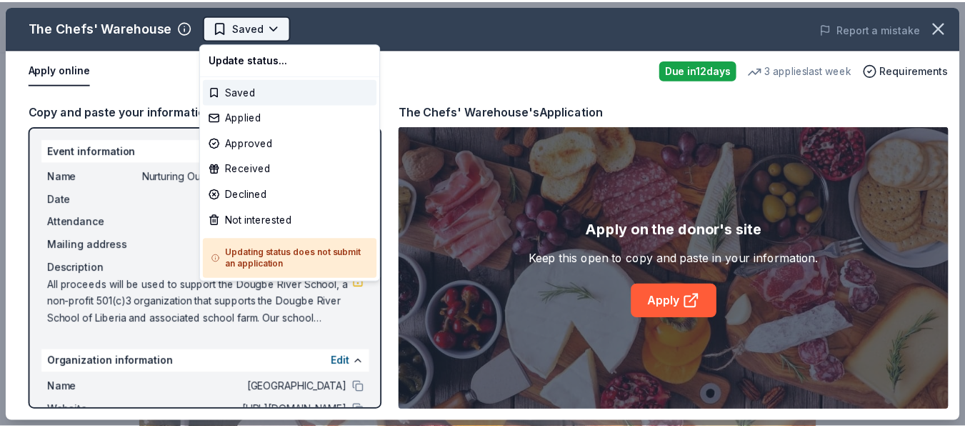
scroll to position [0, 0]
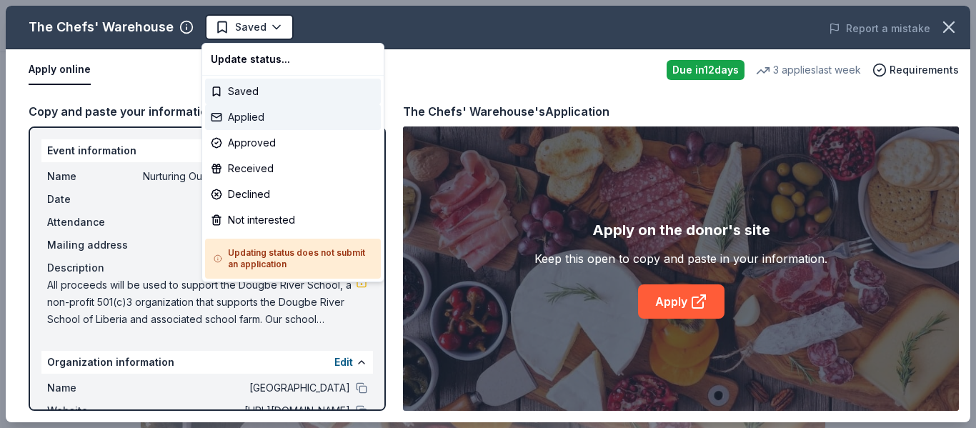
click at [246, 112] on div "Applied" at bounding box center [293, 117] width 176 height 26
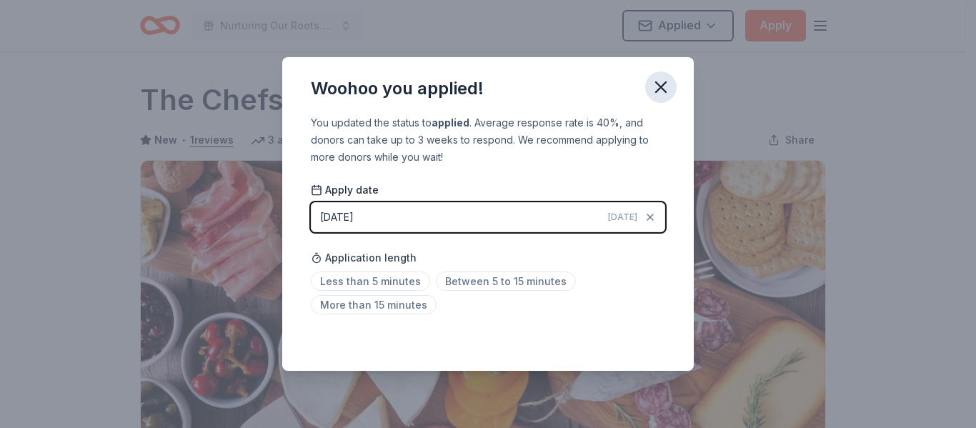
click at [664, 86] on icon "button" at bounding box center [661, 87] width 20 height 20
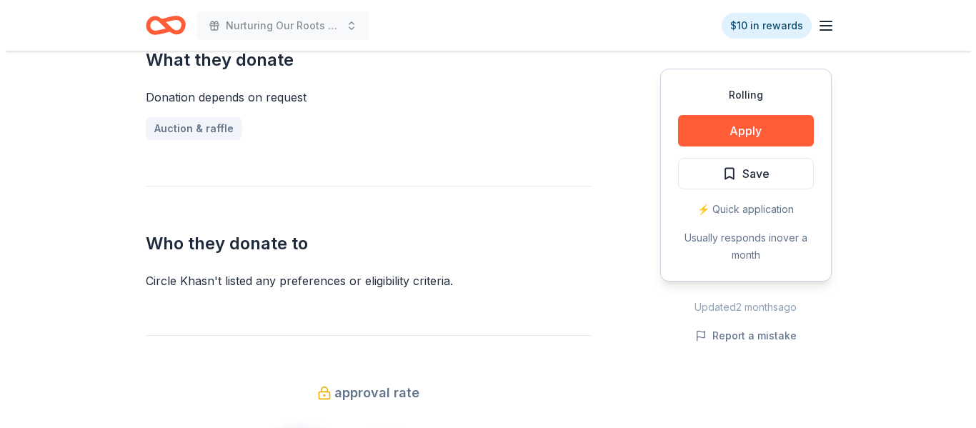
scroll to position [616, 0]
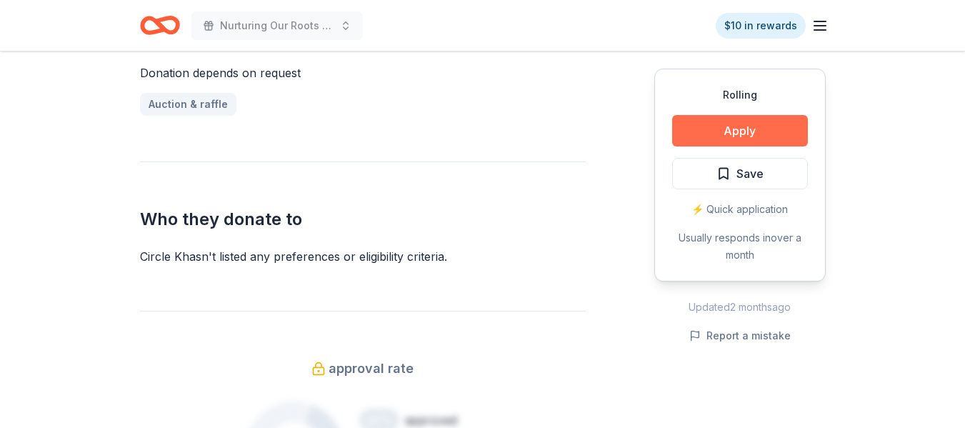
click at [733, 126] on button "Apply" at bounding box center [740, 130] width 136 height 31
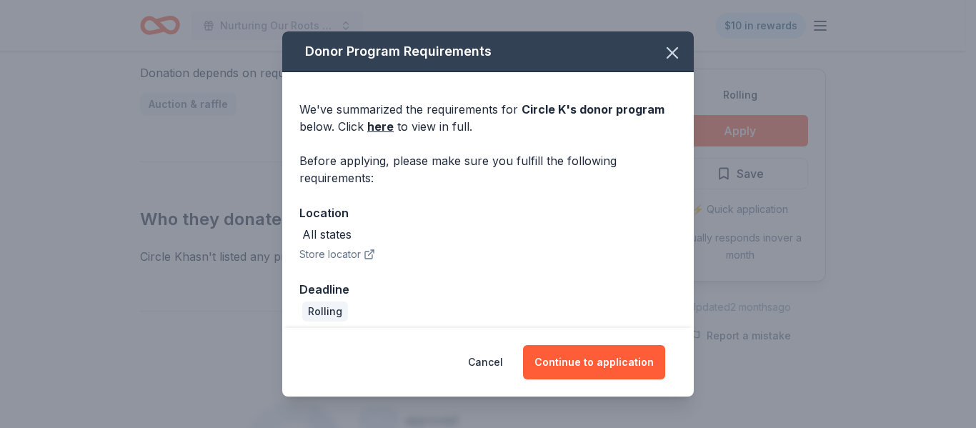
scroll to position [11, 0]
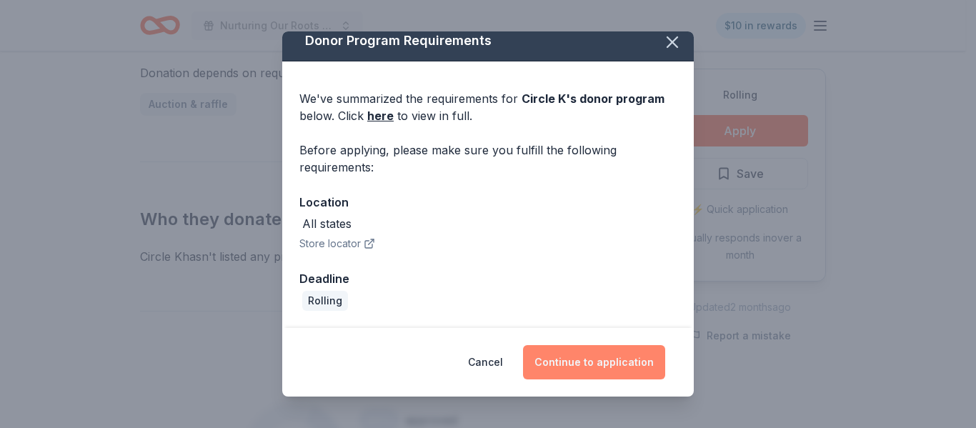
click at [586, 359] on button "Continue to application" at bounding box center [594, 362] width 142 height 34
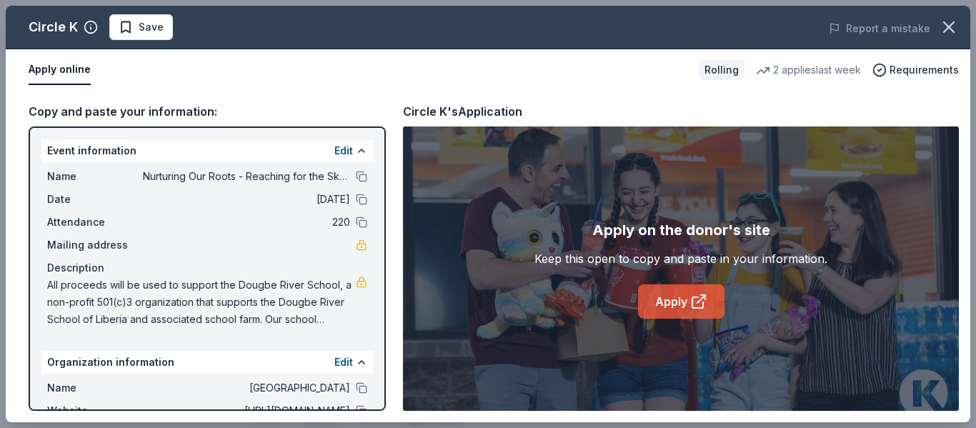
click at [666, 299] on link "Apply" at bounding box center [681, 301] width 86 height 34
